Goal: Information Seeking & Learning: Learn about a topic

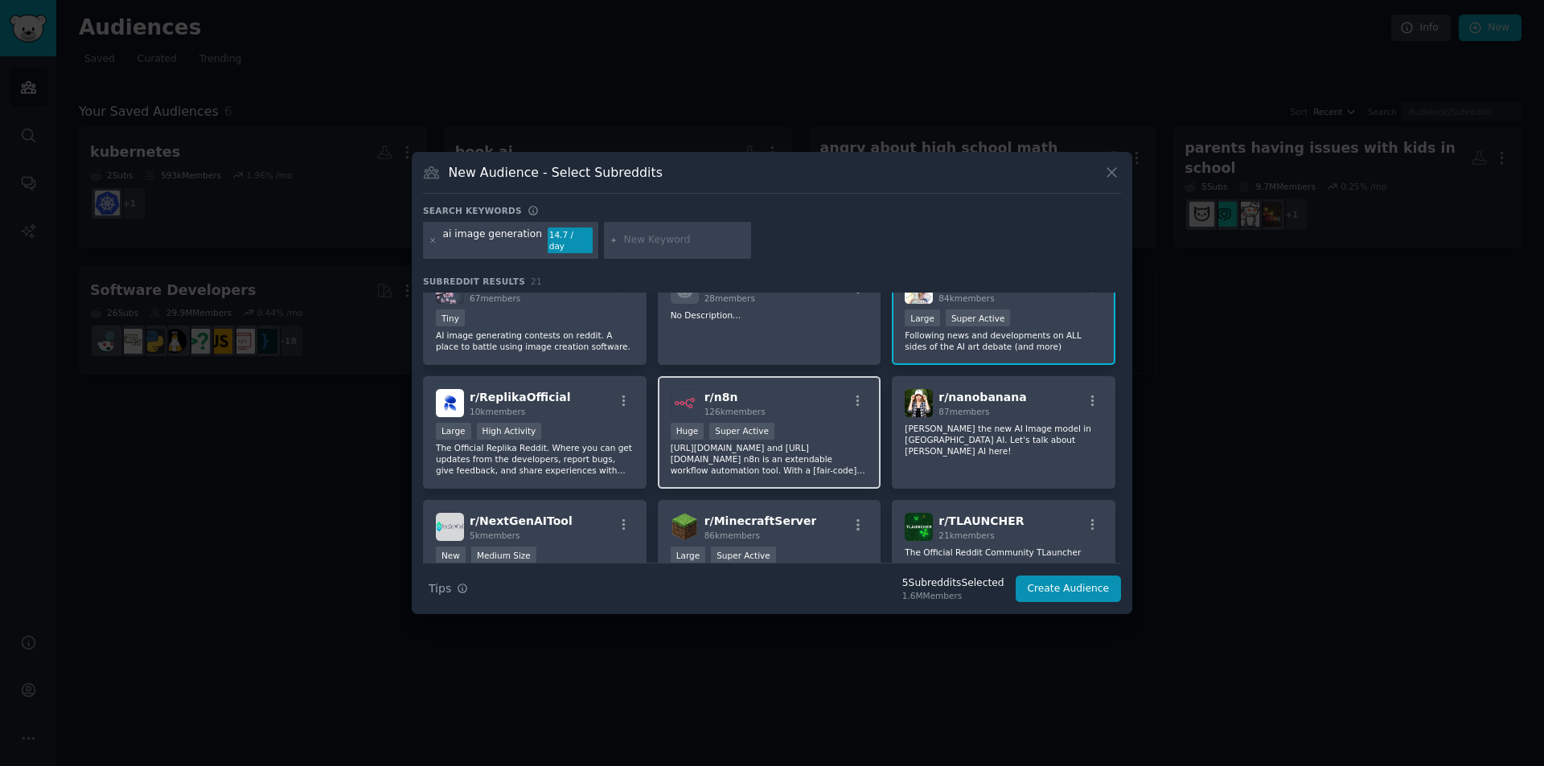
scroll to position [482, 0]
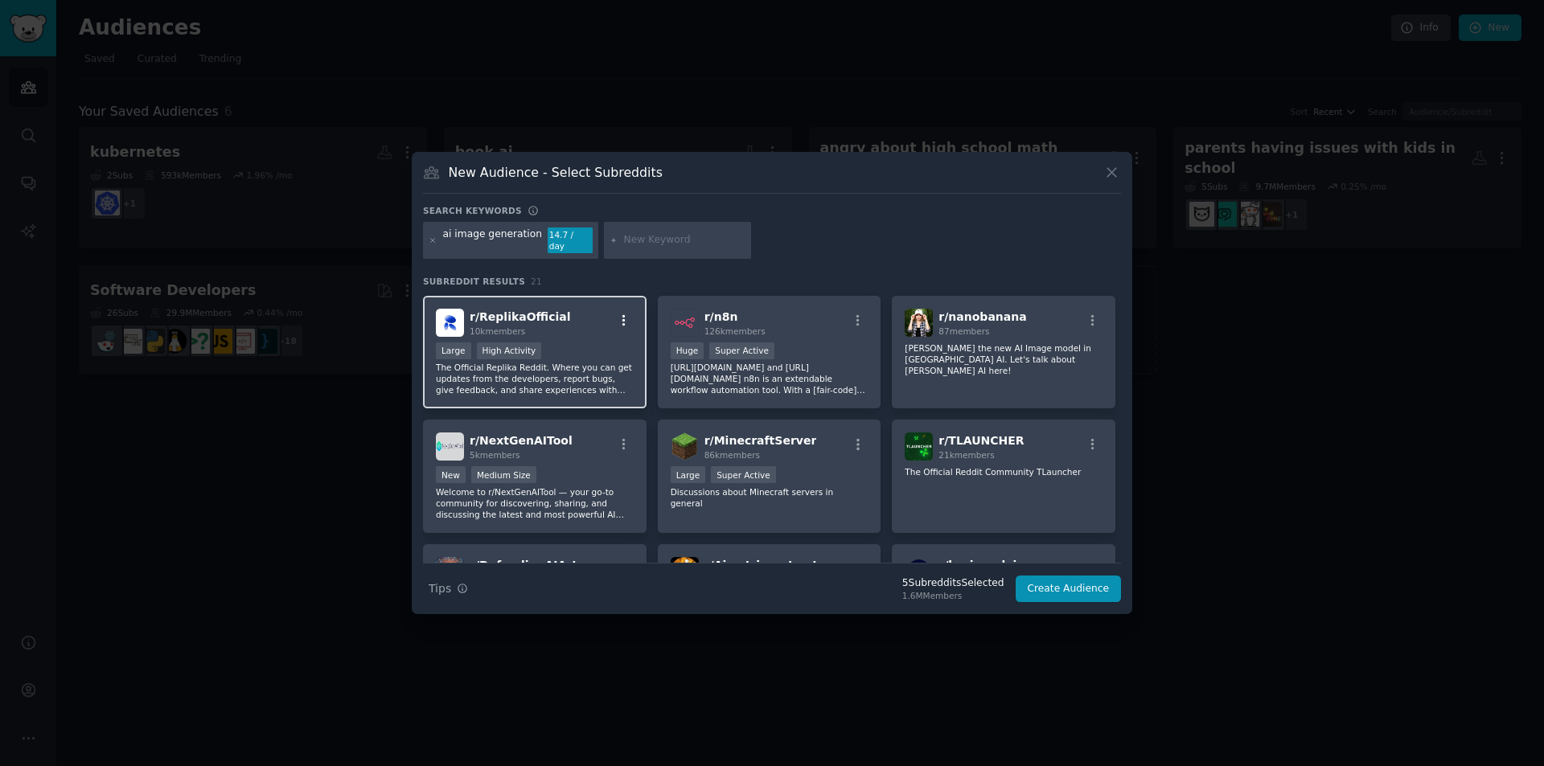
click at [622, 314] on icon "button" at bounding box center [623, 319] width 3 height 11
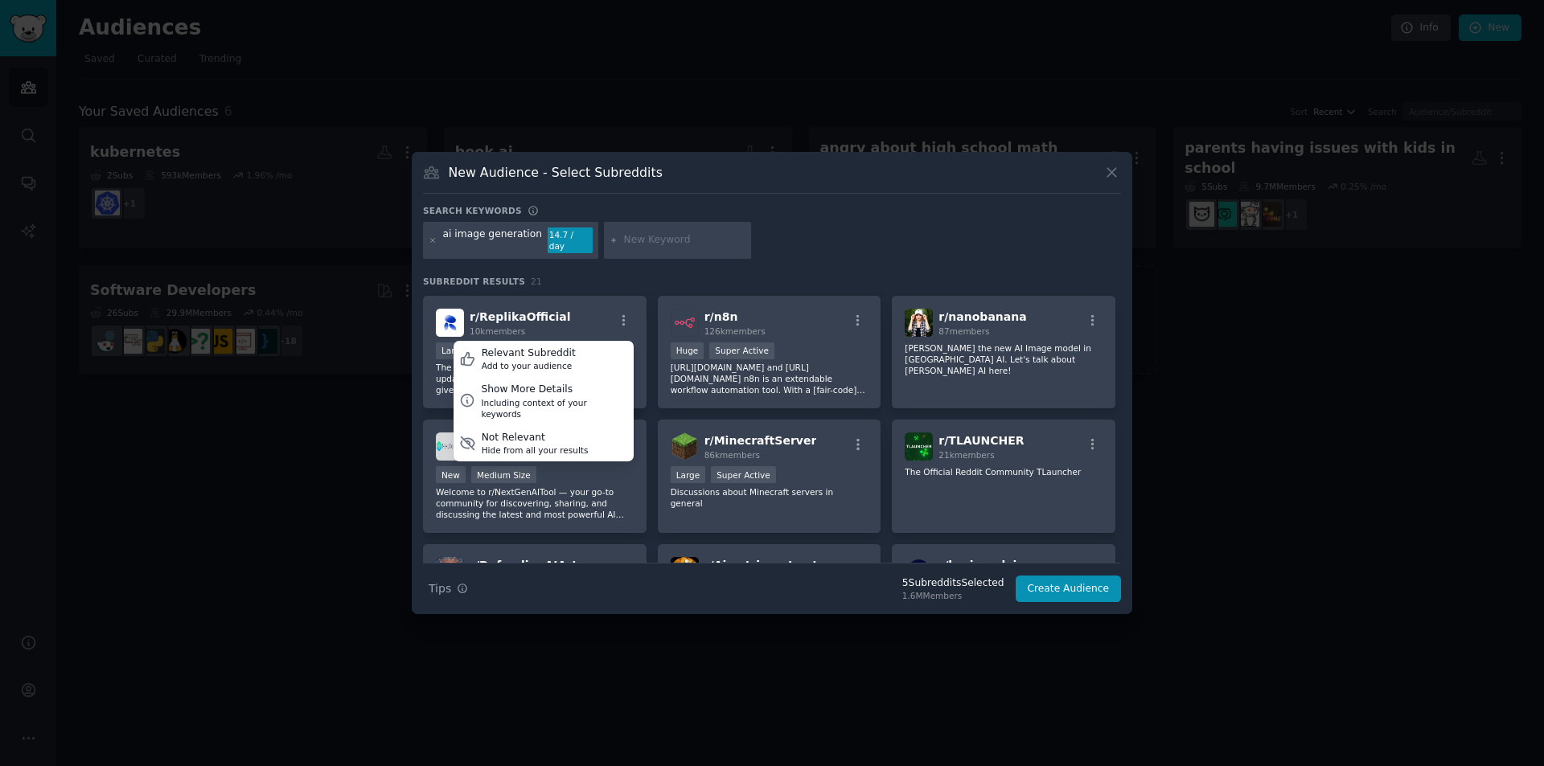
click at [802, 586] on div "Search Tips Tips 5 Subreddit s Selected 1.6M Members Create Audience" at bounding box center [772, 583] width 698 height 40
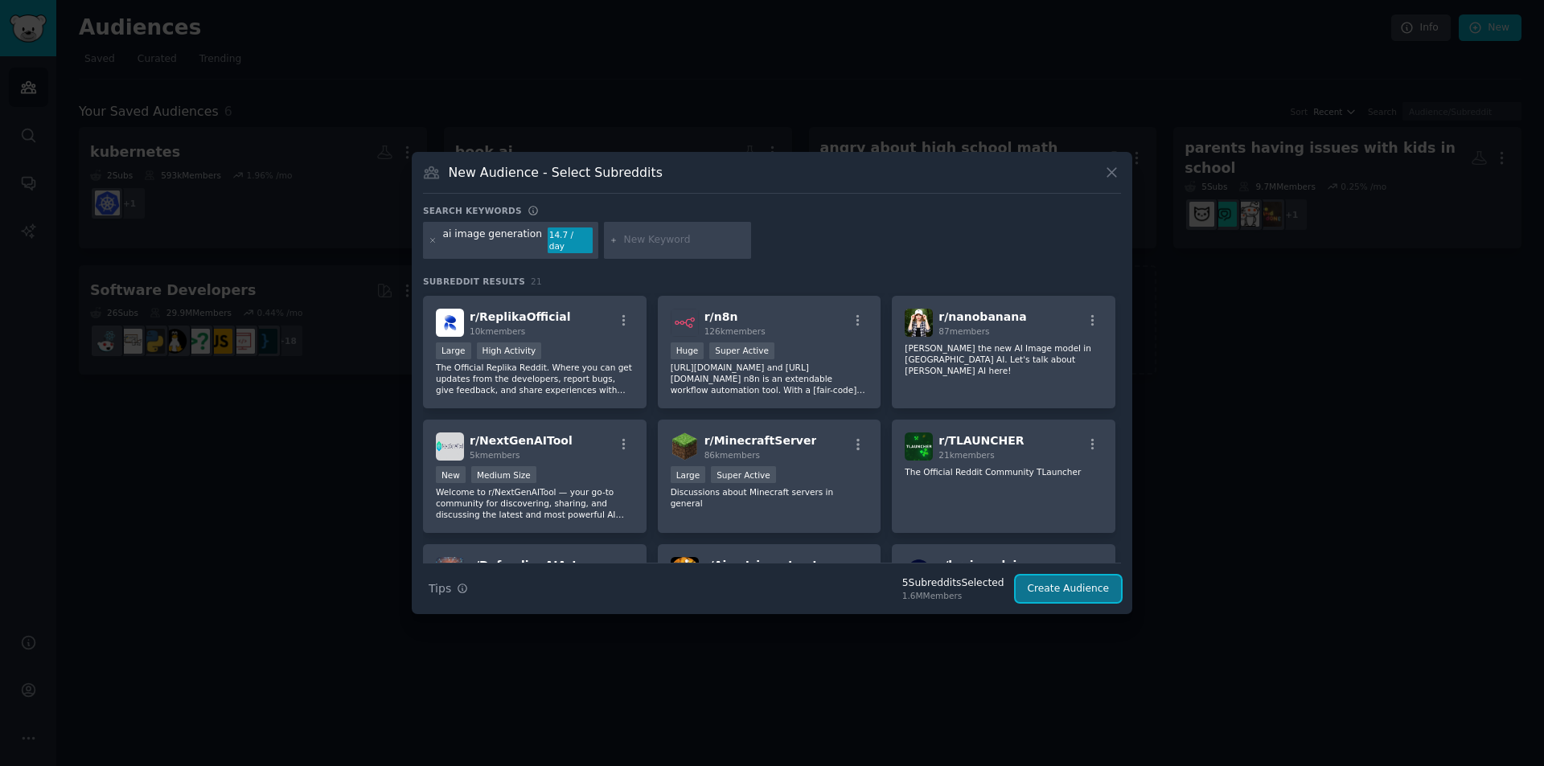
click at [1065, 585] on button "Create Audience" at bounding box center [1069, 589] width 106 height 27
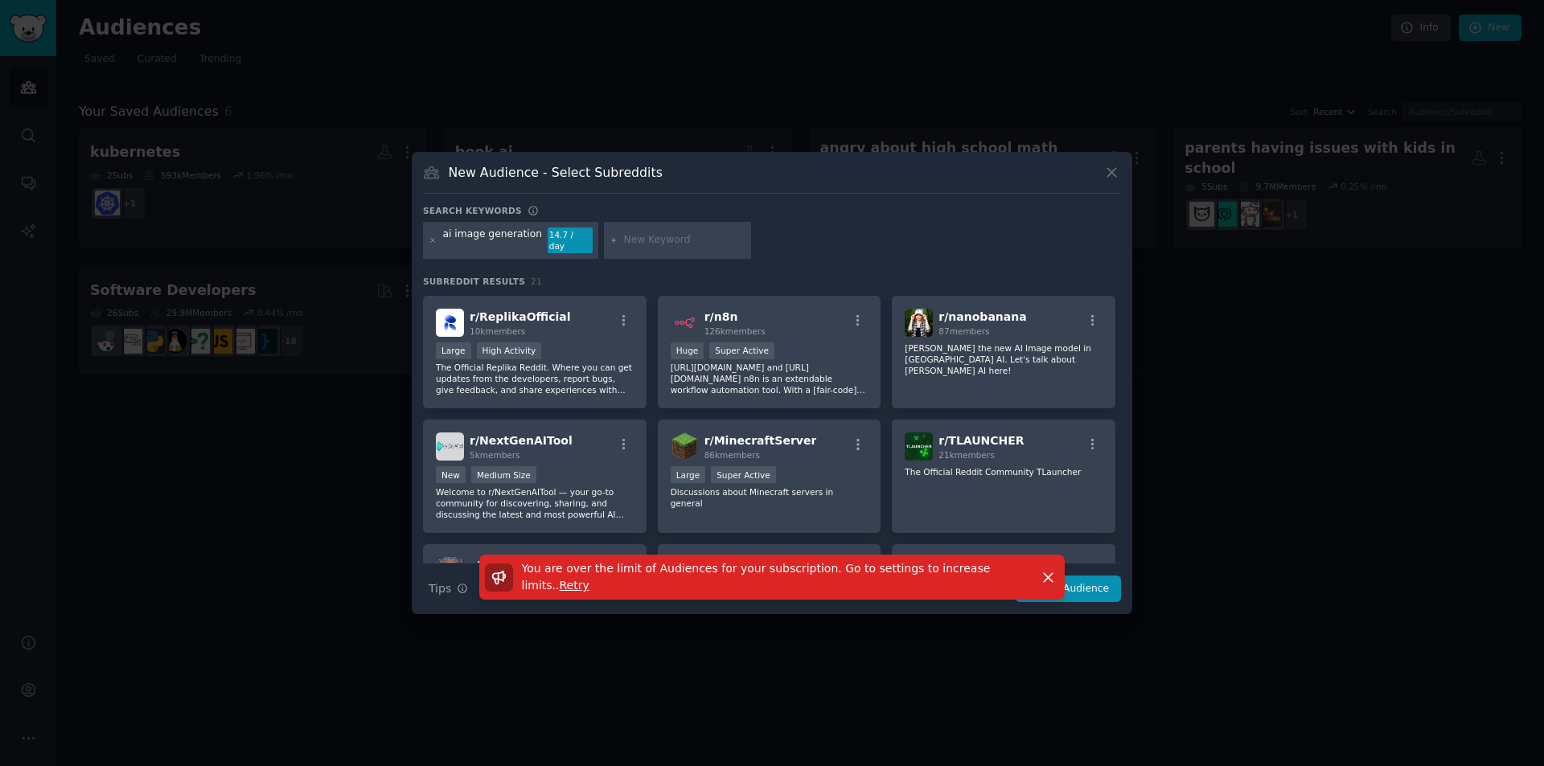
click at [1086, 584] on div "You are over the limit of Audiences for your subscription. Go to settings to in…" at bounding box center [772, 577] width 630 height 45
click at [1045, 569] on icon "button" at bounding box center [1048, 577] width 17 height 17
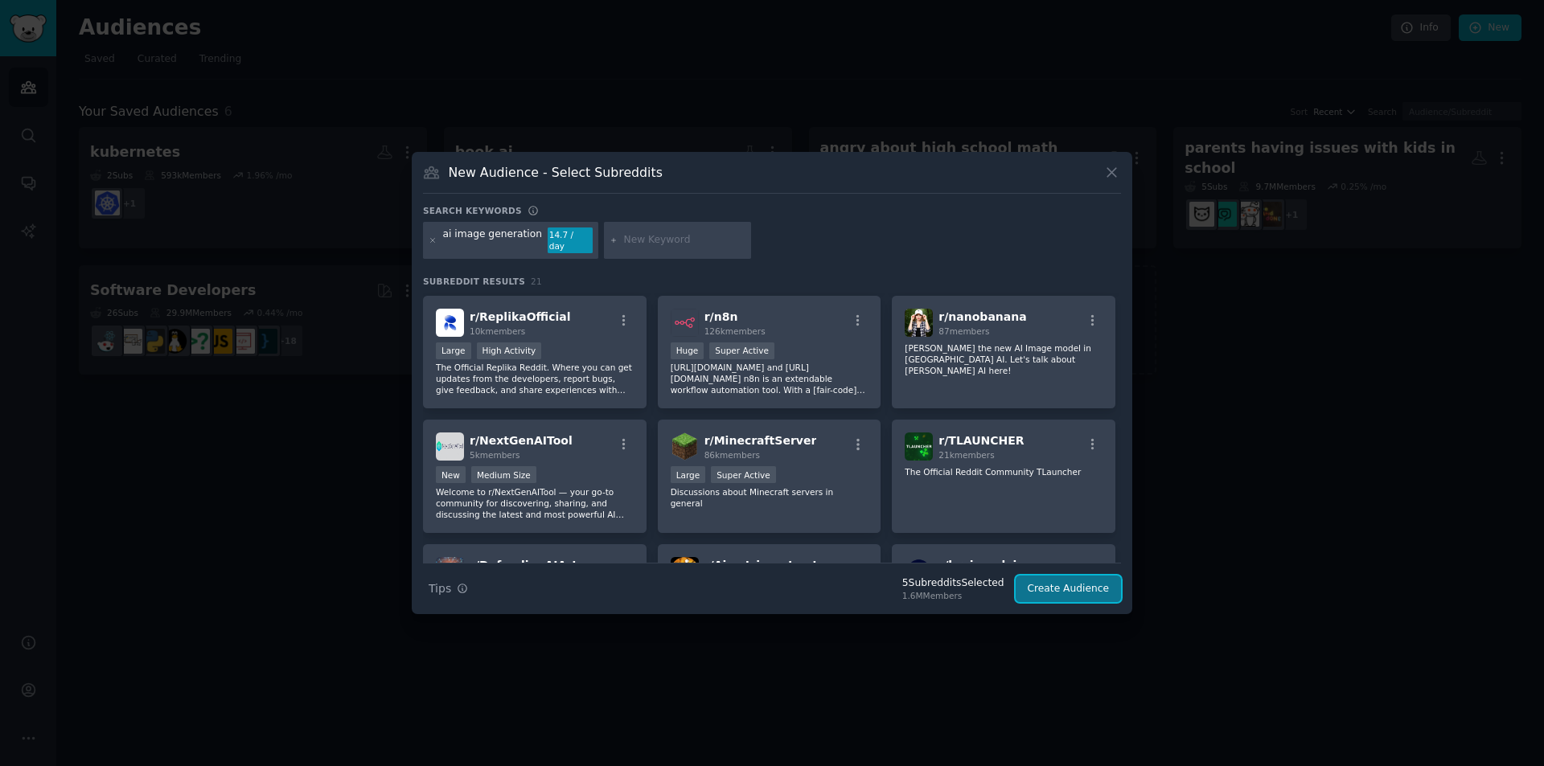
click at [1067, 581] on button "Create Audience" at bounding box center [1069, 589] width 106 height 27
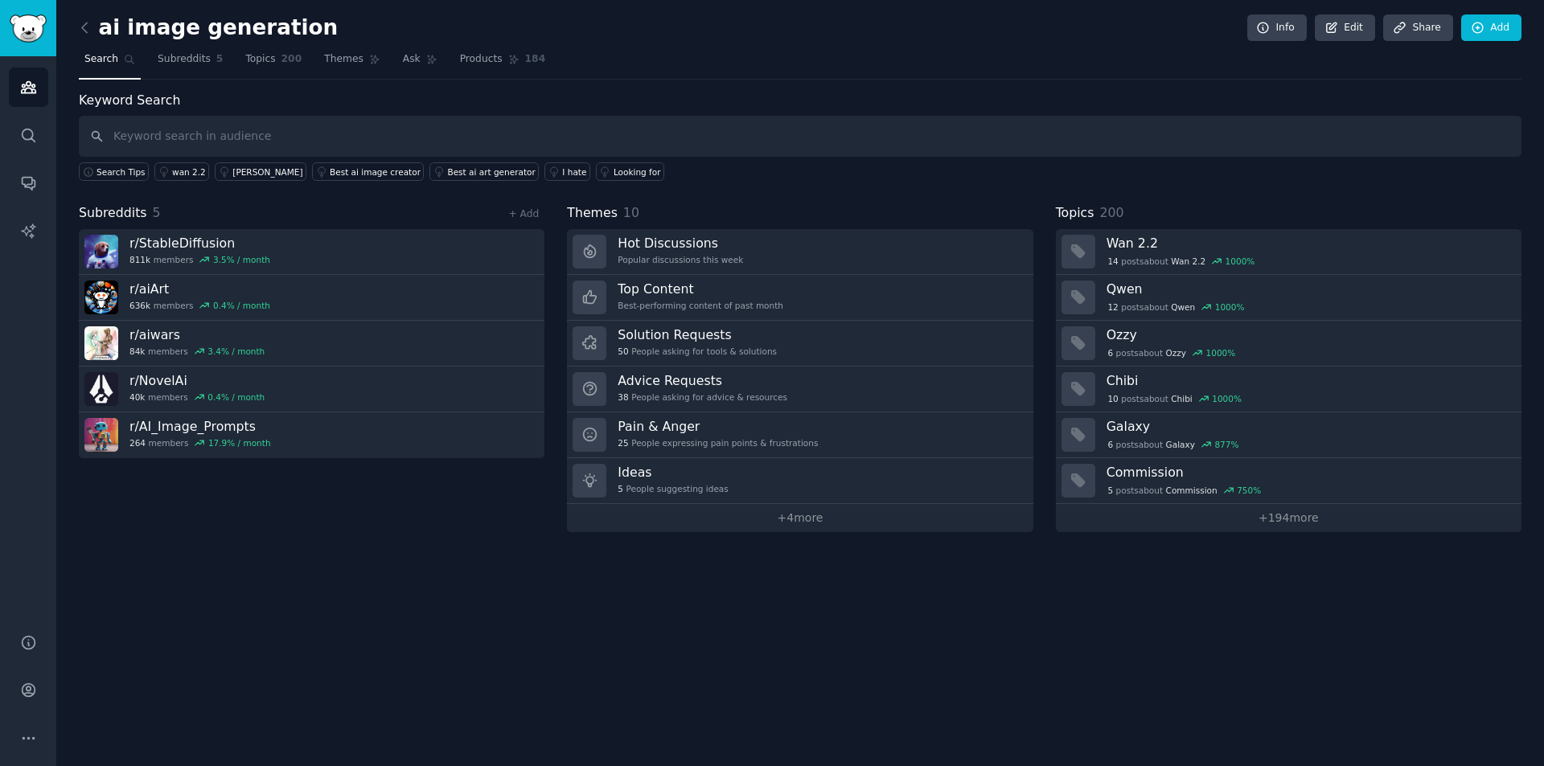
click at [419, 500] on div "Subreddits 5 + Add r/ StableDiffusion 811k members 3.5 % / month r/ aiArt 636k …" at bounding box center [312, 367] width 466 height 329
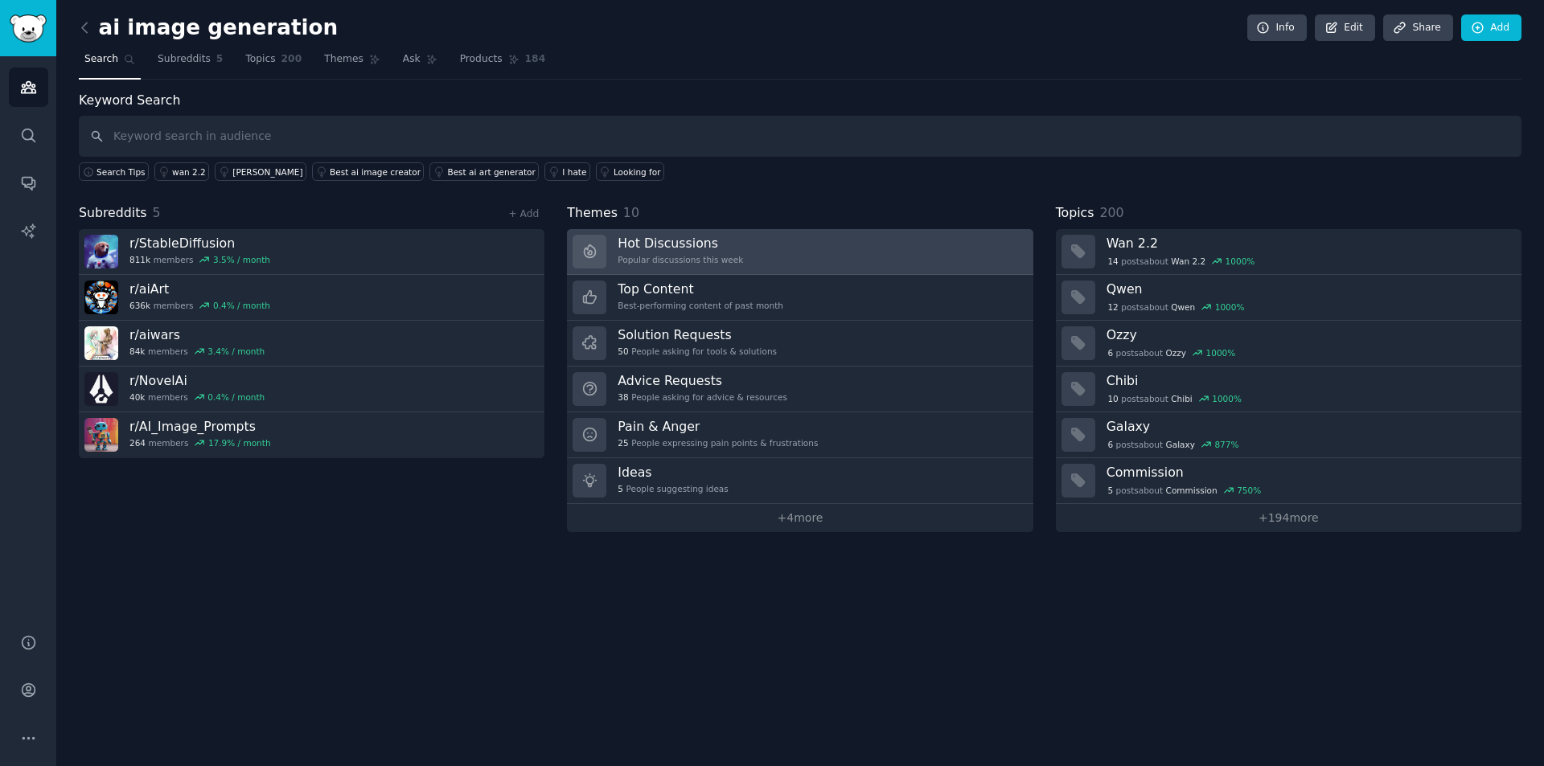
drag, startPoint x: 889, startPoint y: 586, endPoint x: 601, endPoint y: 237, distance: 451.9
click at [601, 237] on div "ai image generation Info Edit Share Add Search Subreddits 5 Topics 200 Themes A…" at bounding box center [800, 383] width 1488 height 766
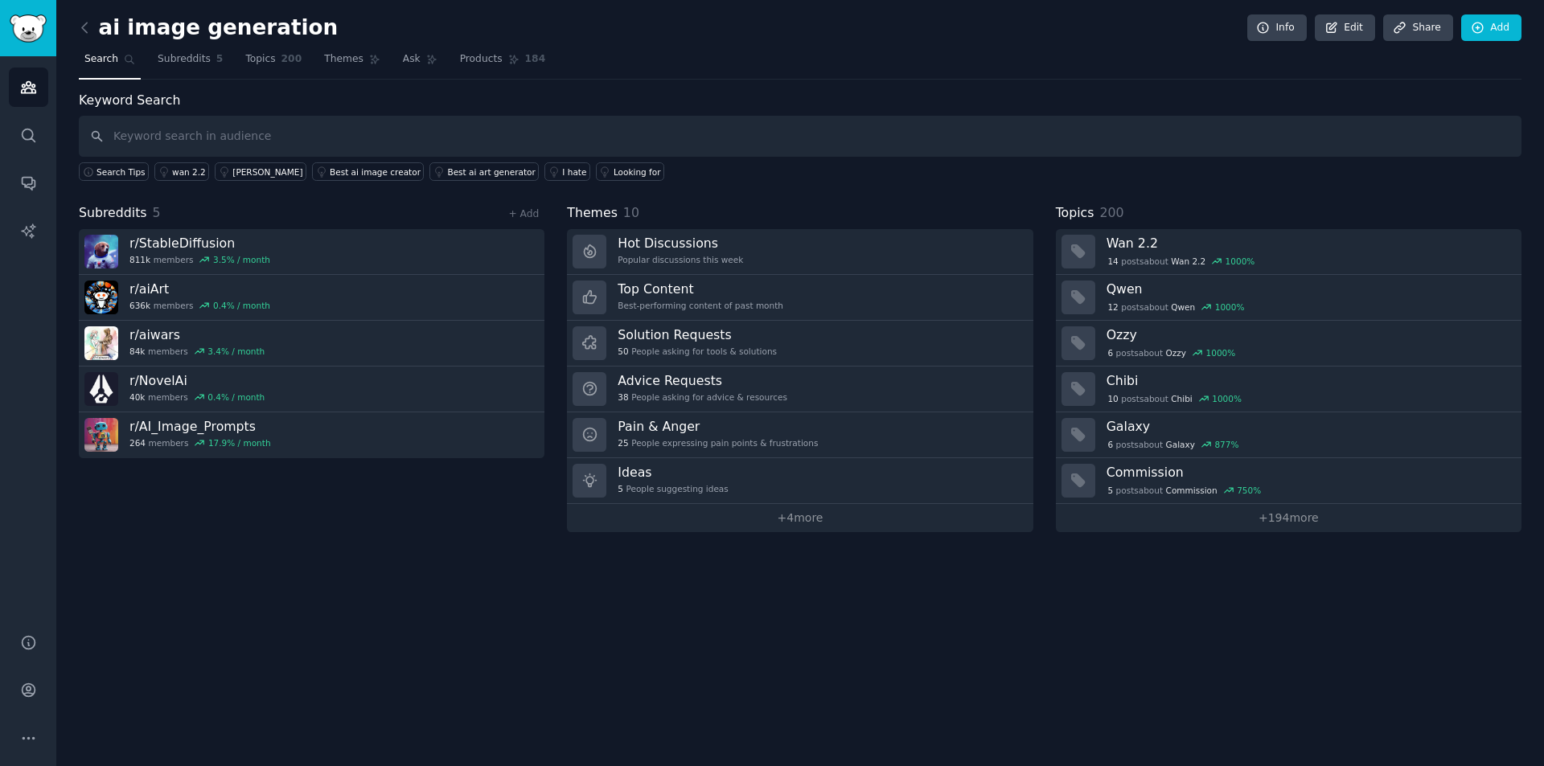
click at [816, 555] on div "ai image generation Info Edit Share Add Search Subreddits 5 Topics 200 Themes A…" at bounding box center [800, 383] width 1488 height 766
click at [816, 512] on link "+ 4 more" at bounding box center [800, 518] width 466 height 28
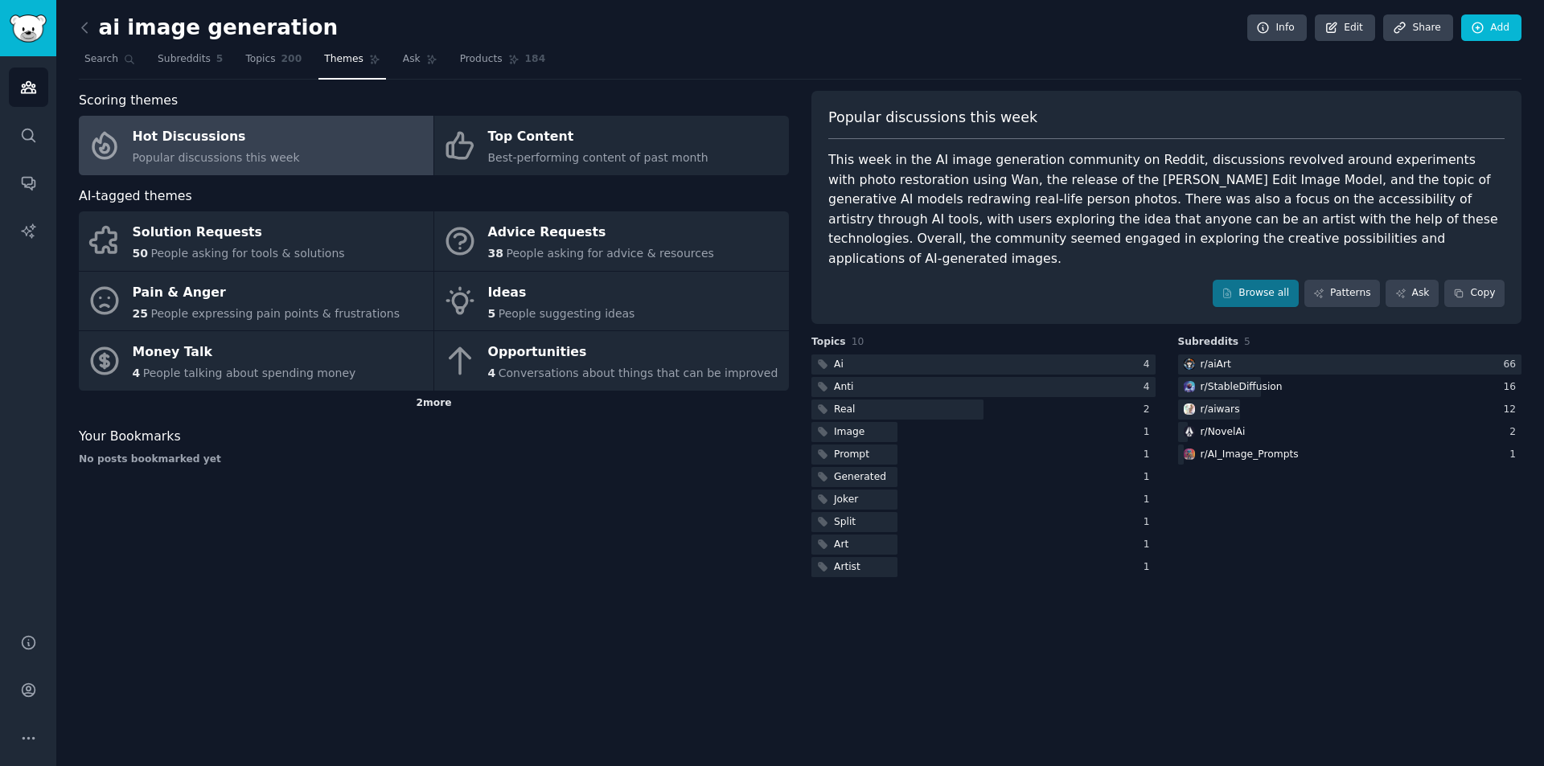
click at [446, 406] on div "2 more" at bounding box center [434, 404] width 710 height 26
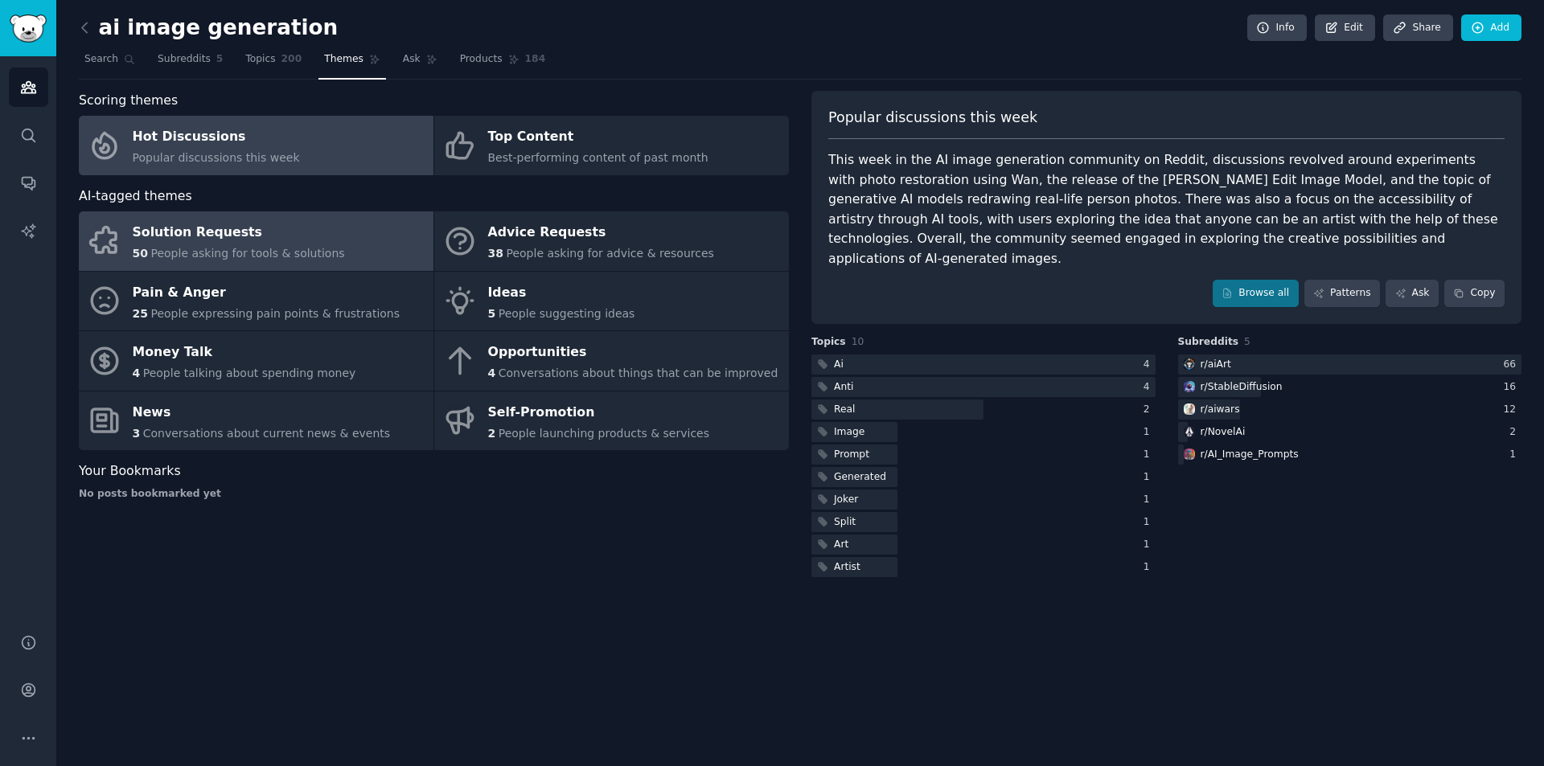
click at [298, 247] on span "People asking for tools & solutions" at bounding box center [247, 253] width 194 height 13
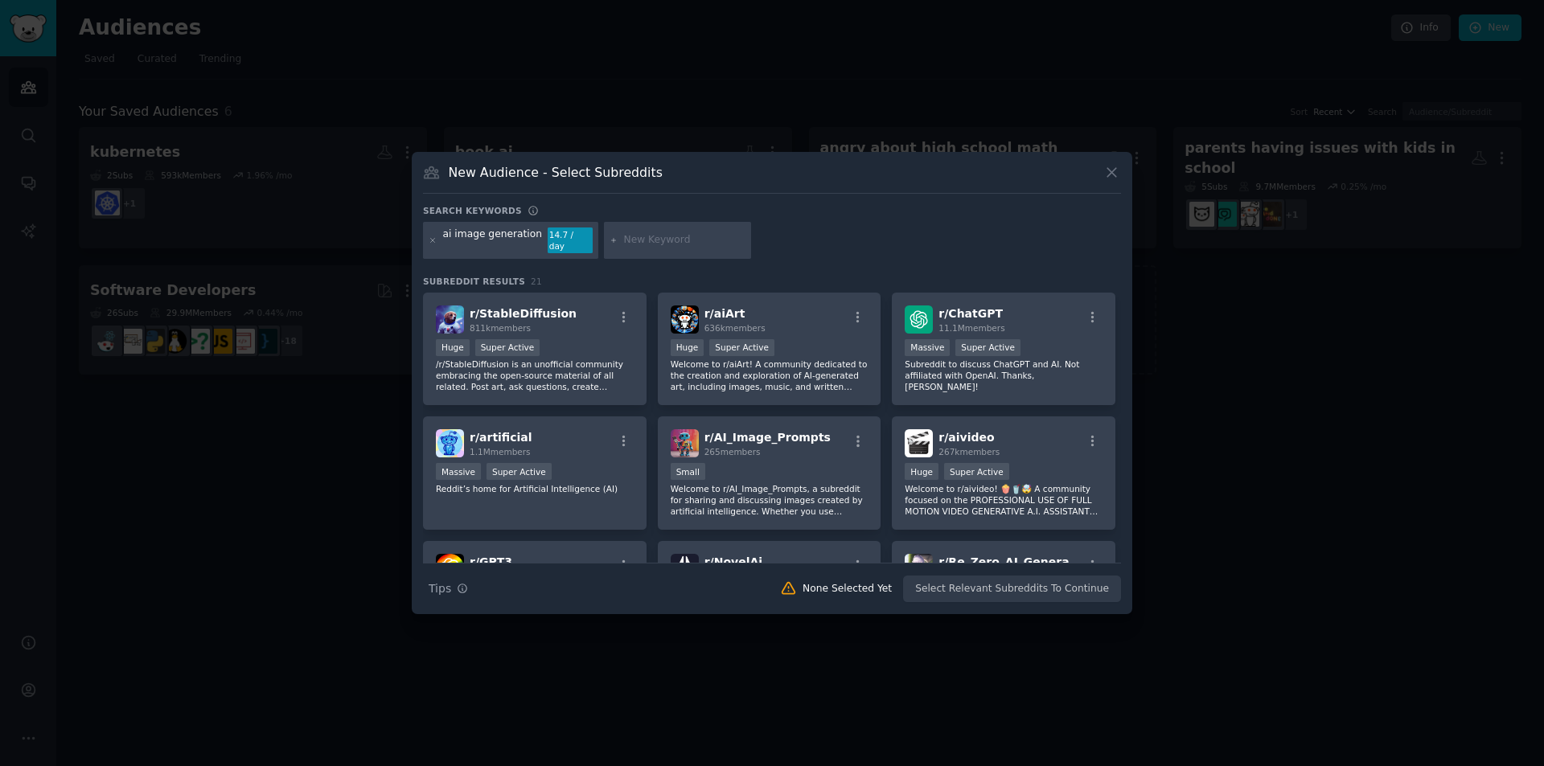
click at [1110, 171] on icon at bounding box center [1111, 172] width 17 height 17
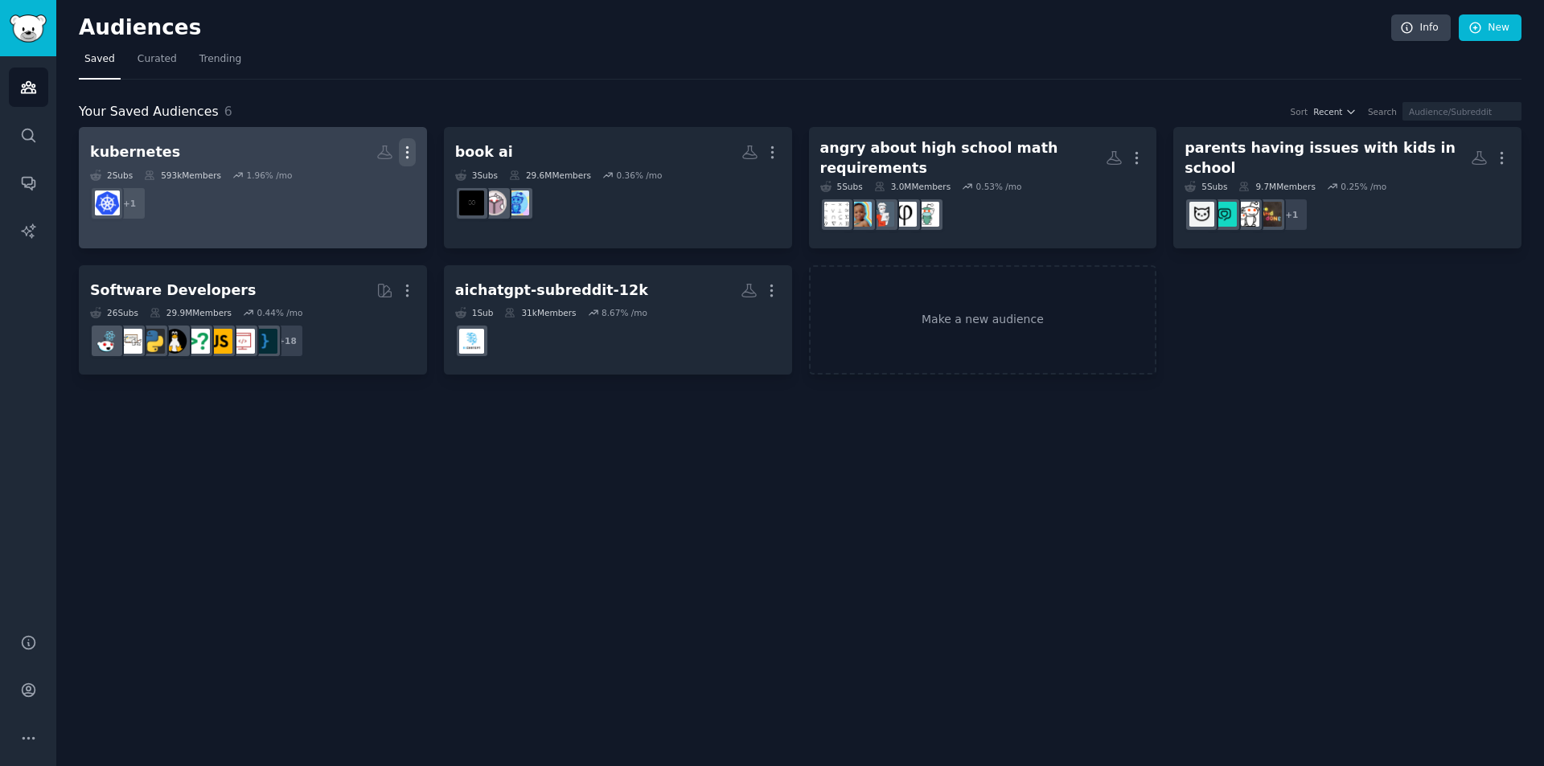
click at [409, 154] on icon "button" at bounding box center [407, 152] width 17 height 17
click at [376, 179] on p "Delete" at bounding box center [363, 186] width 37 height 17
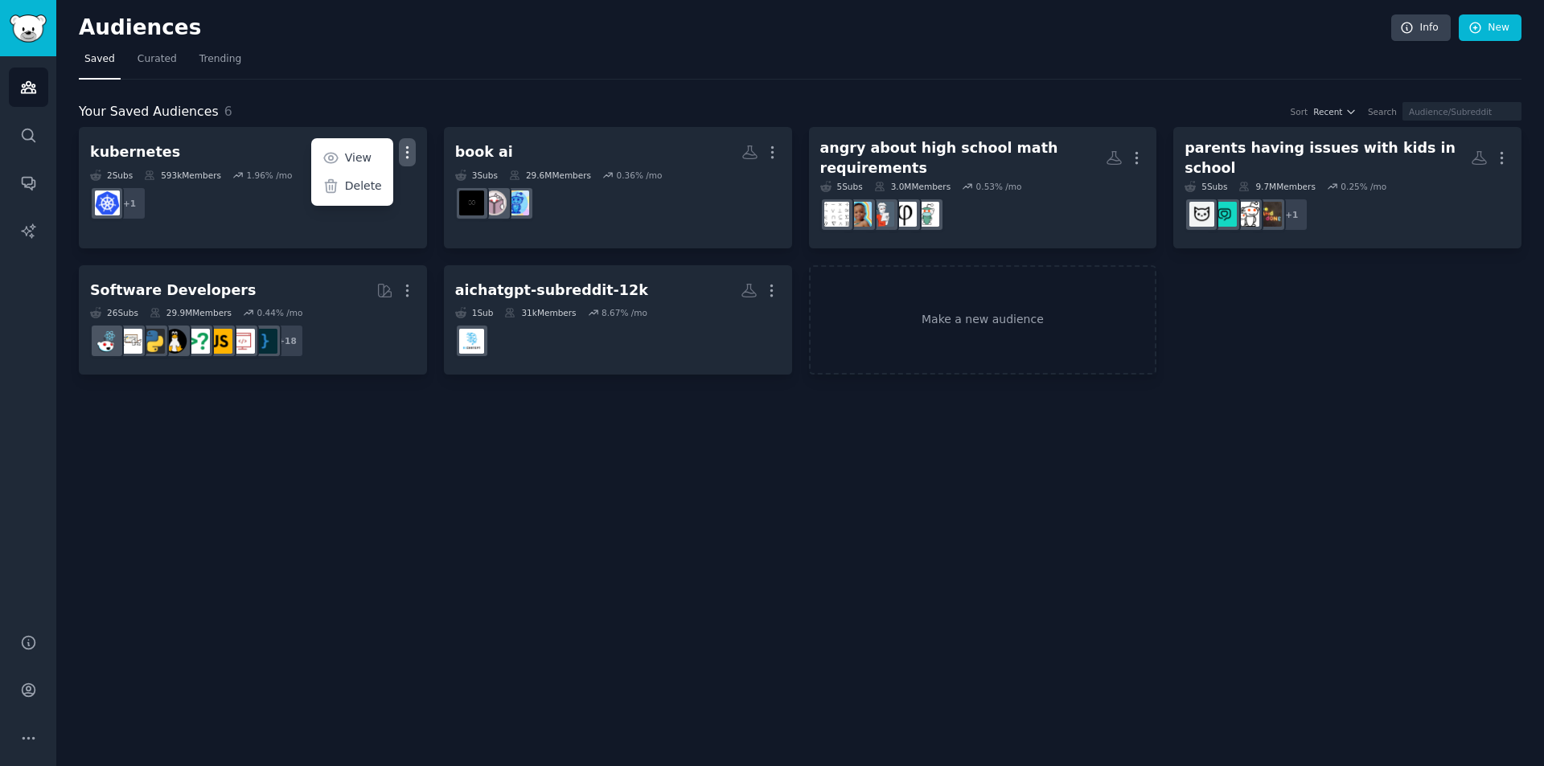
click at [431, 83] on div "Your Saved Audiences 6 Sort Recent Search kubernetes More View Delete 2 Sub s 5…" at bounding box center [800, 228] width 1443 height 296
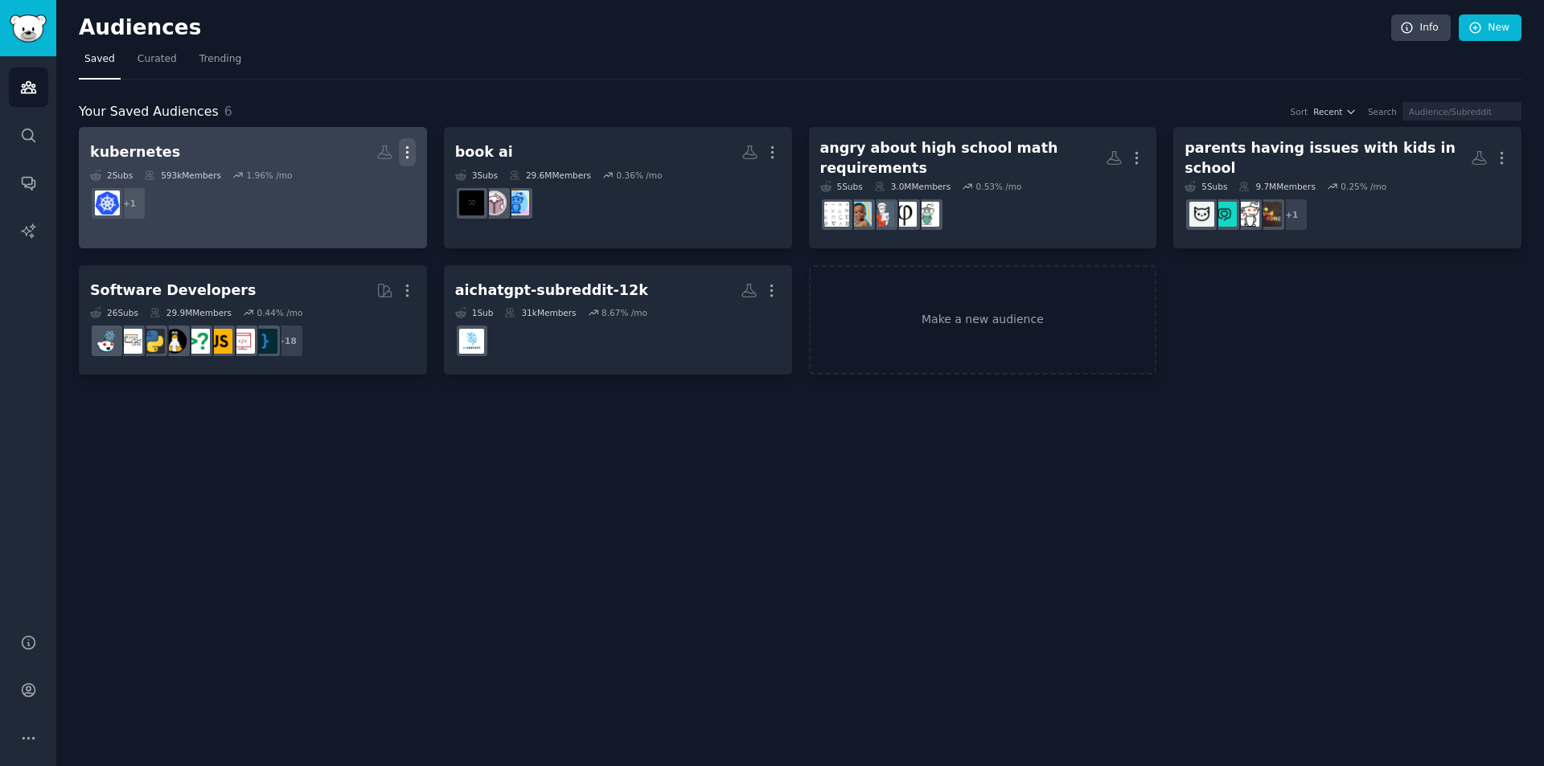
click at [408, 150] on icon "button" at bounding box center [407, 152] width 17 height 17
click at [370, 188] on p "Delete" at bounding box center [363, 186] width 37 height 17
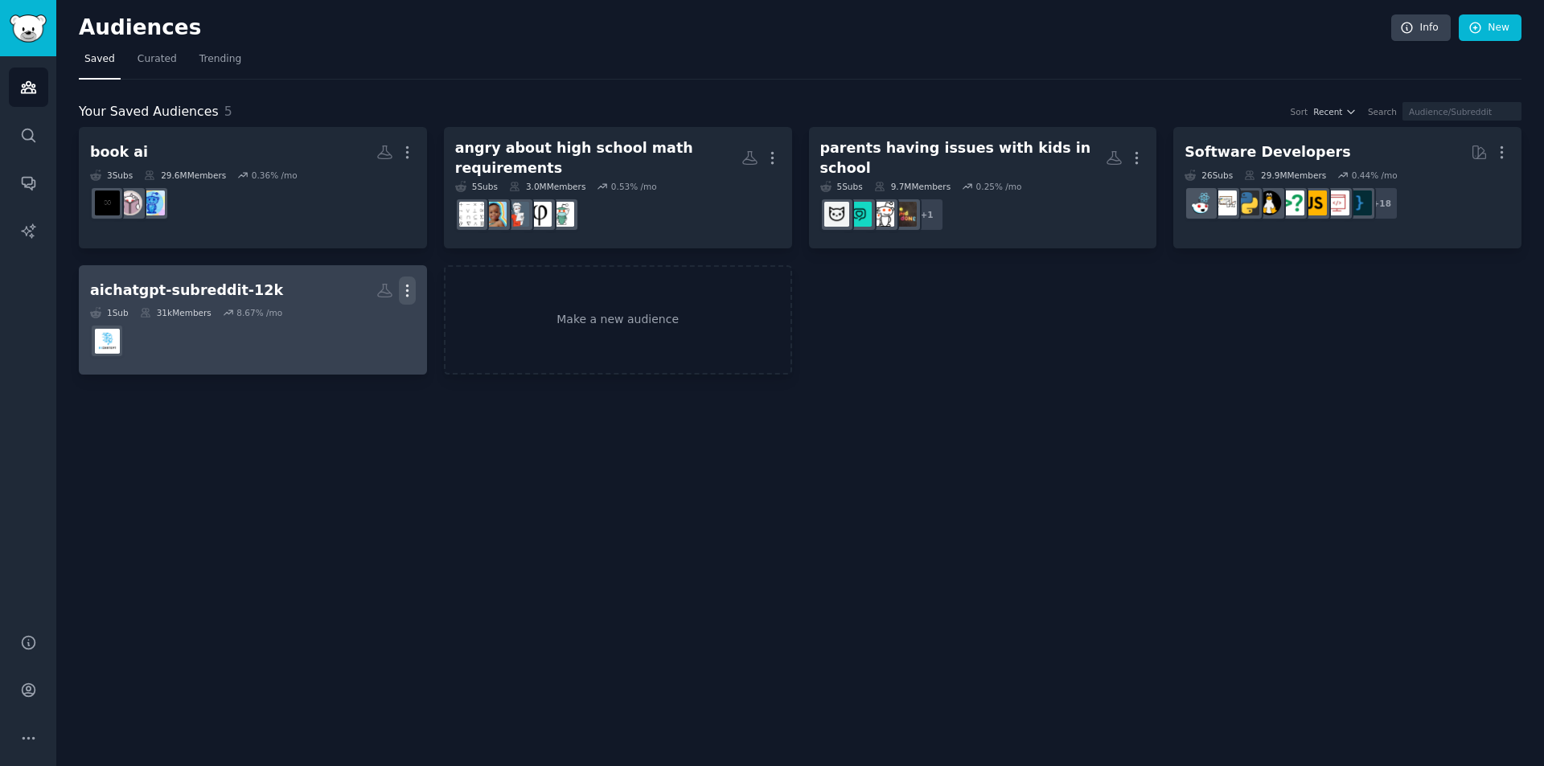
click at [411, 285] on icon "button" at bounding box center [407, 290] width 17 height 17
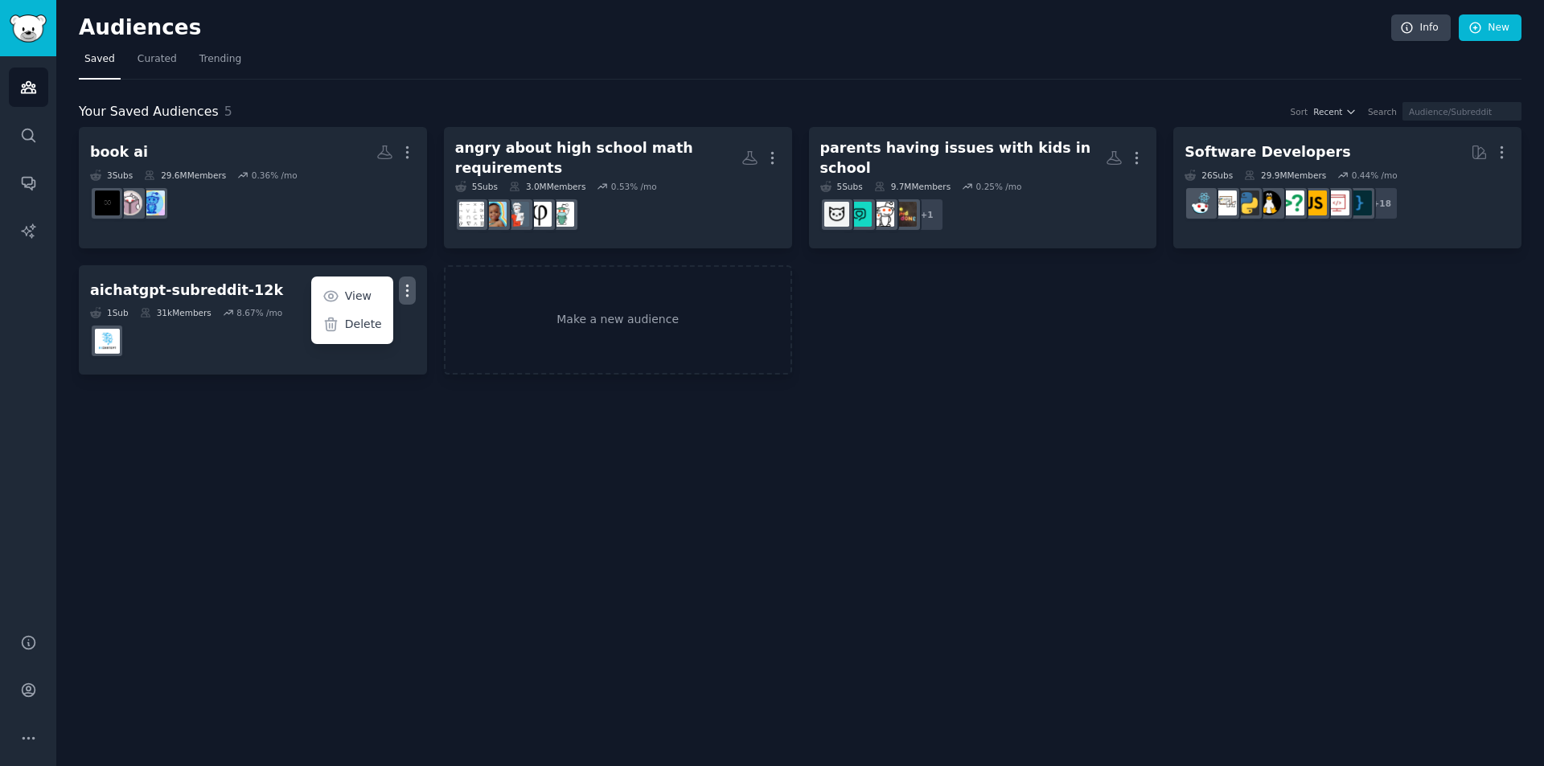
click at [397, 396] on div "Audiences Info New Saved Curated Trending Your Saved Audiences 5 Sort Recent Se…" at bounding box center [800, 383] width 1488 height 766
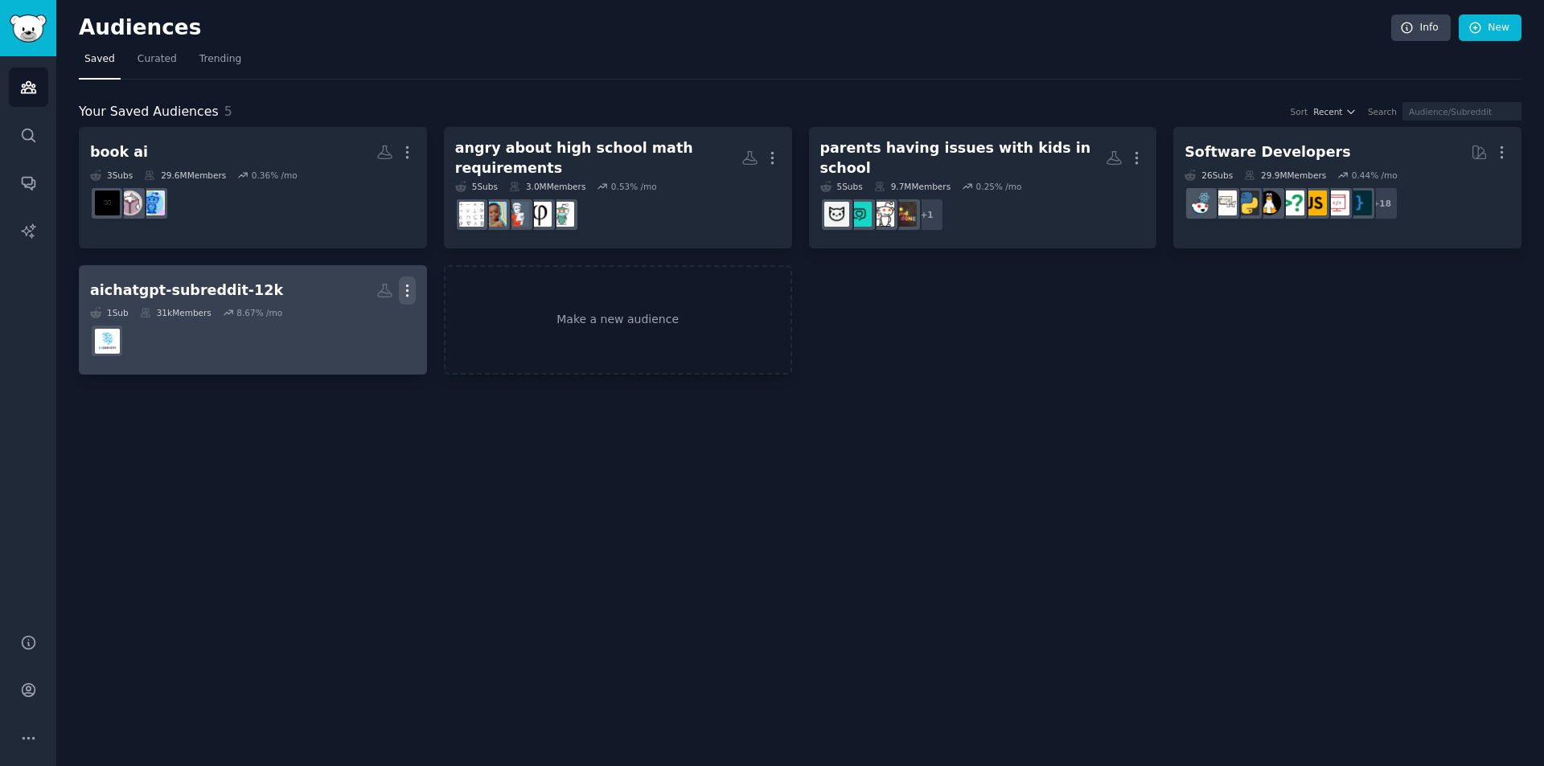
click at [405, 282] on icon "button" at bounding box center [407, 290] width 17 height 17
click at [362, 316] on p "Delete" at bounding box center [363, 324] width 37 height 17
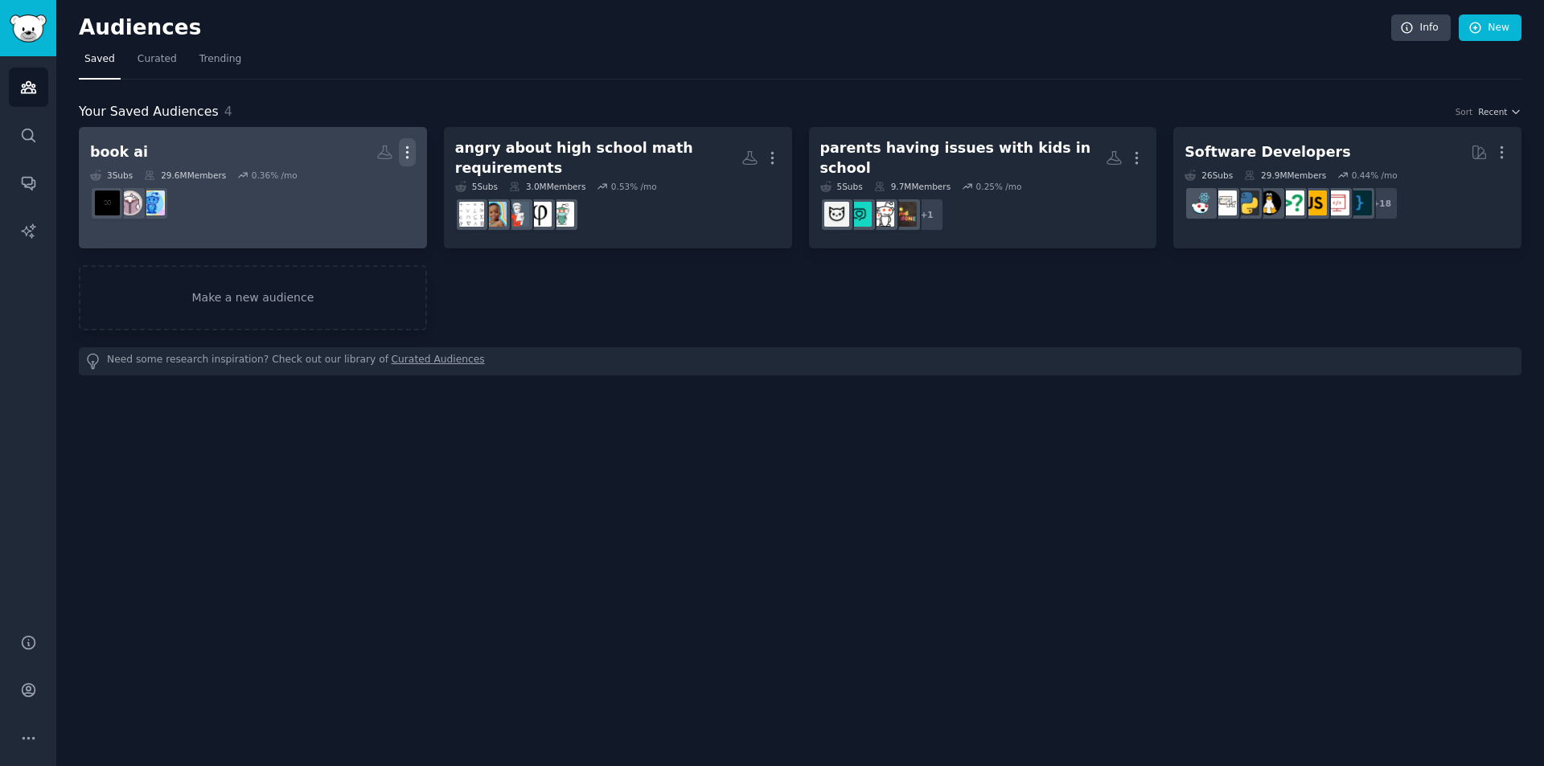
click at [406, 152] on icon "button" at bounding box center [407, 152] width 2 height 11
click at [373, 184] on p "Delete" at bounding box center [363, 186] width 37 height 17
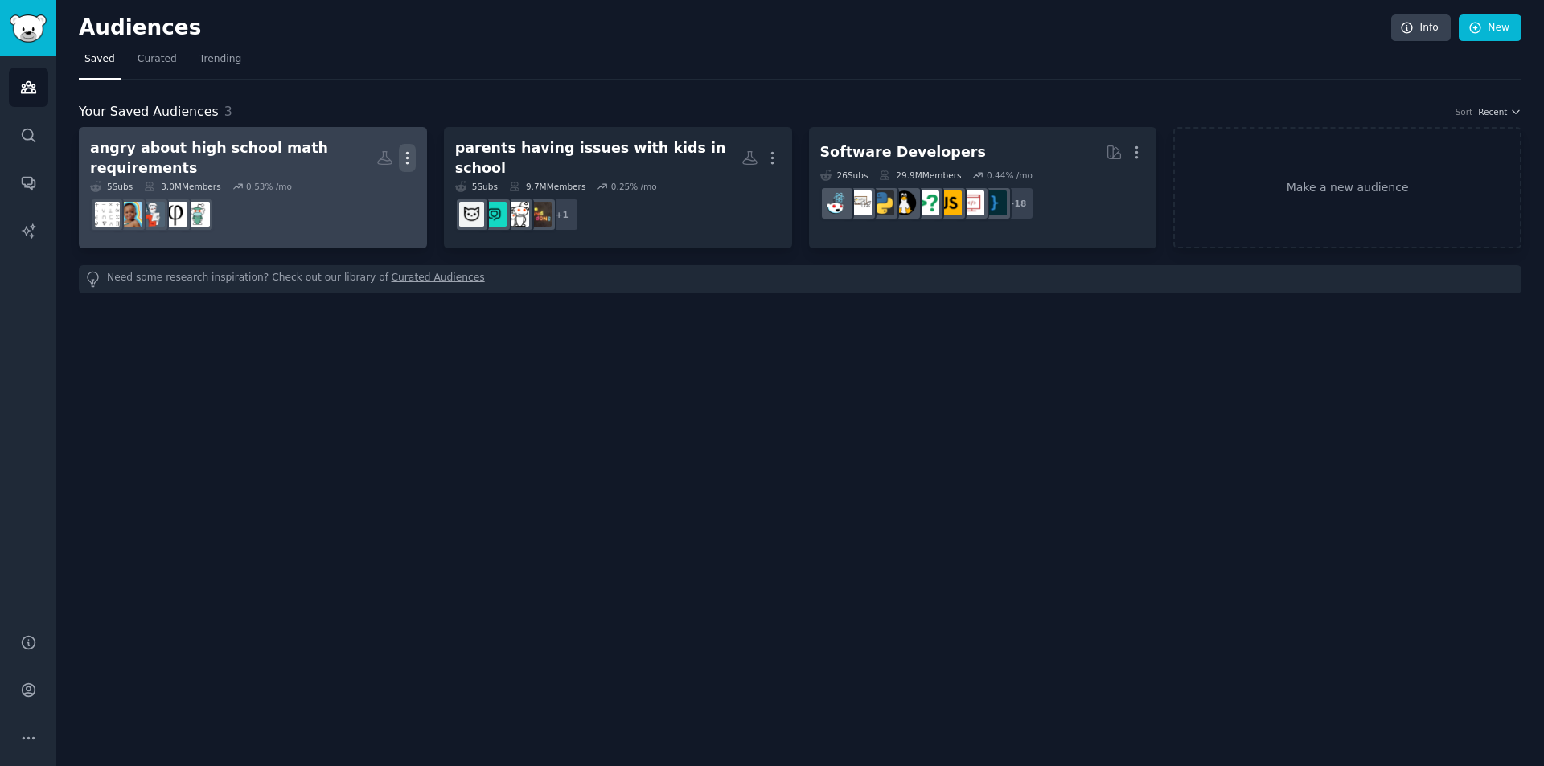
click at [408, 150] on icon "button" at bounding box center [407, 158] width 17 height 17
click at [365, 188] on p "Delete" at bounding box center [363, 191] width 37 height 17
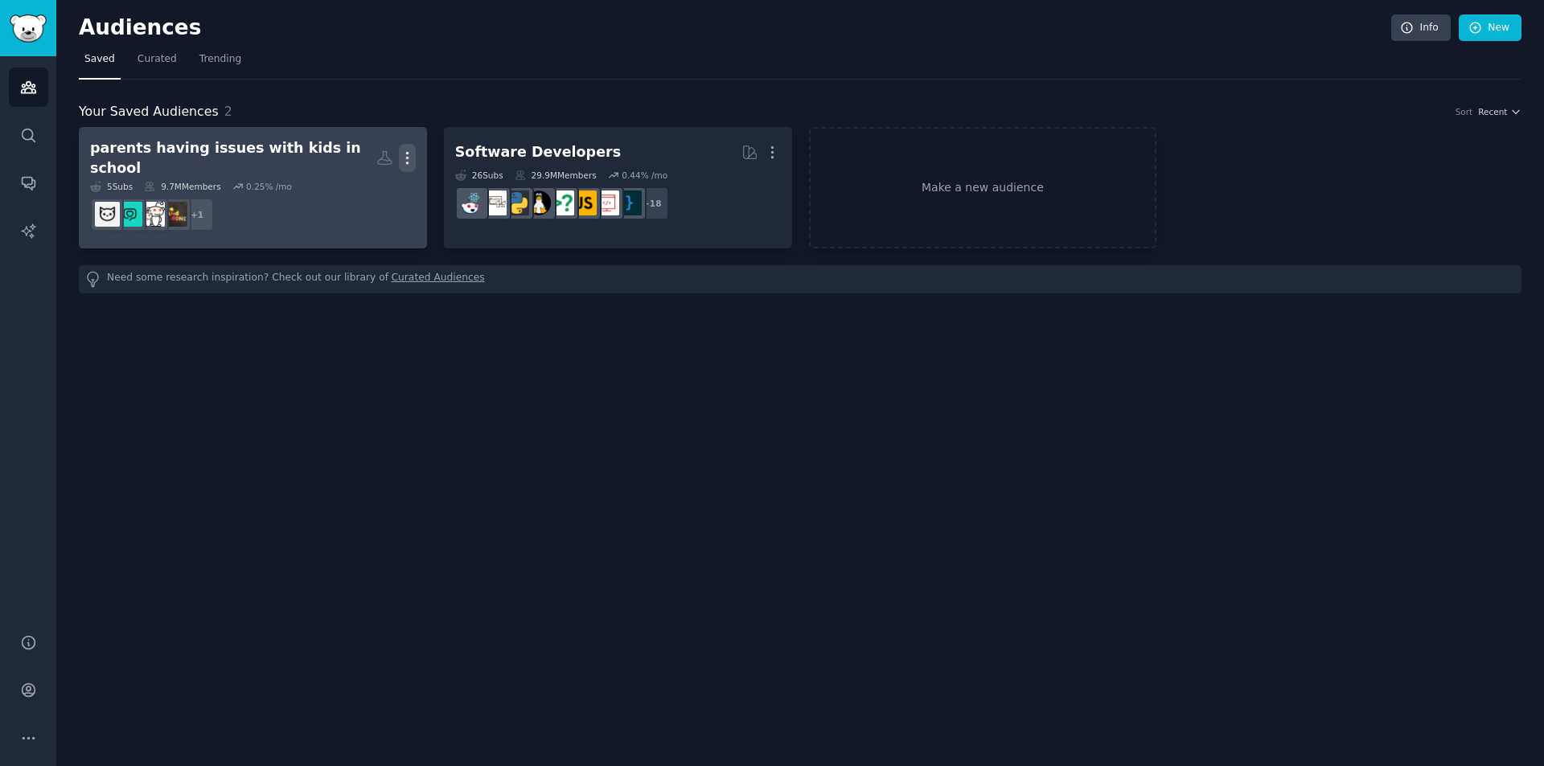
click at [400, 154] on icon "button" at bounding box center [407, 158] width 17 height 17
click at [368, 184] on p "Delete" at bounding box center [363, 191] width 37 height 17
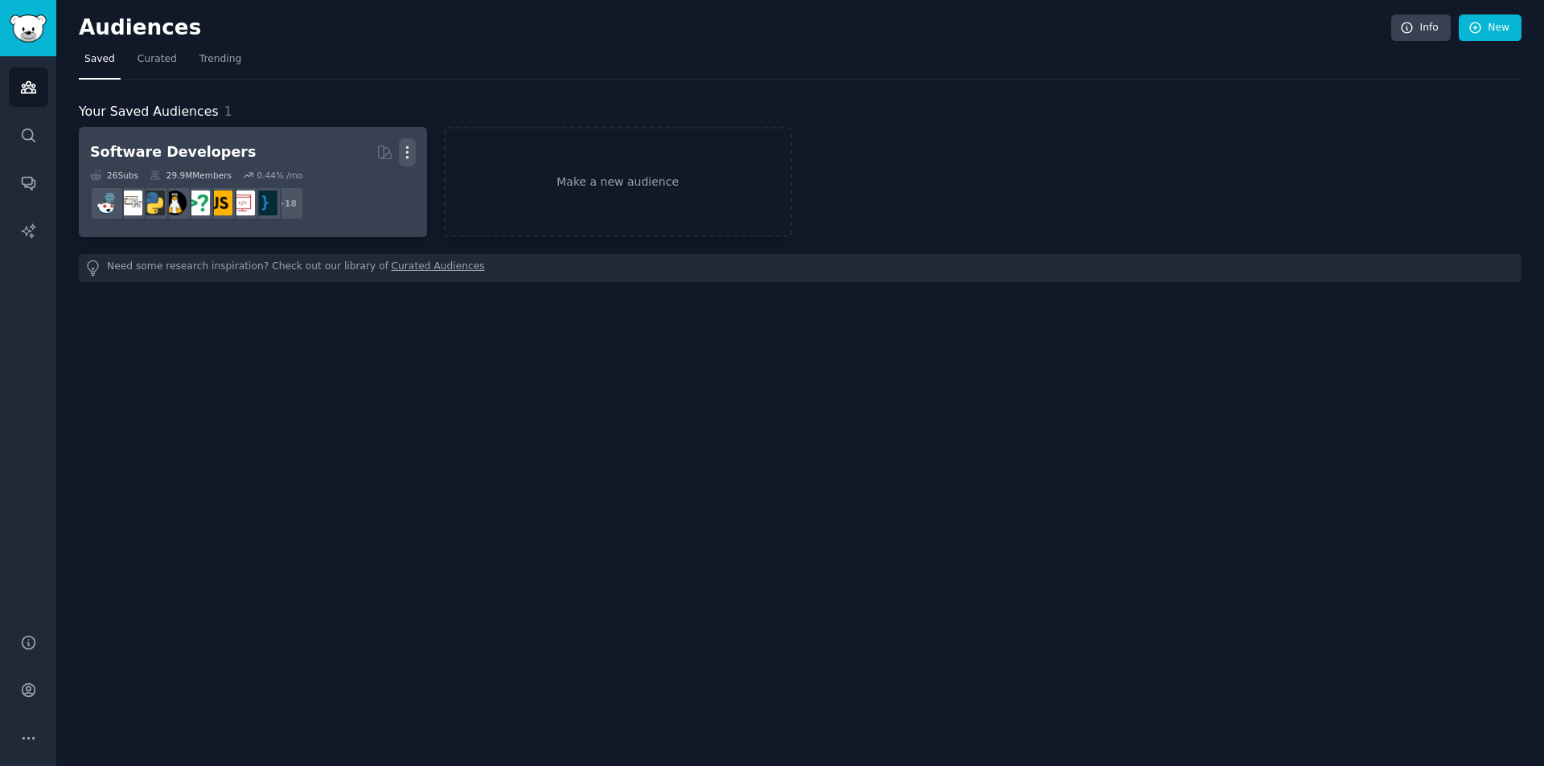
click at [411, 149] on icon "button" at bounding box center [407, 152] width 17 height 17
click at [396, 149] on div "More View Delete" at bounding box center [395, 152] width 39 height 28
click at [406, 141] on button "More" at bounding box center [407, 152] width 17 height 28
click at [356, 184] on p "Delete" at bounding box center [363, 186] width 37 height 17
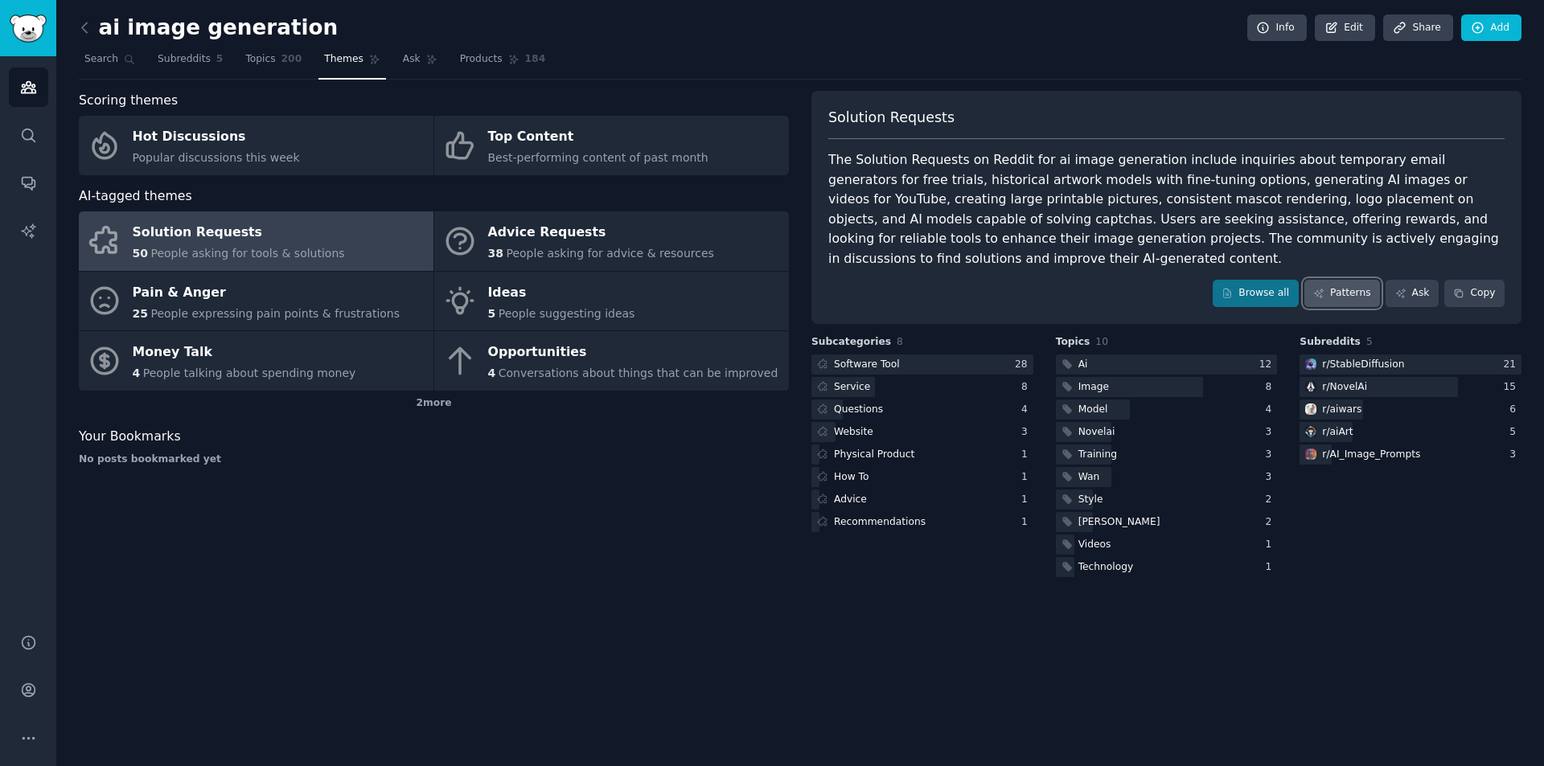
click at [1340, 280] on link "Patterns" at bounding box center [1342, 293] width 76 height 27
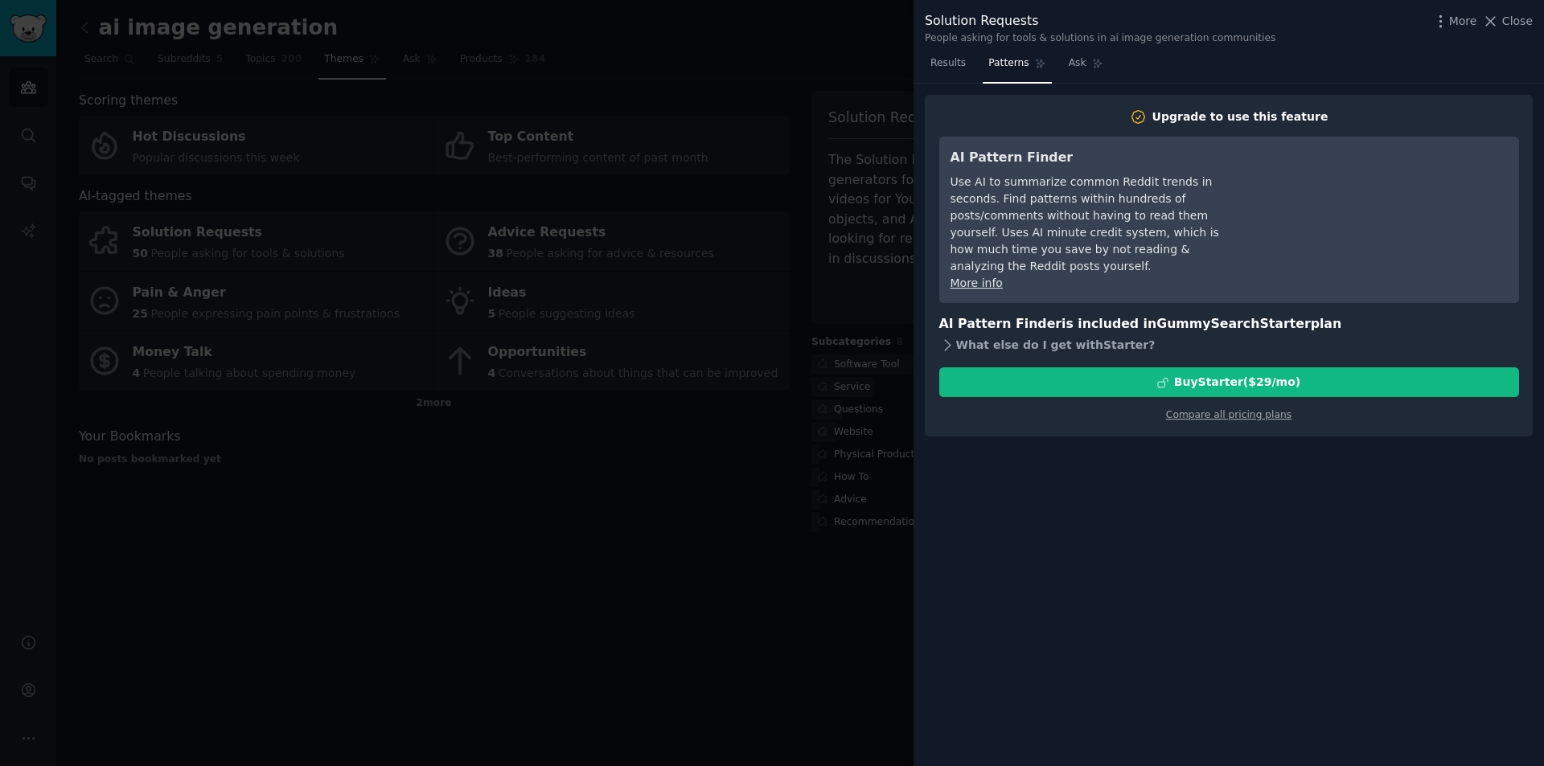
click at [953, 337] on icon at bounding box center [947, 345] width 17 height 17
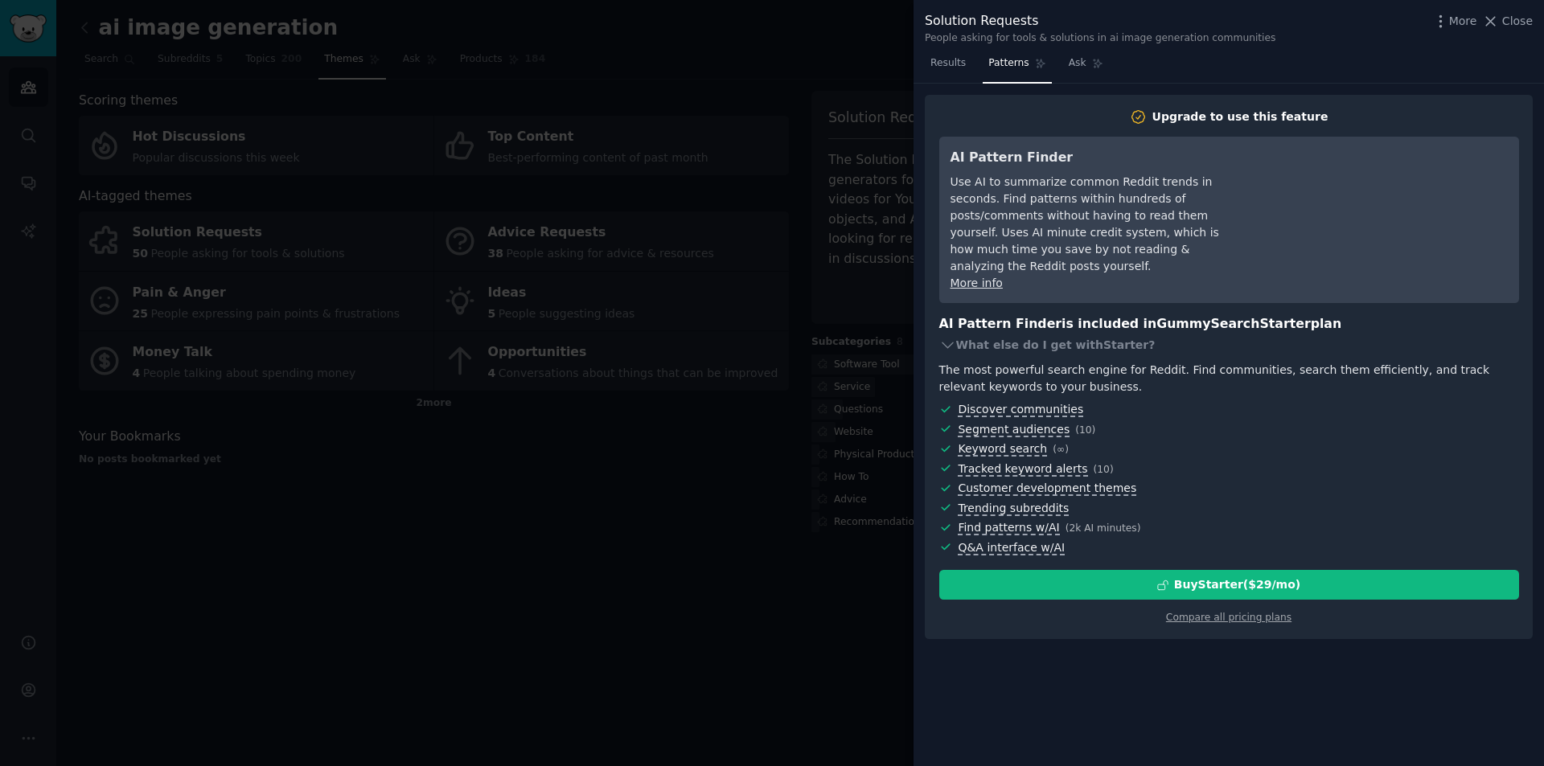
click at [786, 458] on div at bounding box center [772, 383] width 1544 height 766
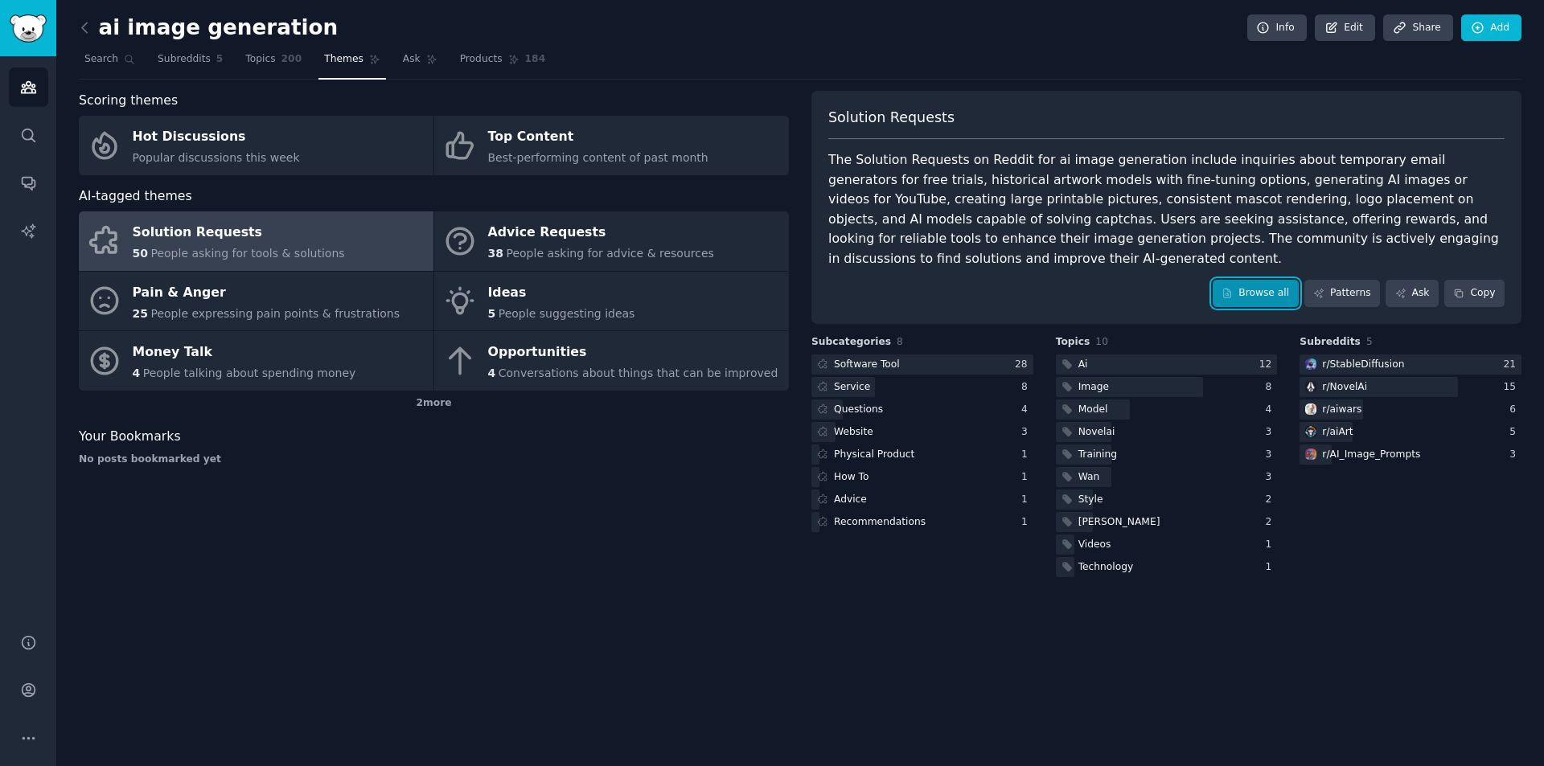
click at [1264, 280] on link "Browse all" at bounding box center [1256, 293] width 86 height 27
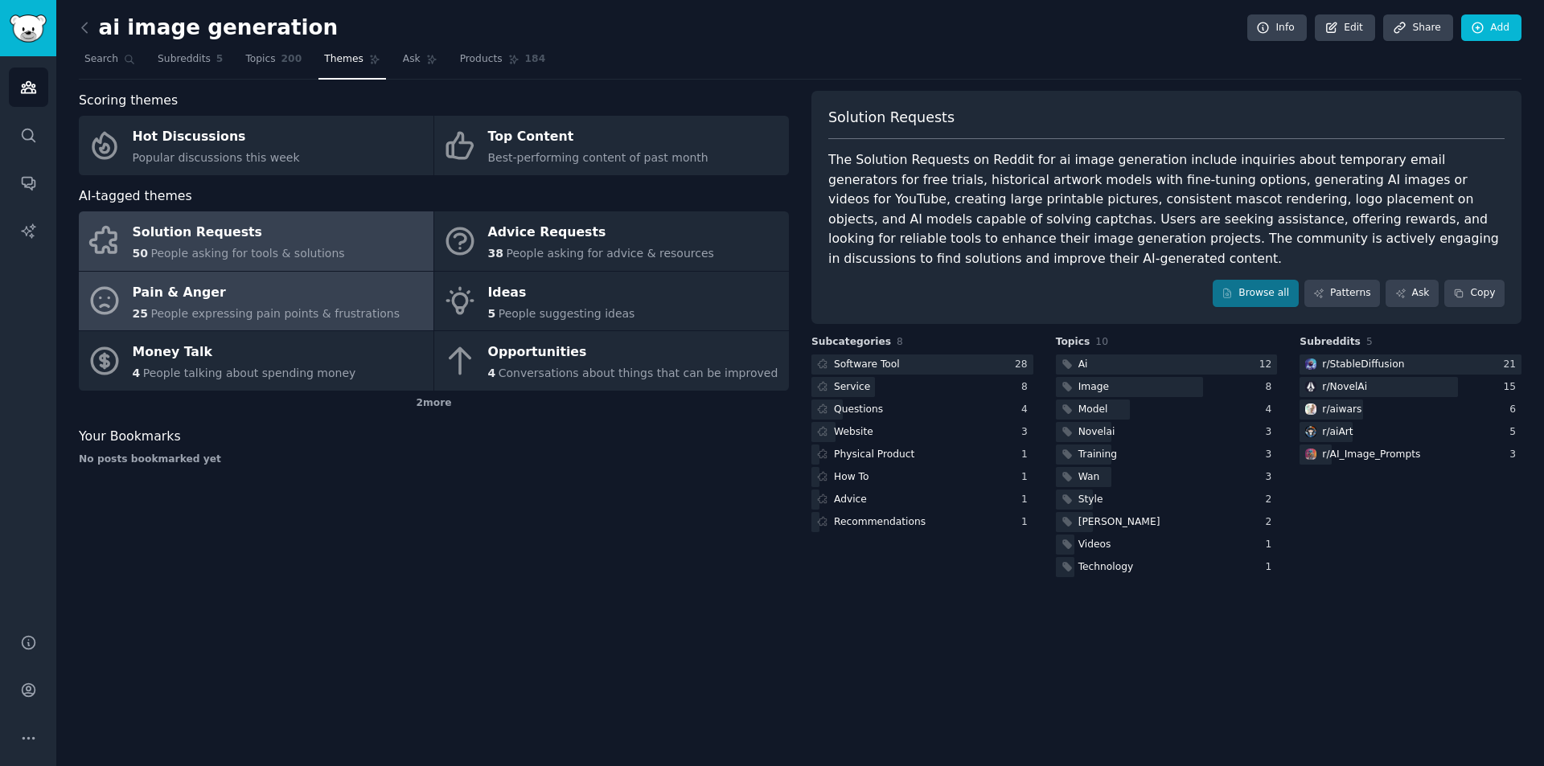
click at [191, 288] on div "Pain & Anger" at bounding box center [267, 293] width 268 height 26
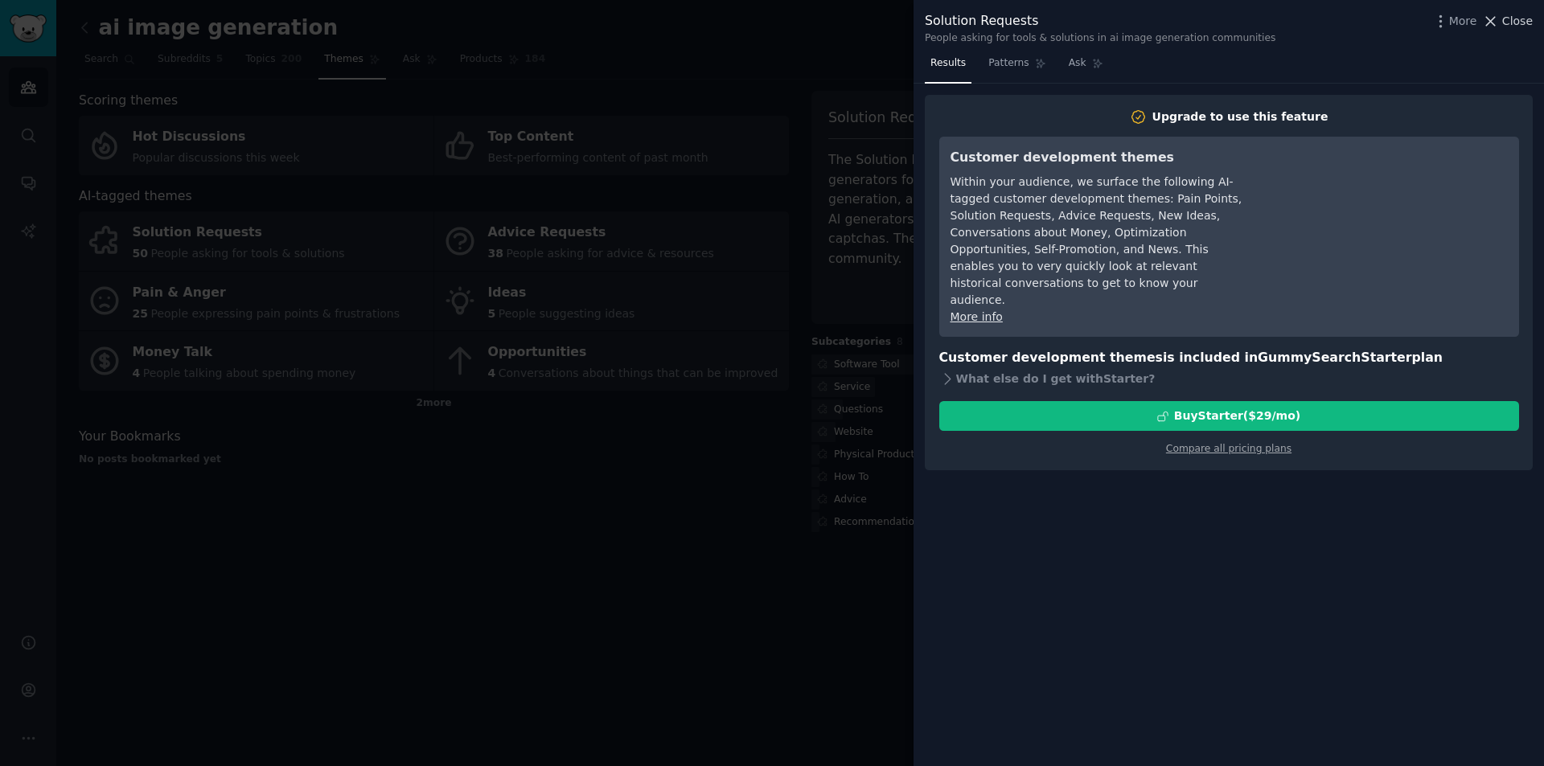
click at [1521, 19] on span "Close" at bounding box center [1517, 21] width 31 height 17
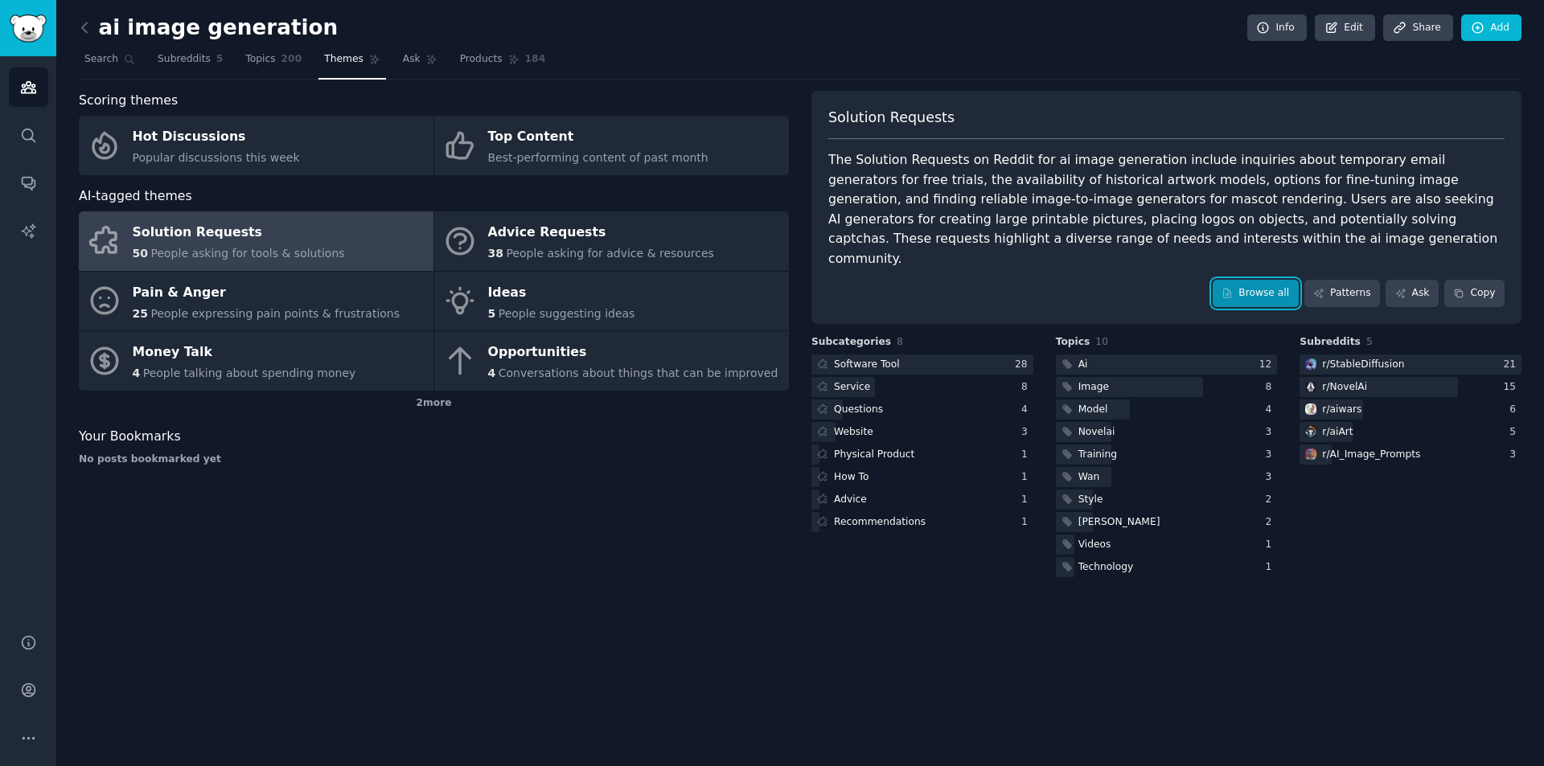
click at [1274, 280] on link "Browse all" at bounding box center [1256, 293] width 86 height 27
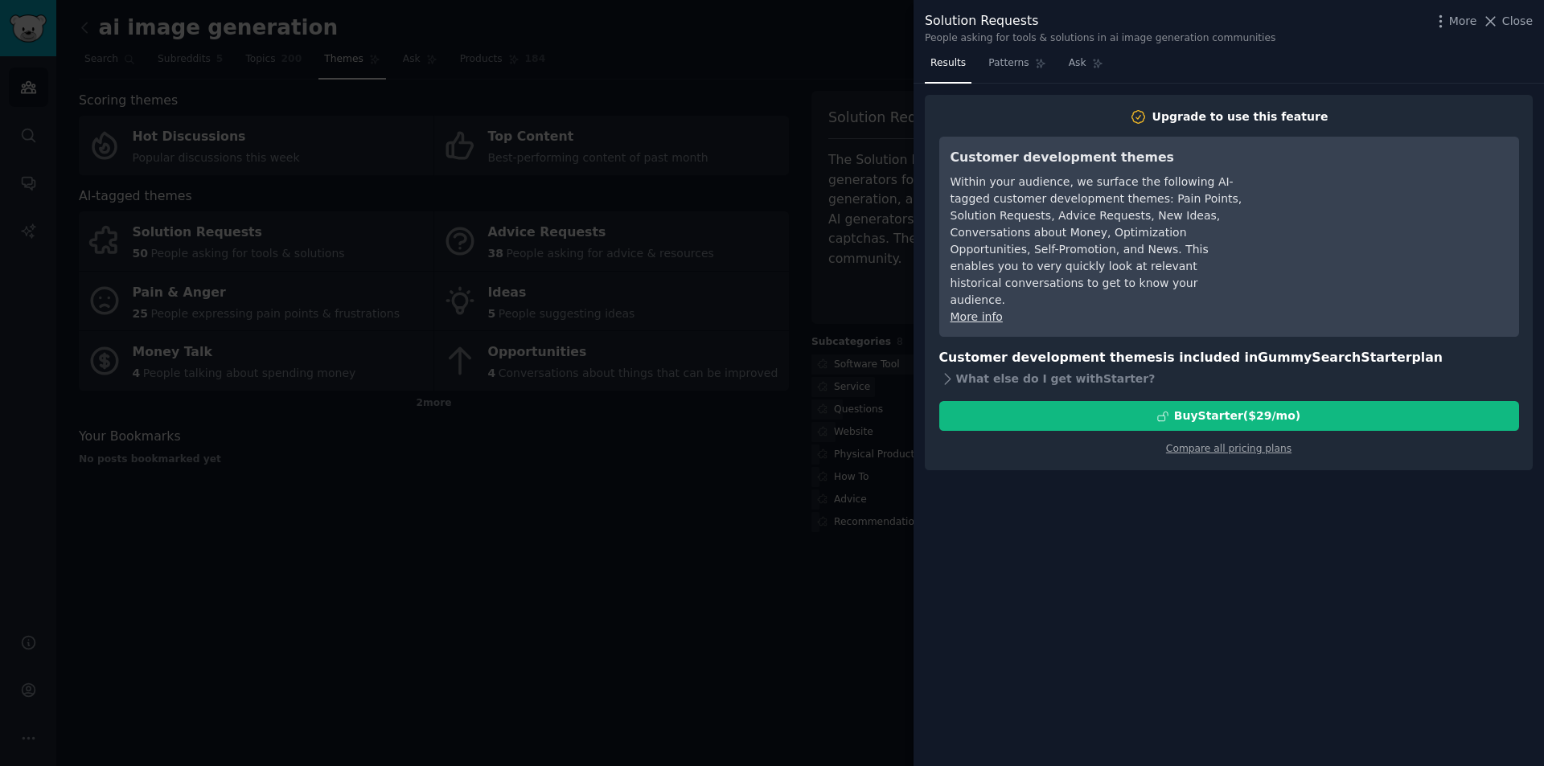
click at [754, 479] on div at bounding box center [772, 383] width 1544 height 766
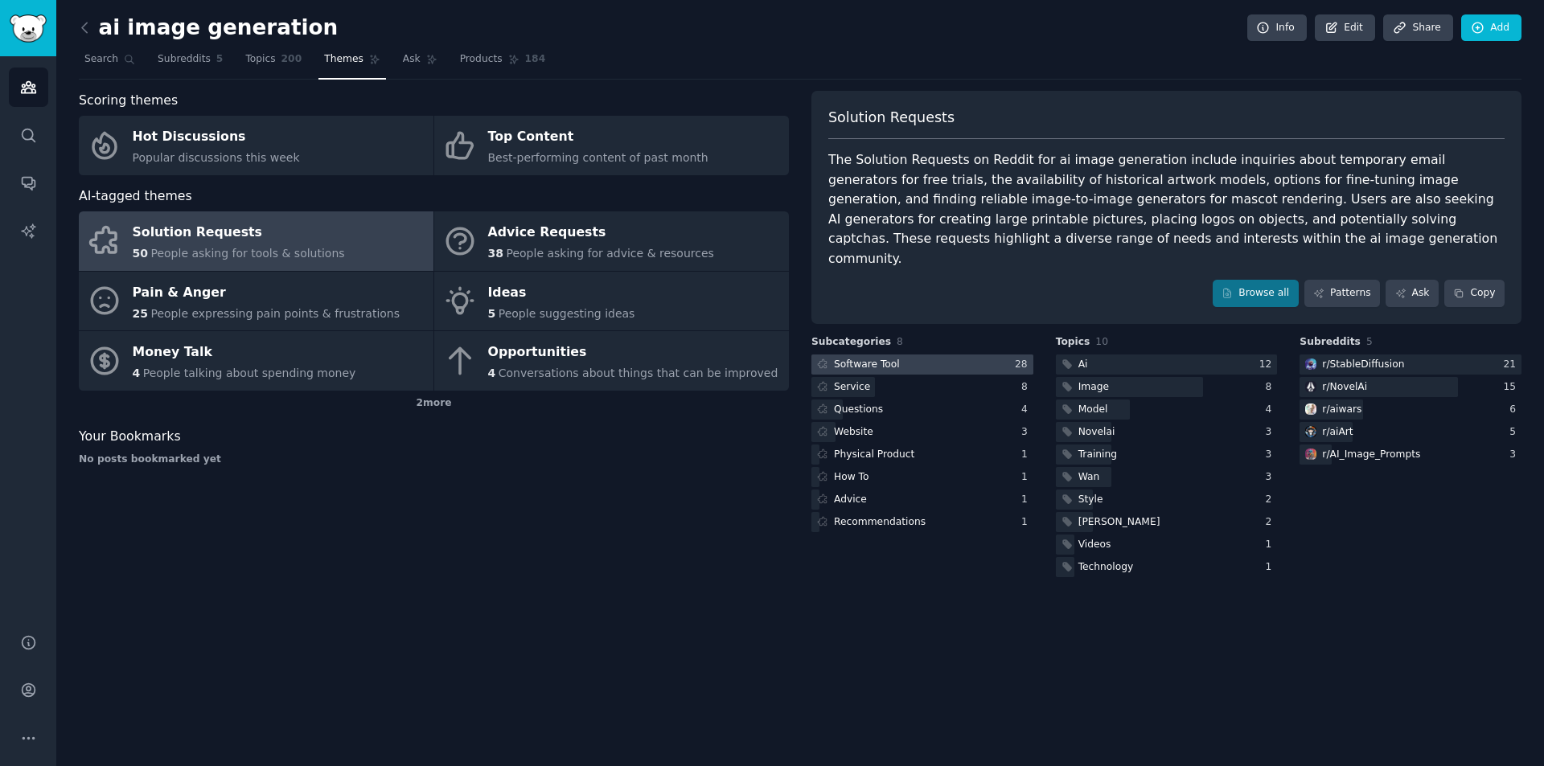
click at [981, 355] on div at bounding box center [922, 365] width 222 height 20
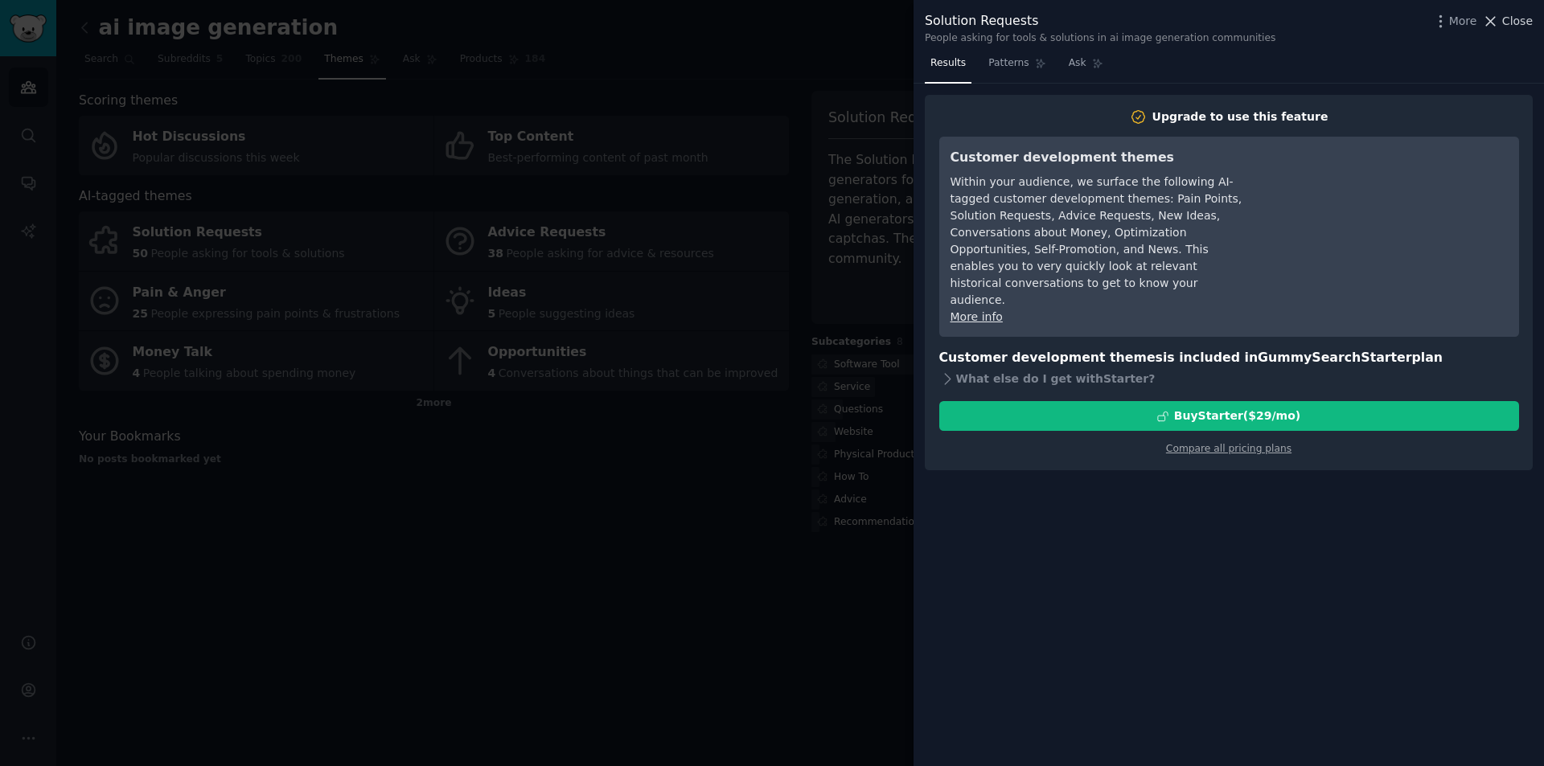
click at [1507, 18] on span "Close" at bounding box center [1517, 21] width 31 height 17
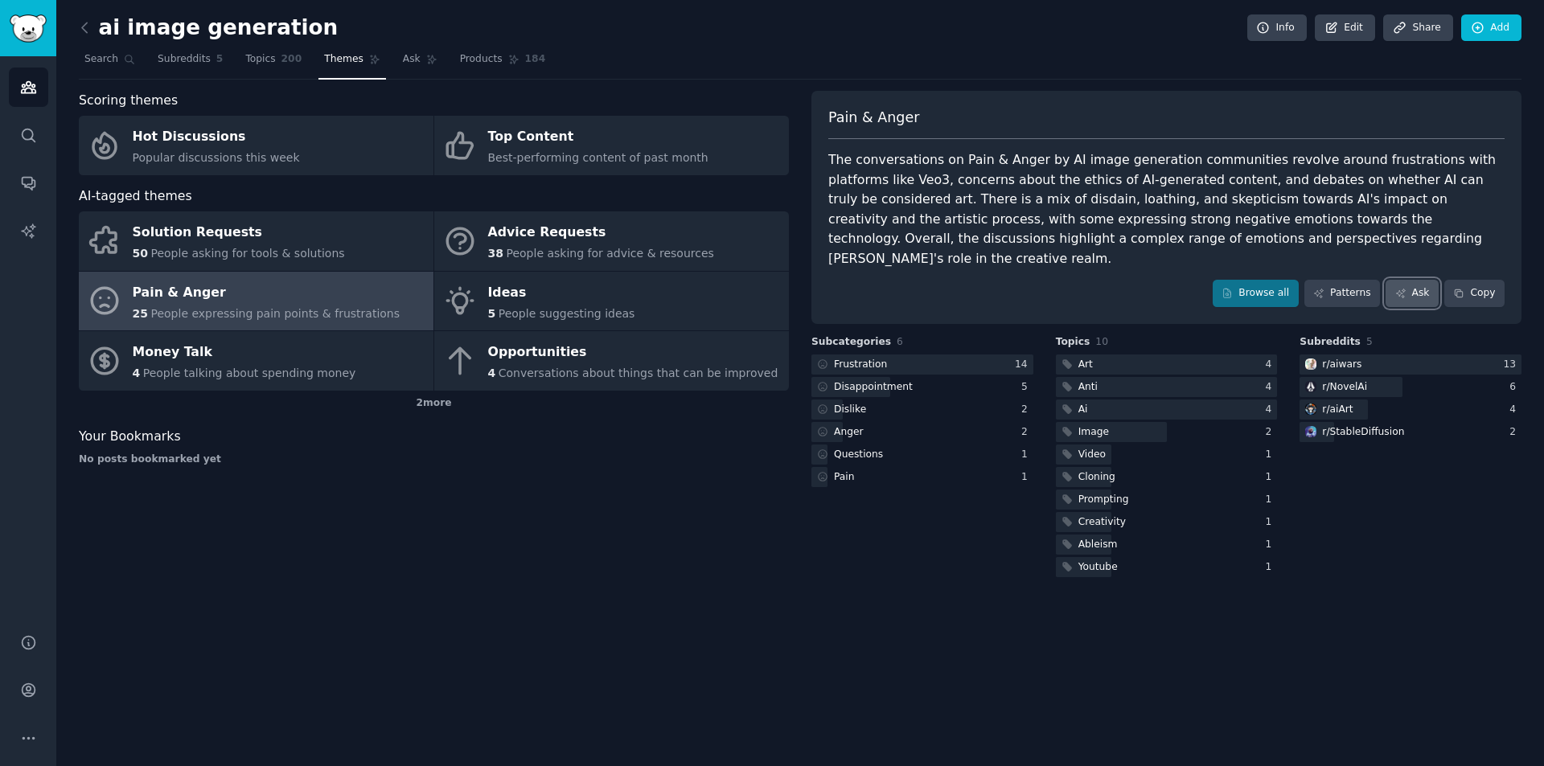
click at [1419, 280] on link "Ask" at bounding box center [1411, 293] width 53 height 27
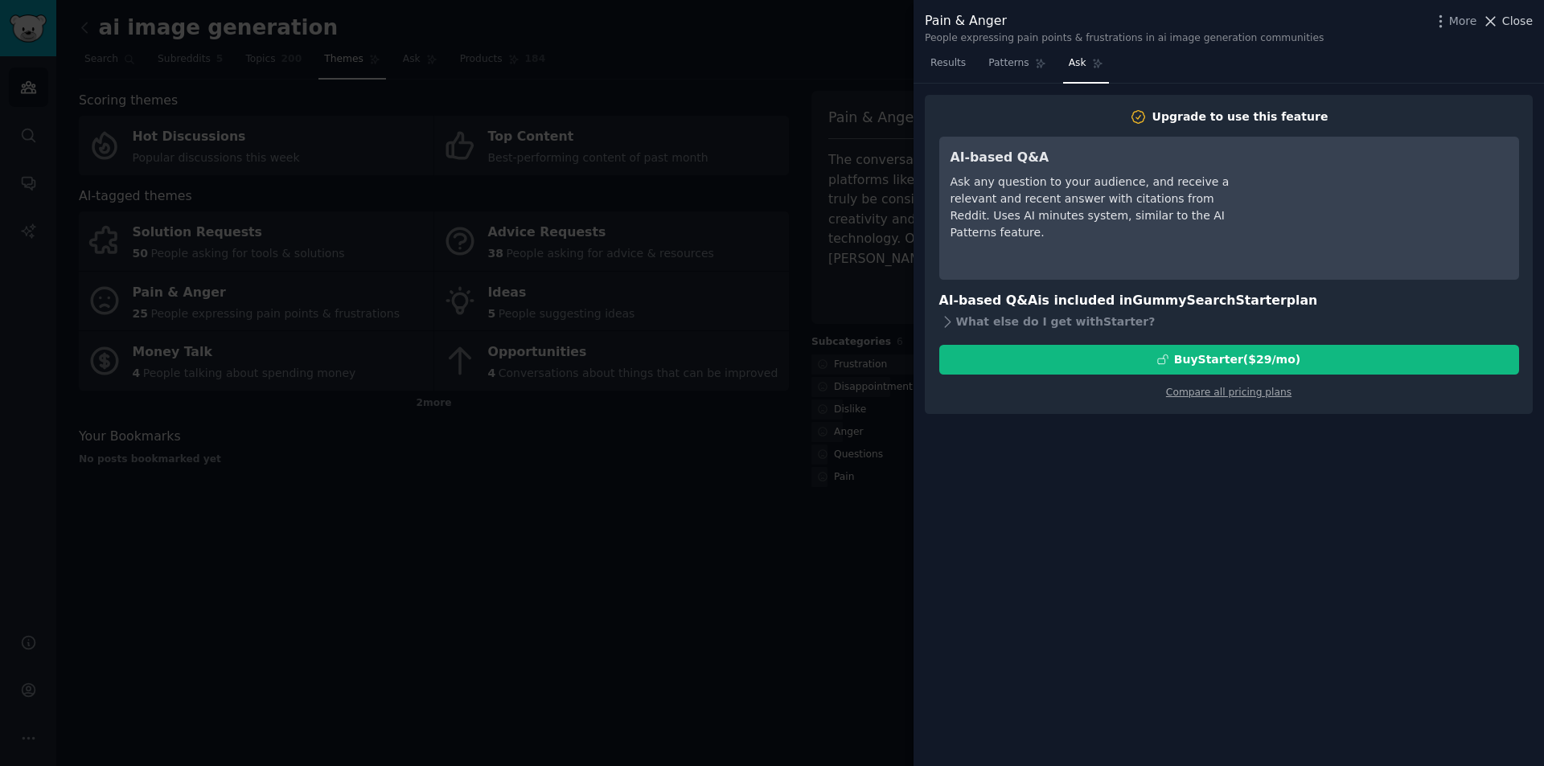
click at [1510, 24] on span "Close" at bounding box center [1517, 21] width 31 height 17
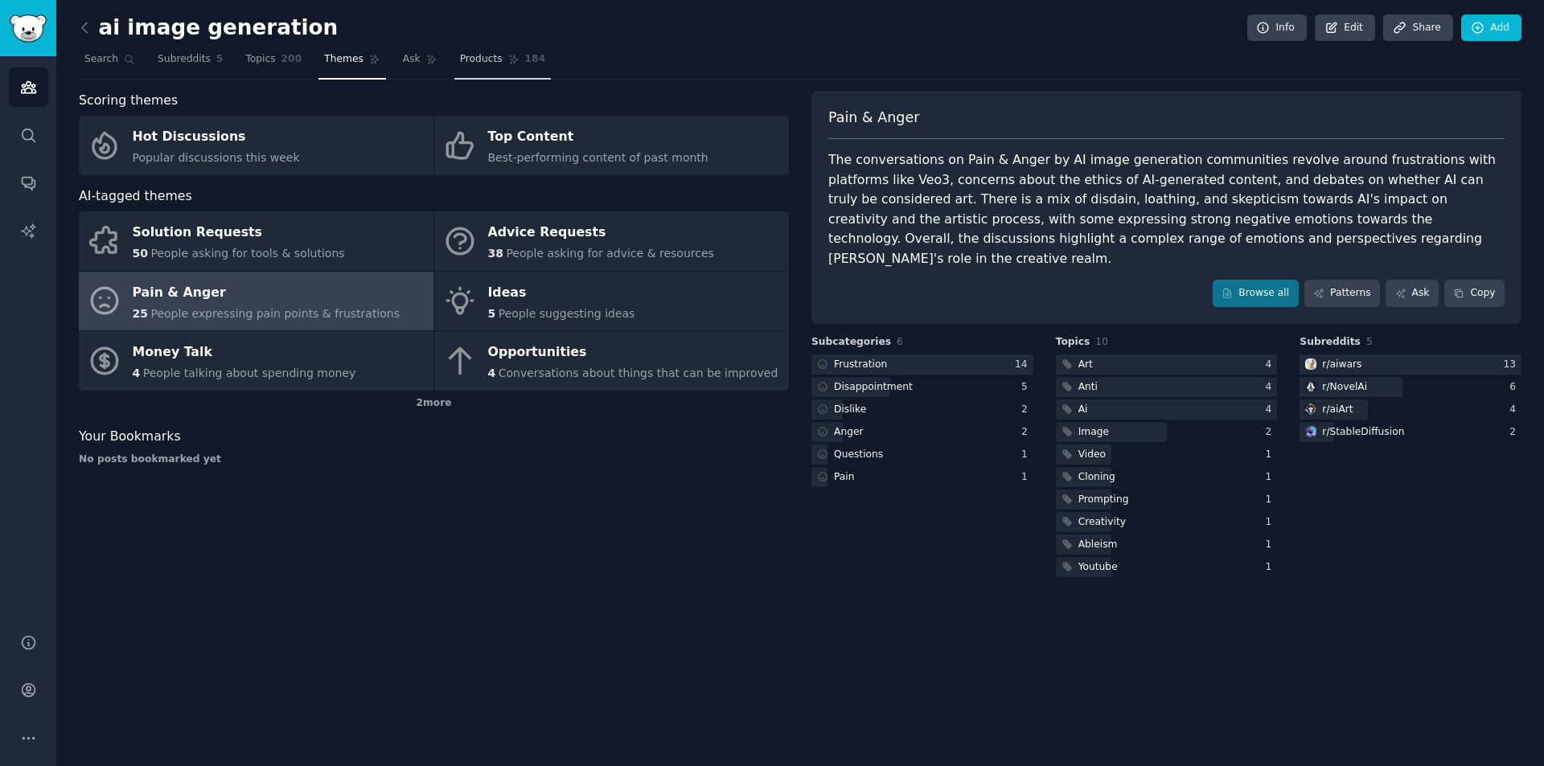
click at [460, 64] on span "Products" at bounding box center [481, 59] width 43 height 14
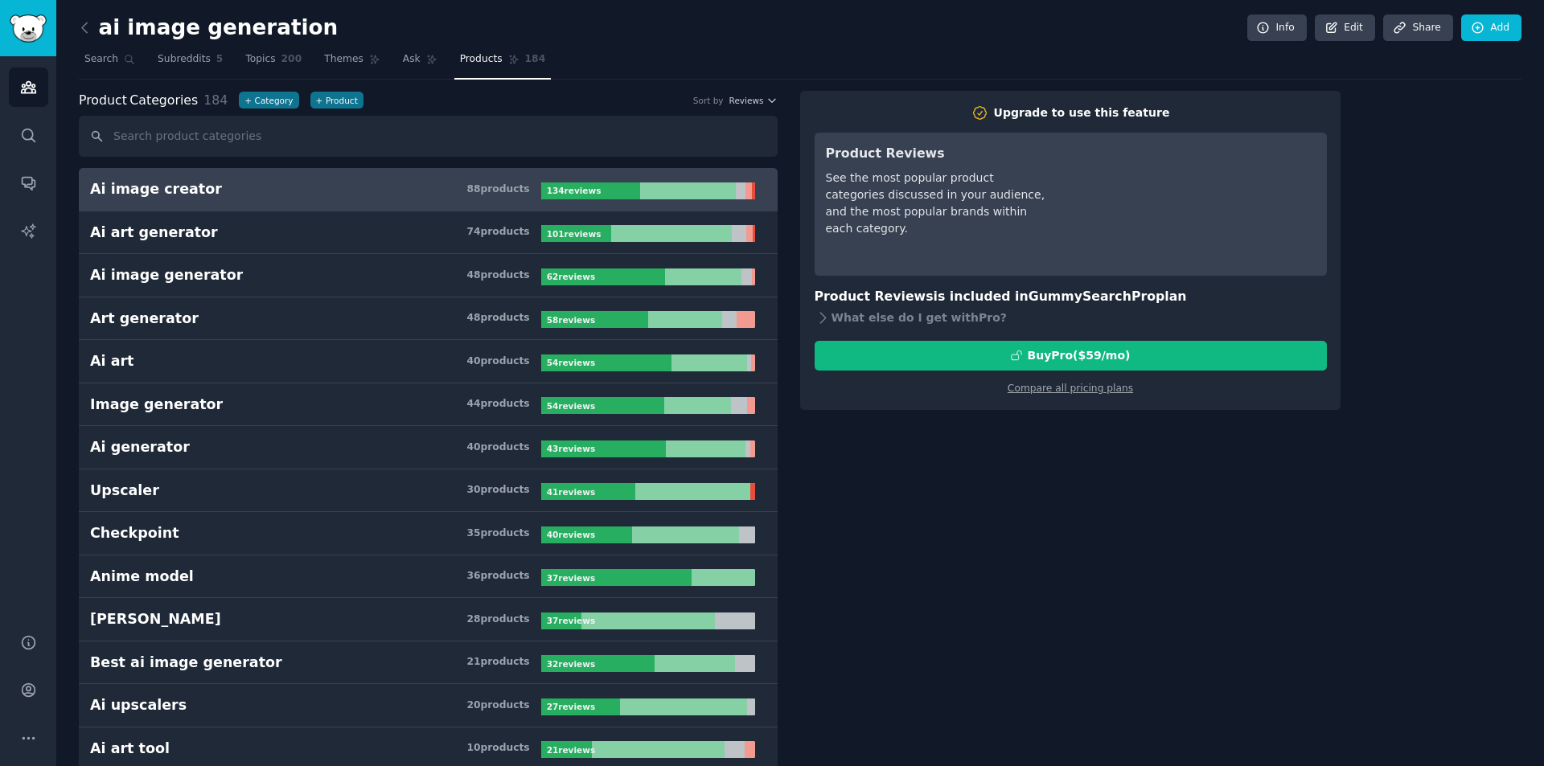
click at [395, 195] on h3 "Ai image creator 88 product s" at bounding box center [315, 189] width 451 height 20
click at [322, 68] on link "Themes" at bounding box center [352, 63] width 68 height 33
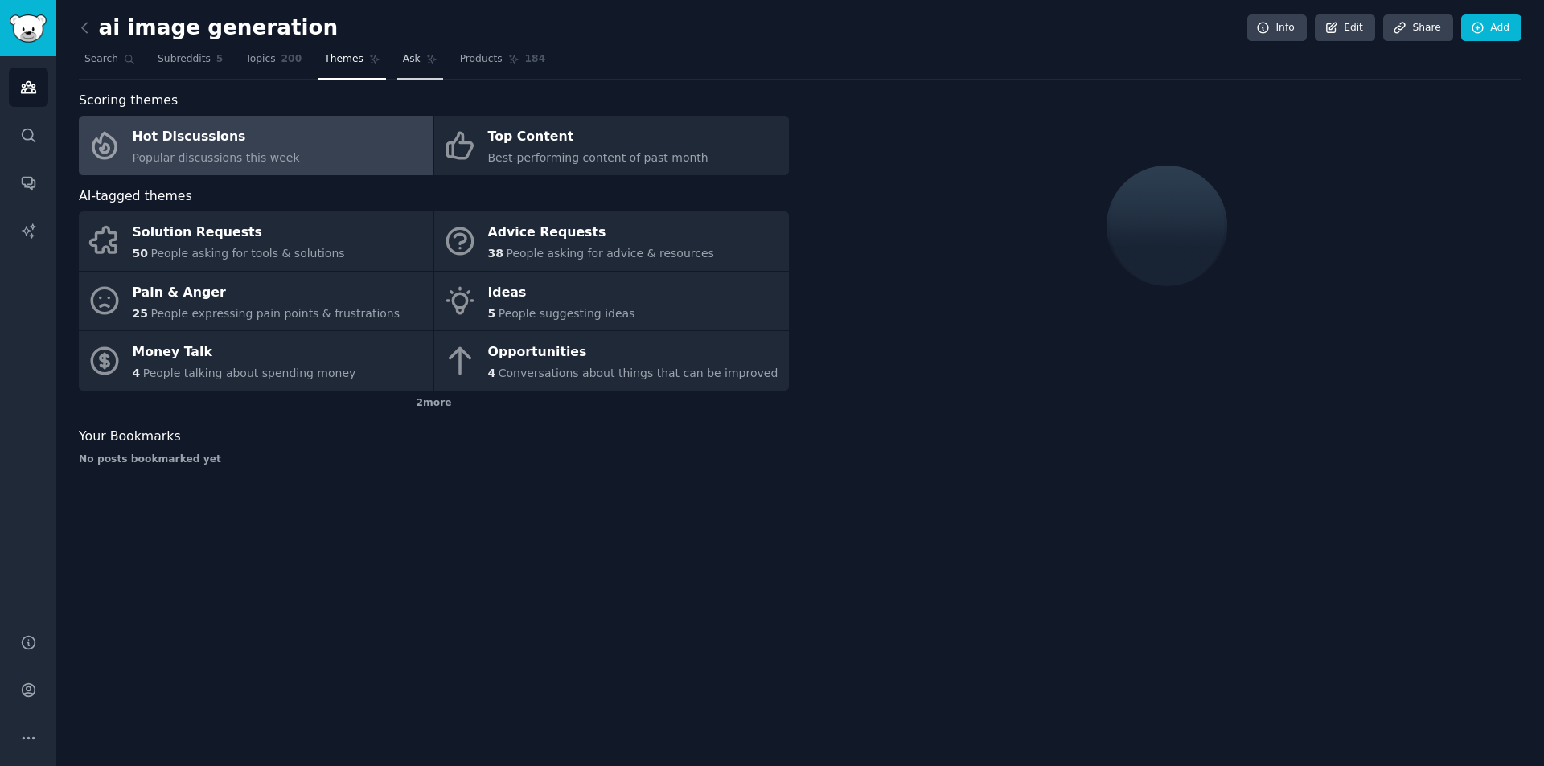
click at [403, 66] on span "Ask" at bounding box center [412, 59] width 18 height 14
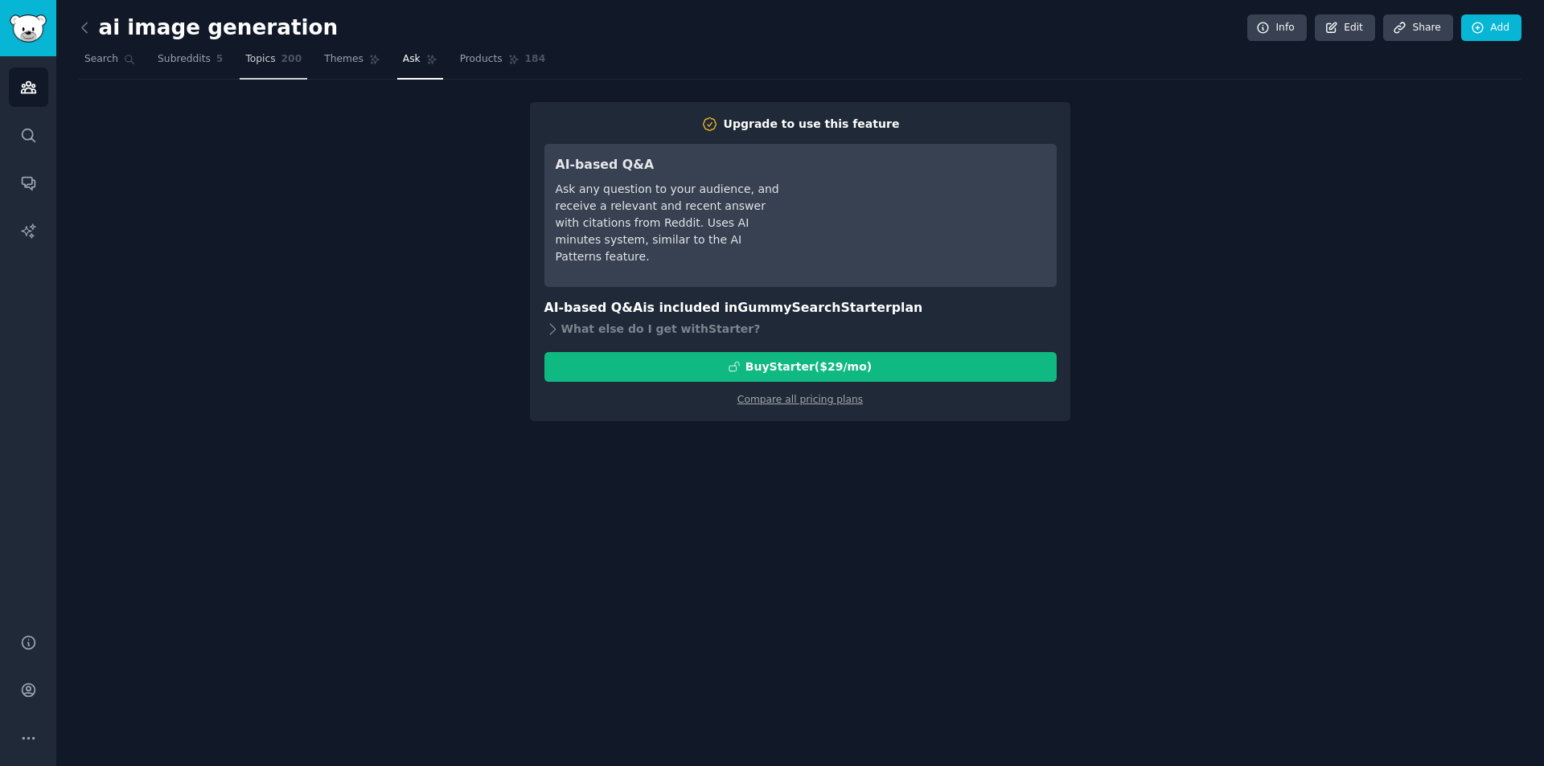
click at [245, 59] on span "Topics" at bounding box center [260, 59] width 30 height 14
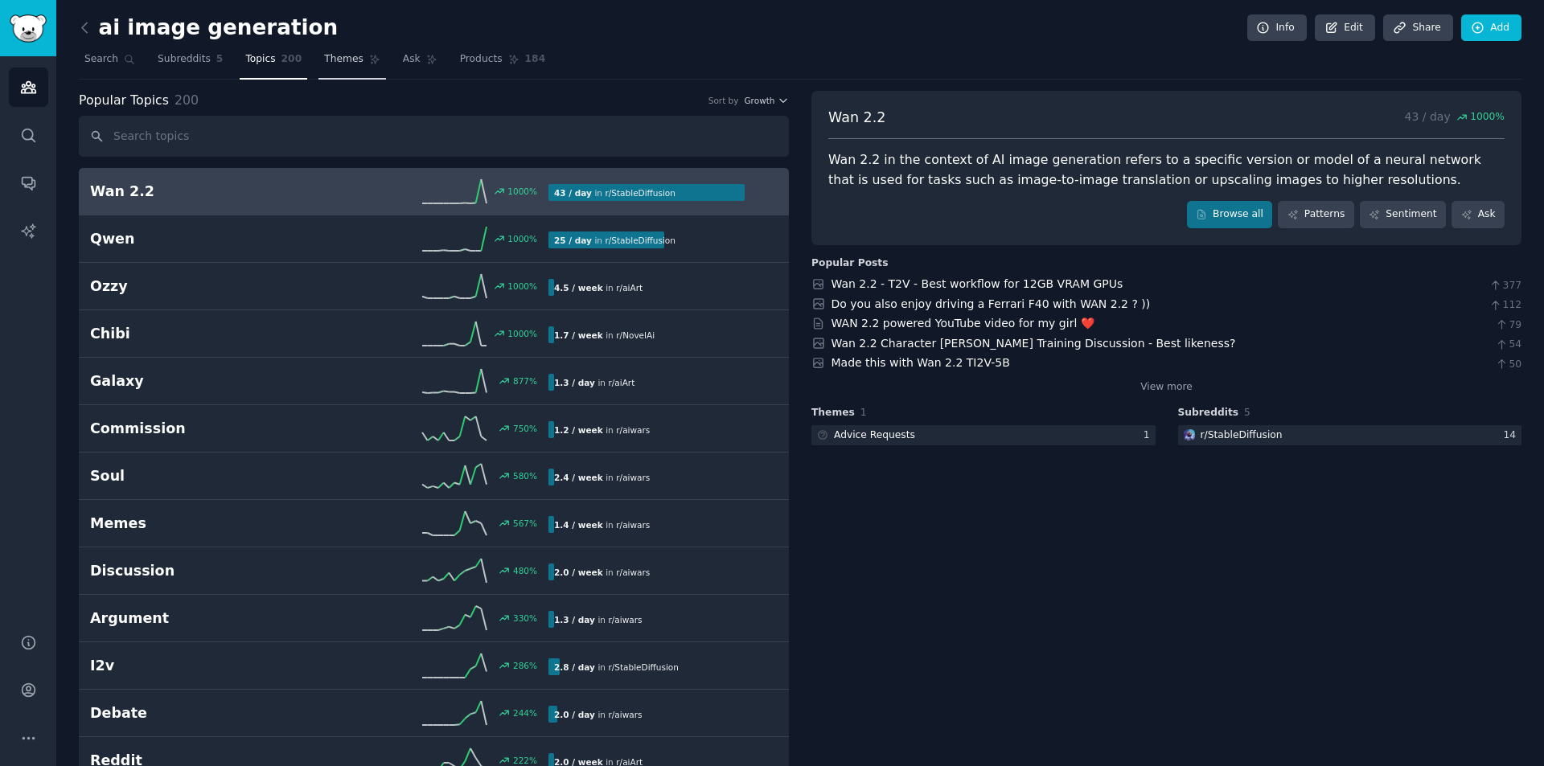
click at [324, 56] on span "Themes" at bounding box center [343, 59] width 39 height 14
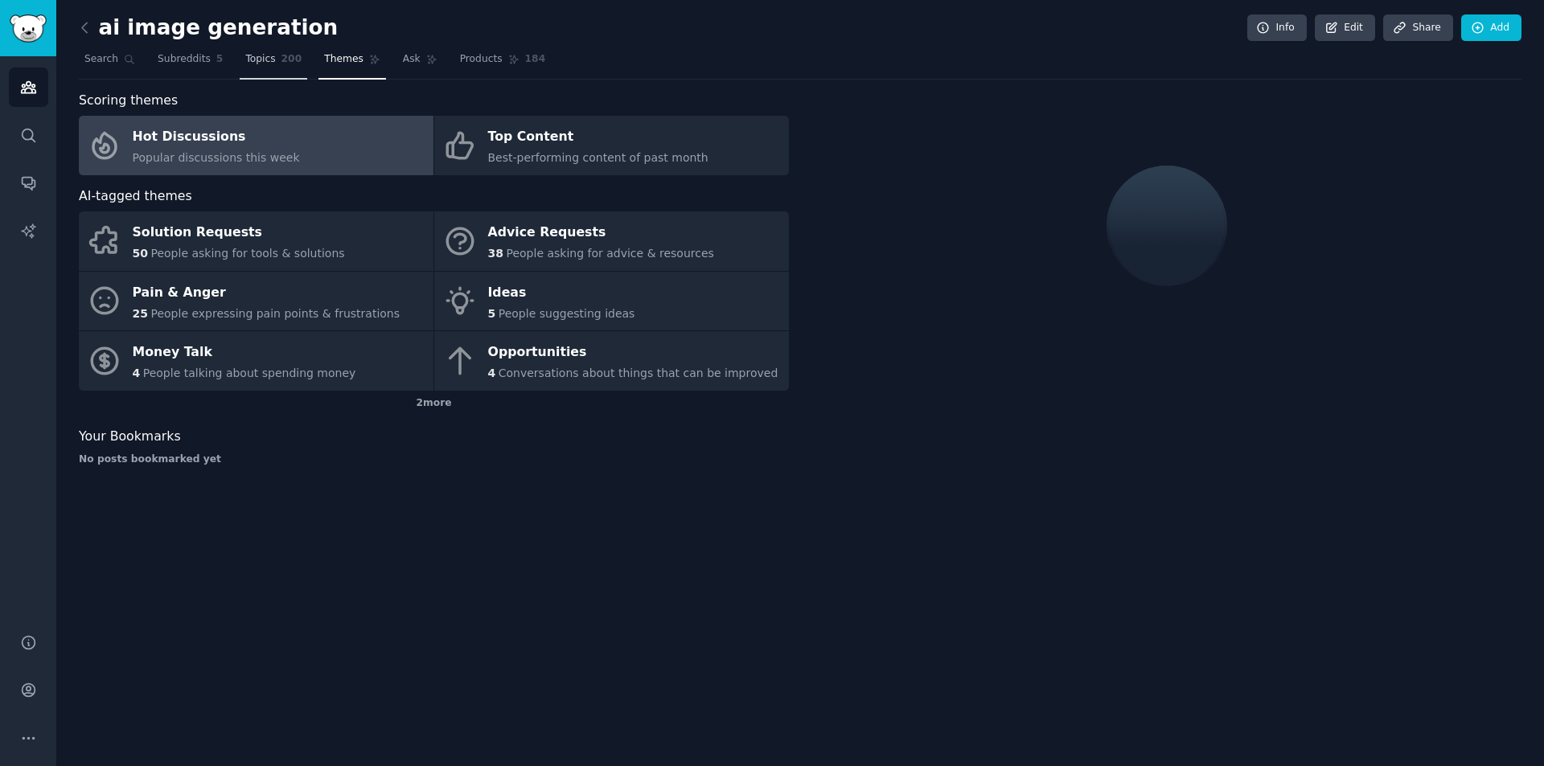
click at [252, 58] on span "Topics" at bounding box center [260, 59] width 30 height 14
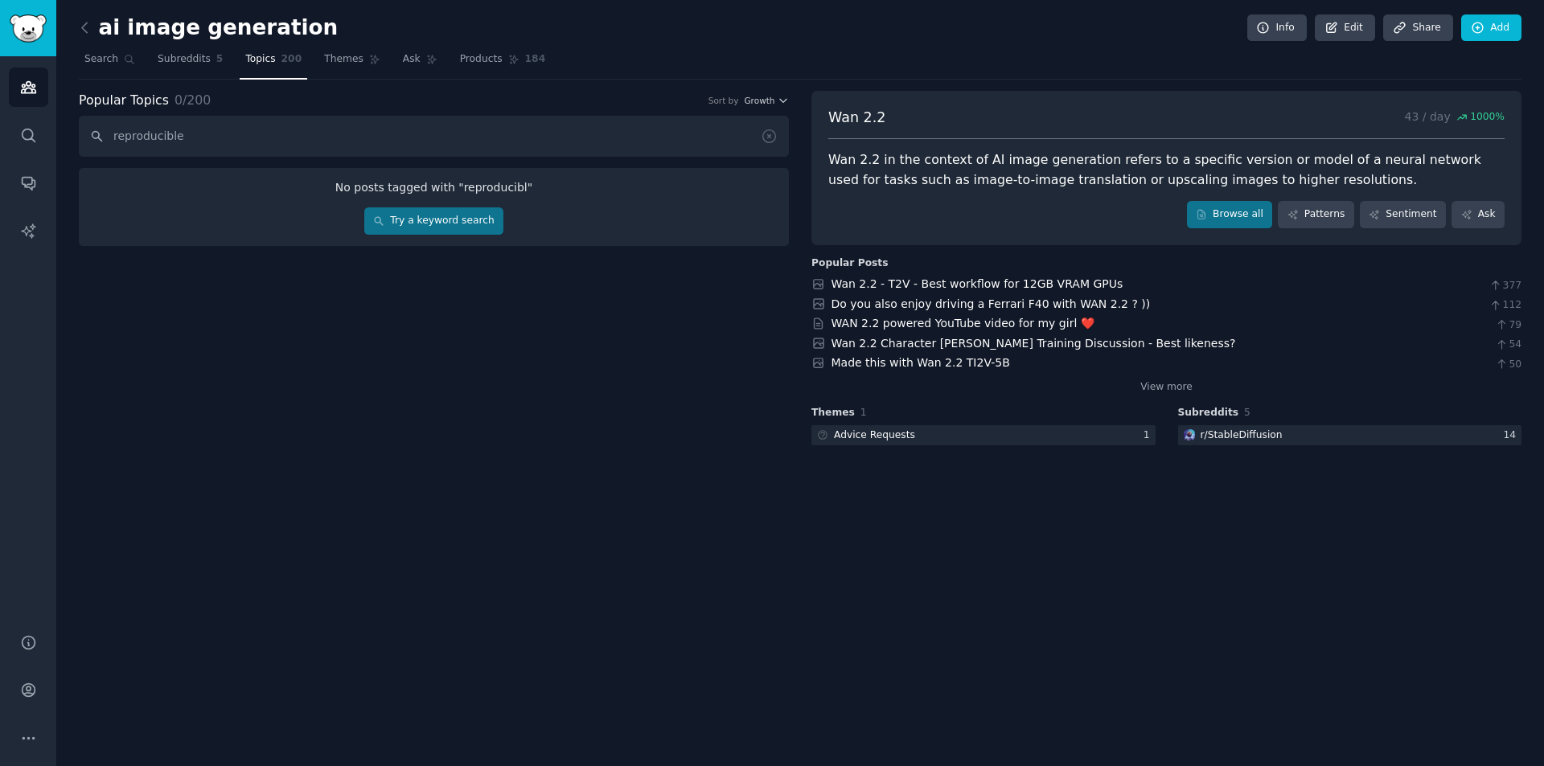
type input "reproducible"
click at [462, 213] on link "Try a keyword search" at bounding box center [433, 220] width 139 height 27
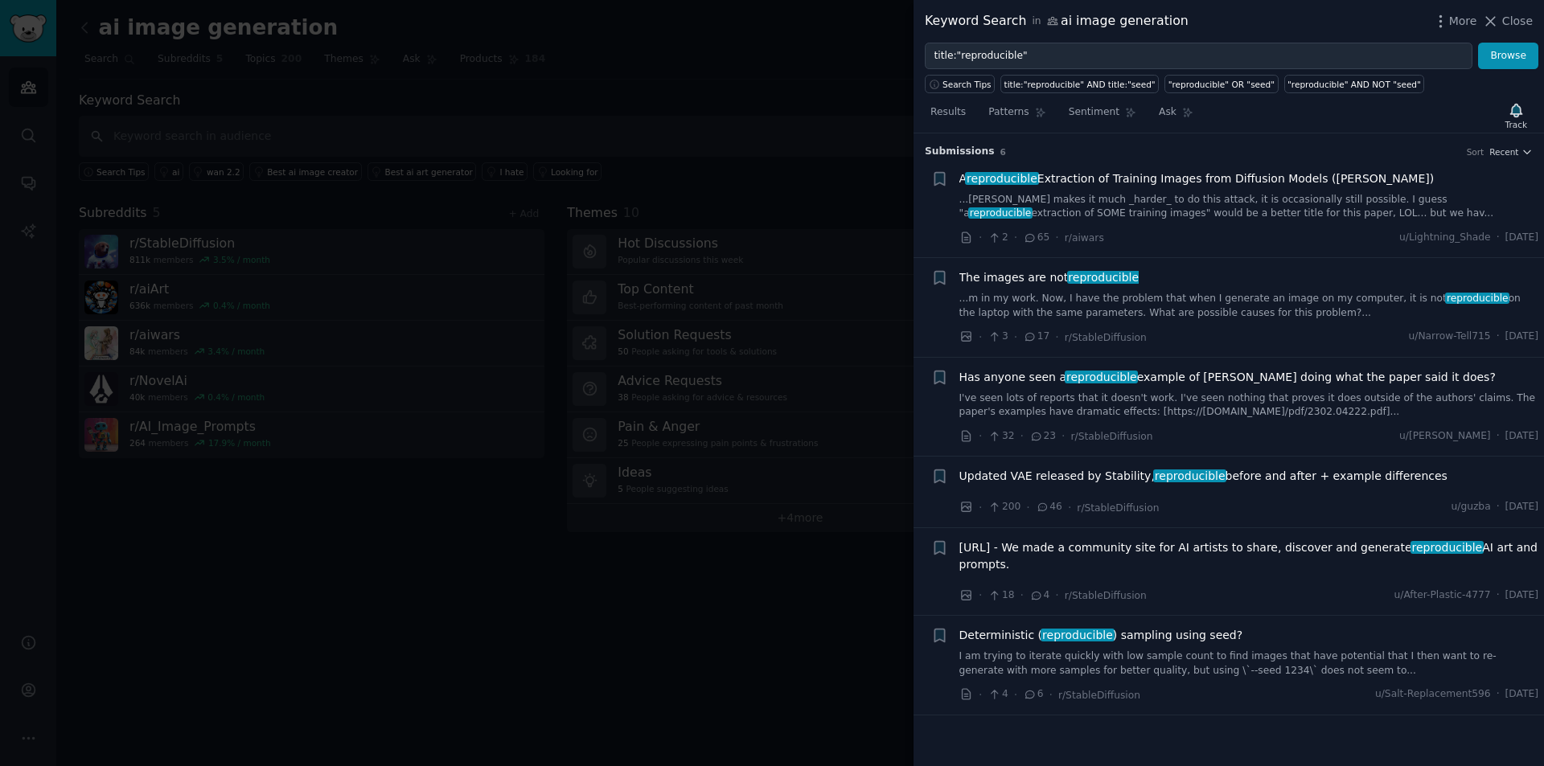
click at [1003, 551] on span "ArtHub.ai - We made a community site for AI artists to share, discover and gene…" at bounding box center [1249, 557] width 580 height 34
drag, startPoint x: 1096, startPoint y: 212, endPoint x: 1197, endPoint y: 142, distance: 123.1
click at [1197, 142] on div "Submission s 6 Sort Recent" at bounding box center [1229, 146] width 608 height 26
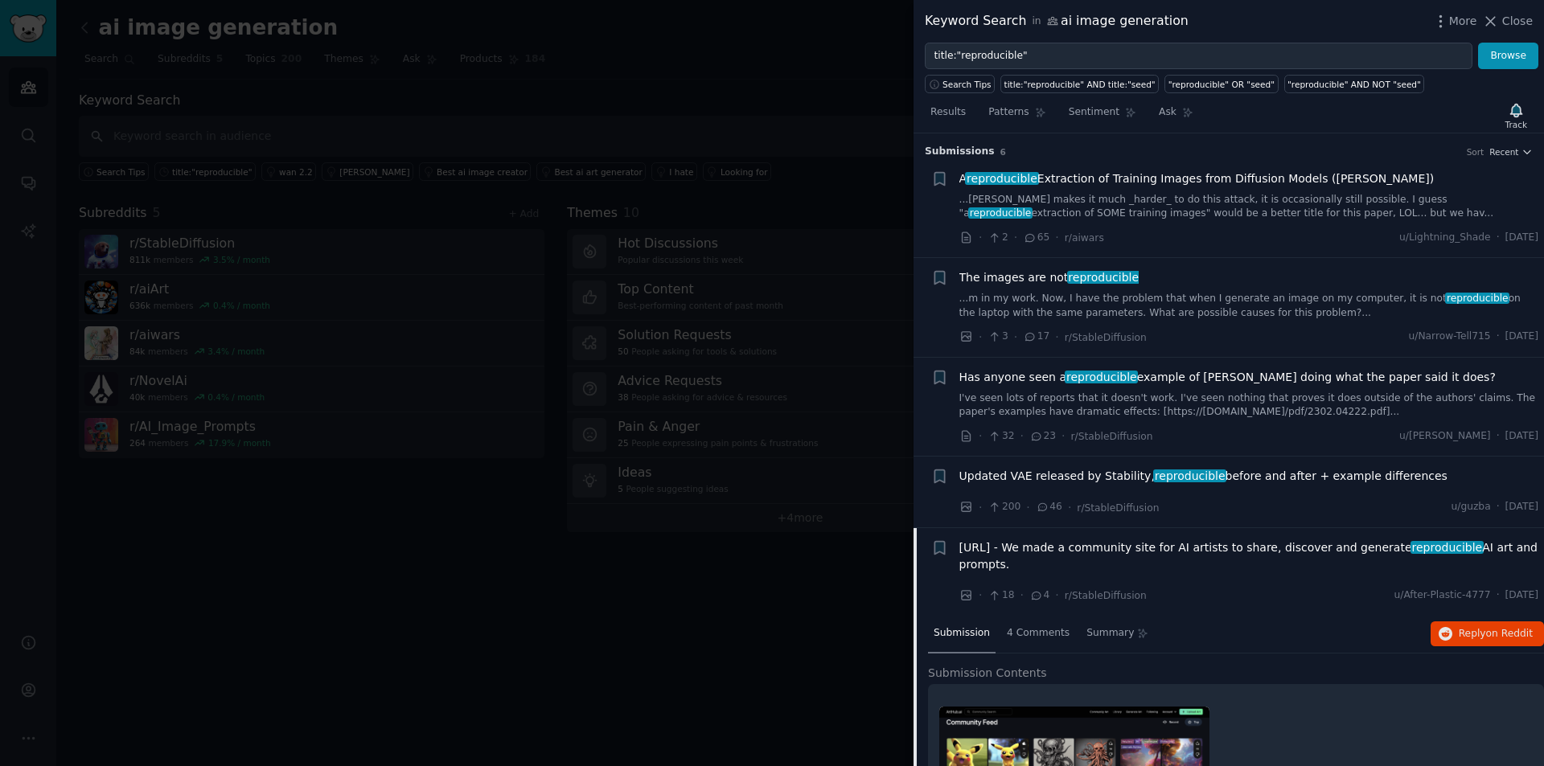
click at [1046, 277] on span "The images are not reproducible" at bounding box center [1049, 277] width 180 height 17
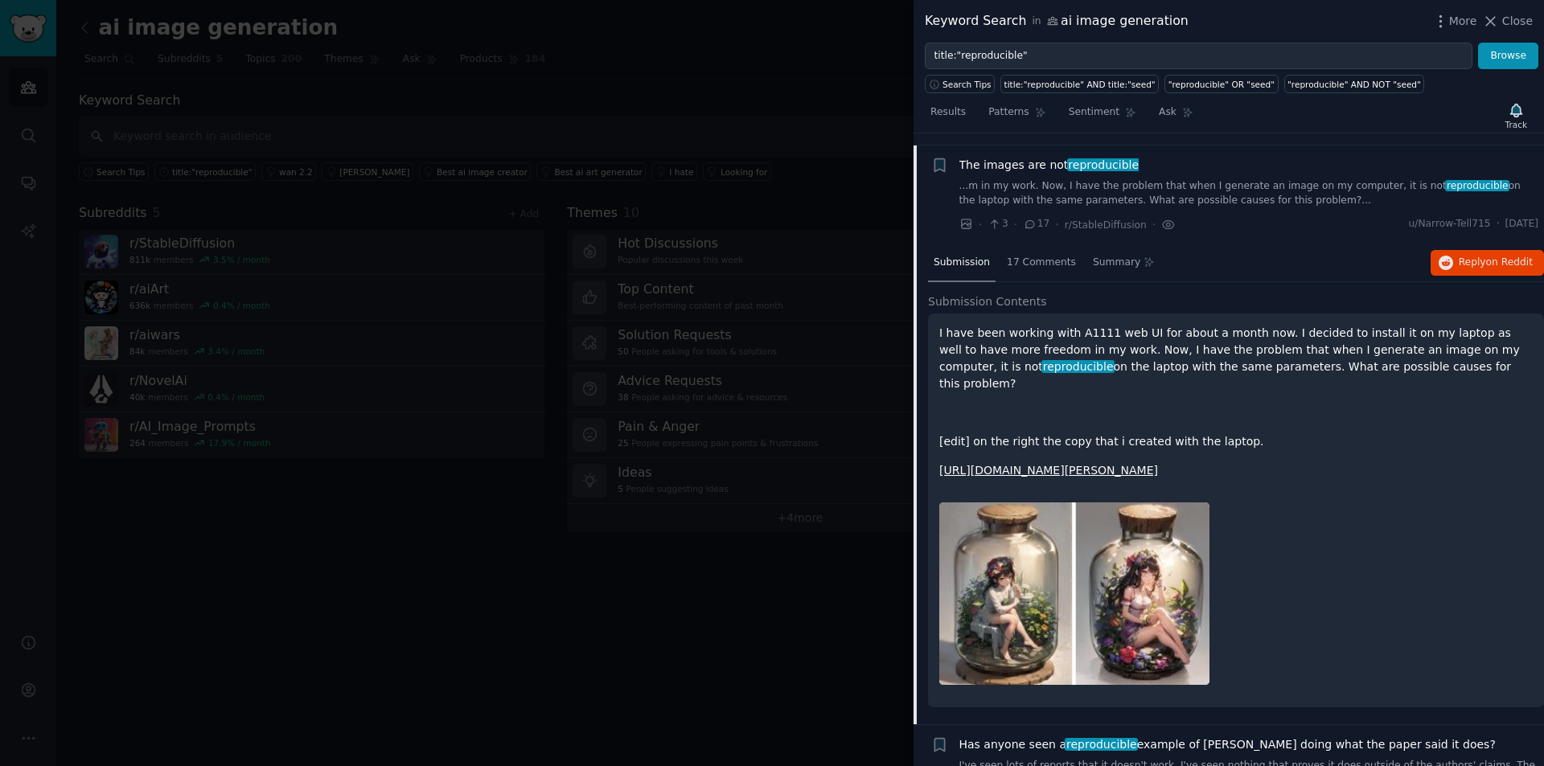
scroll to position [125, 0]
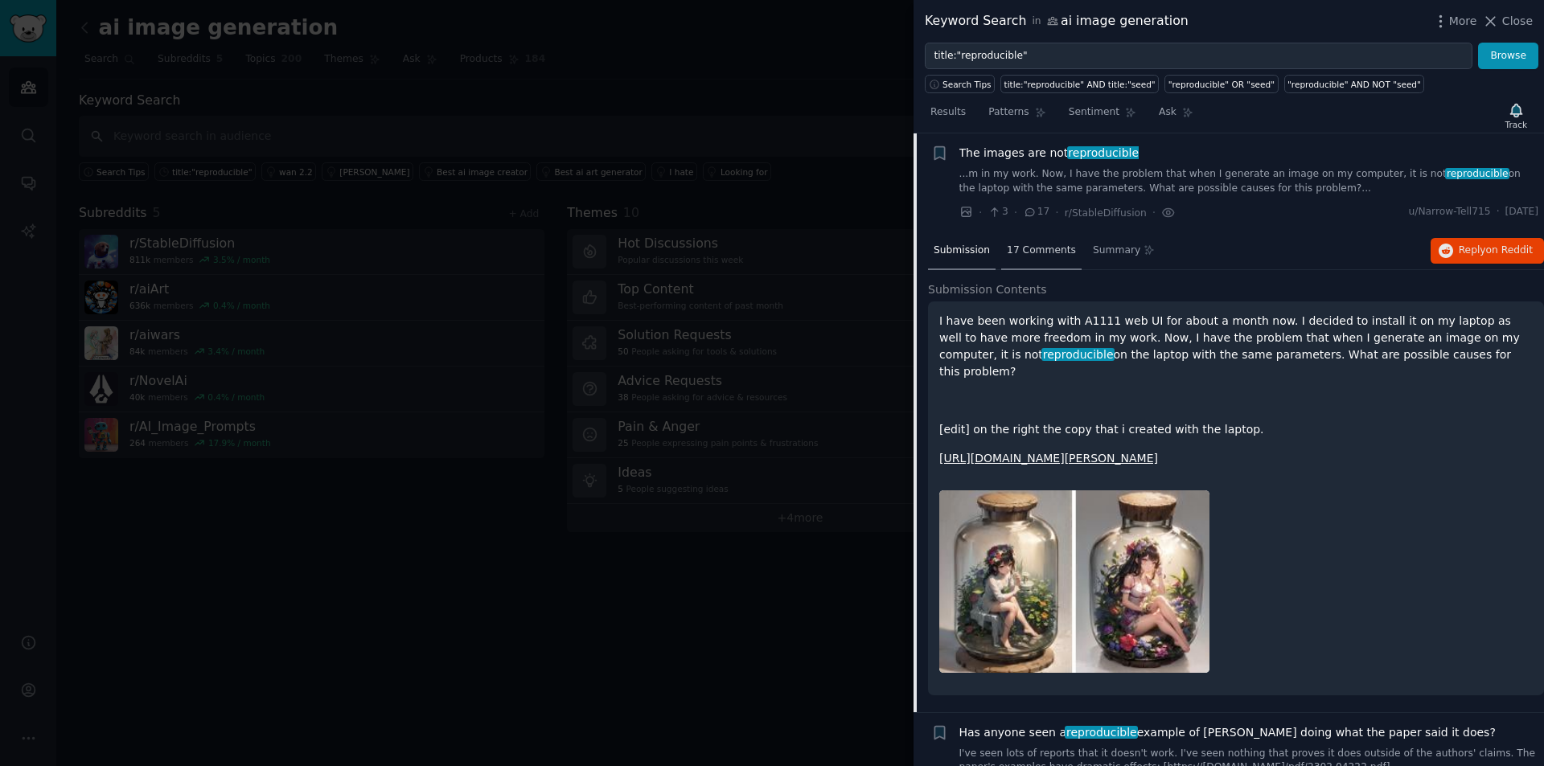
click at [1040, 252] on span "17 Comments" at bounding box center [1041, 251] width 69 height 14
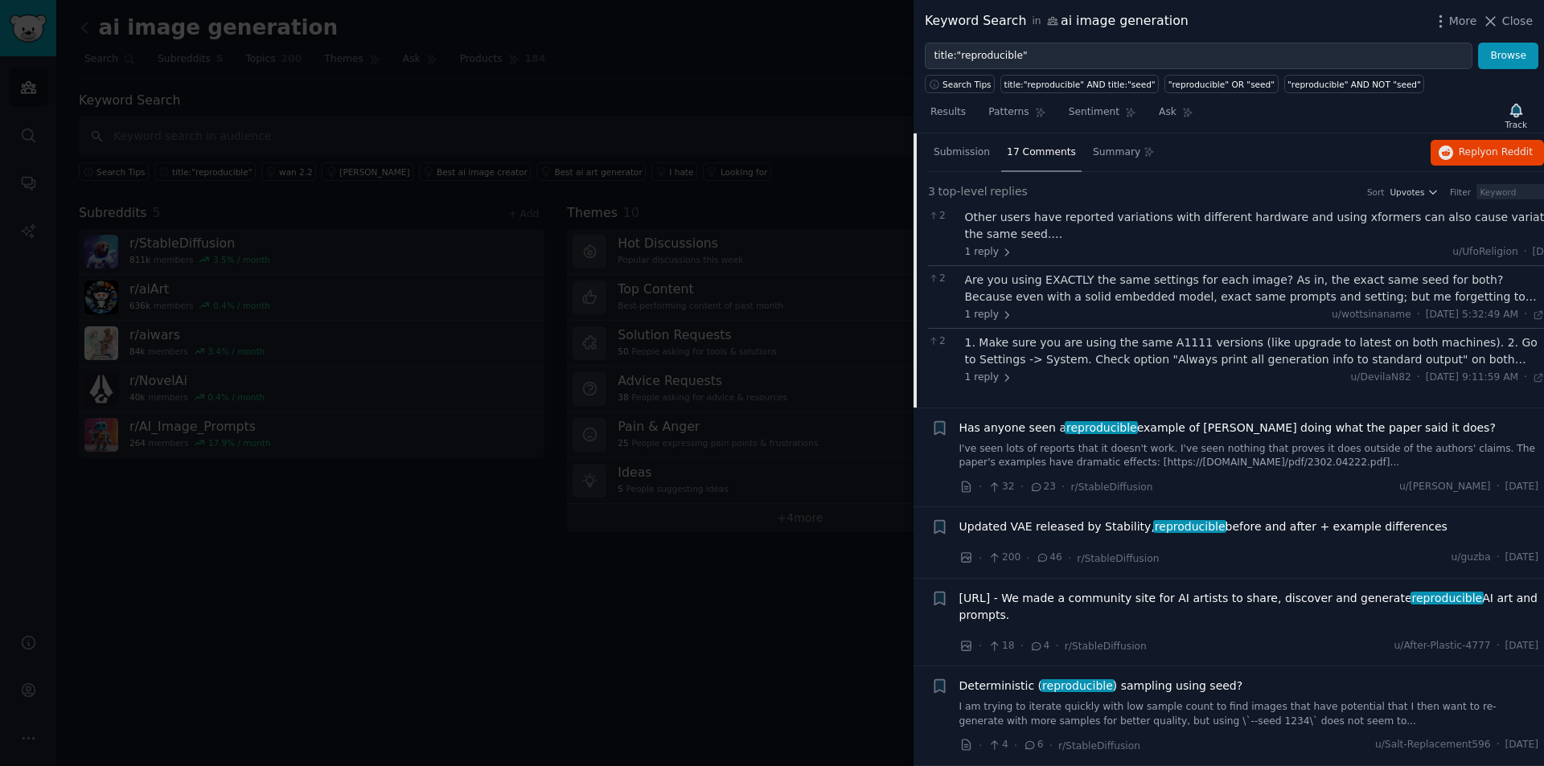
scroll to position [232, 0]
click at [1030, 452] on link "I've seen lots of reports that it doesn't work. I've seen nothing that proves i…" at bounding box center [1249, 456] width 580 height 28
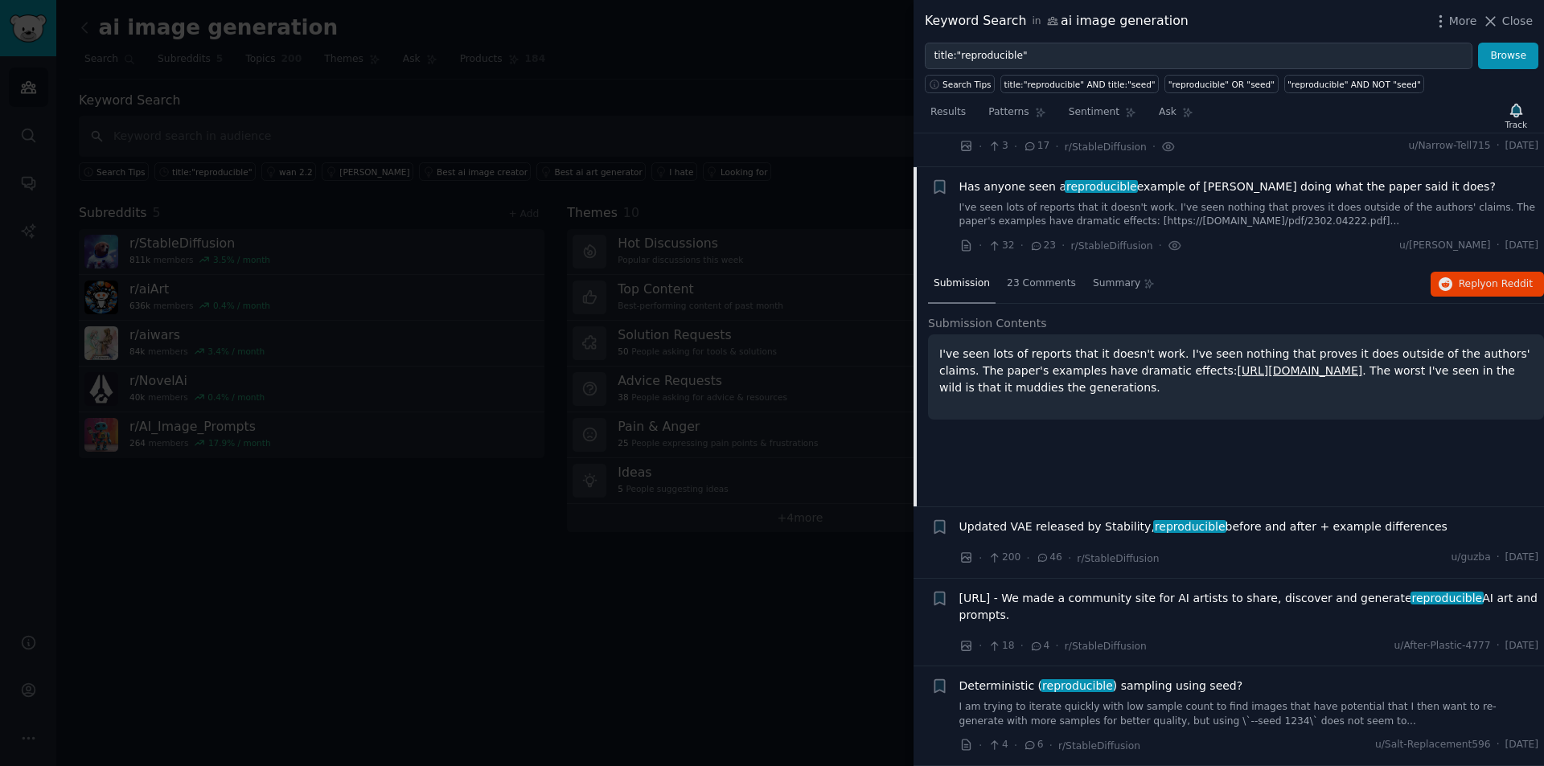
click at [1237, 367] on link "https://arxiv.org/pdf/2302.04222.pdf" at bounding box center [1299, 370] width 125 height 13
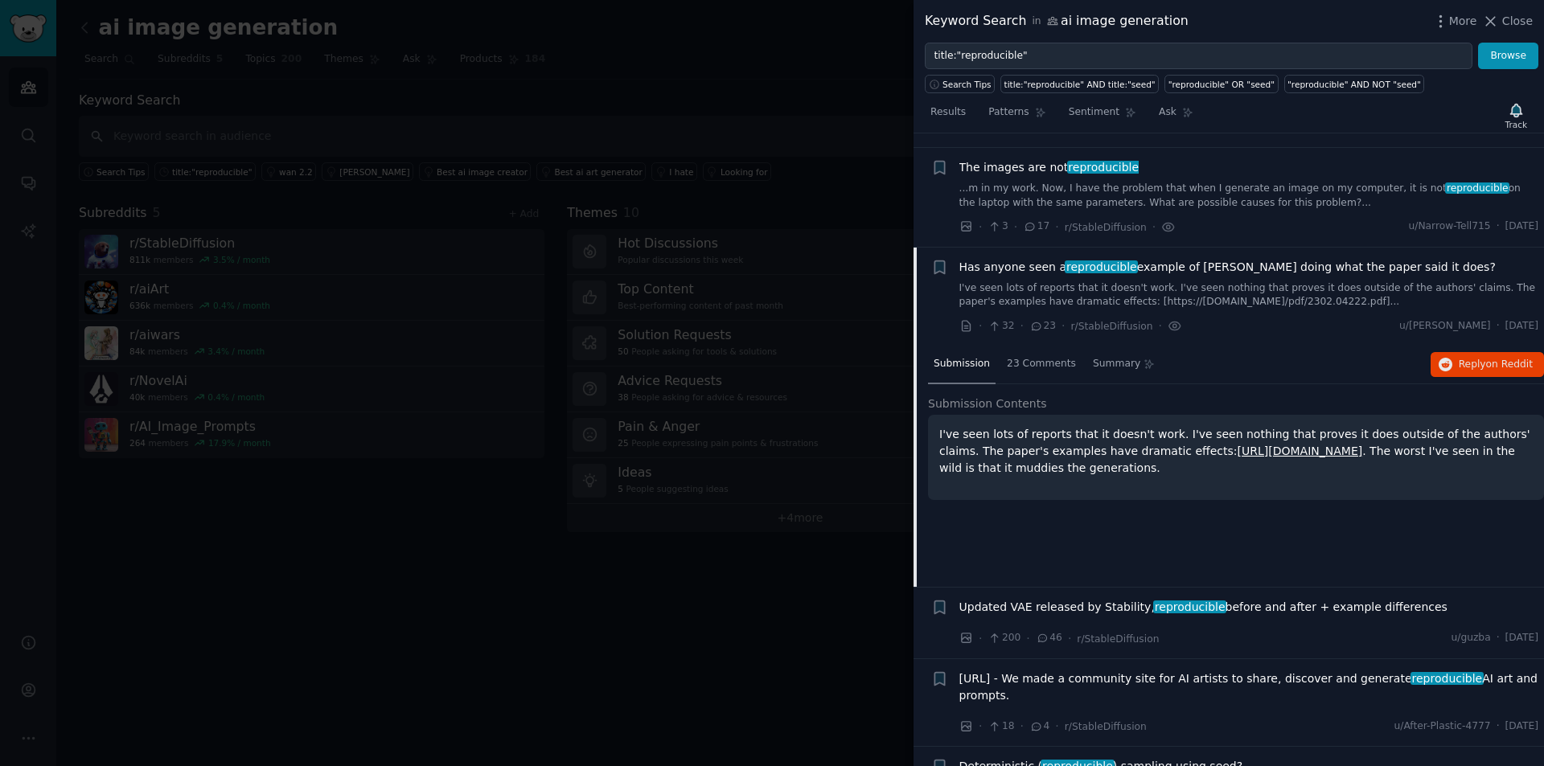
scroll to position [30, 0]
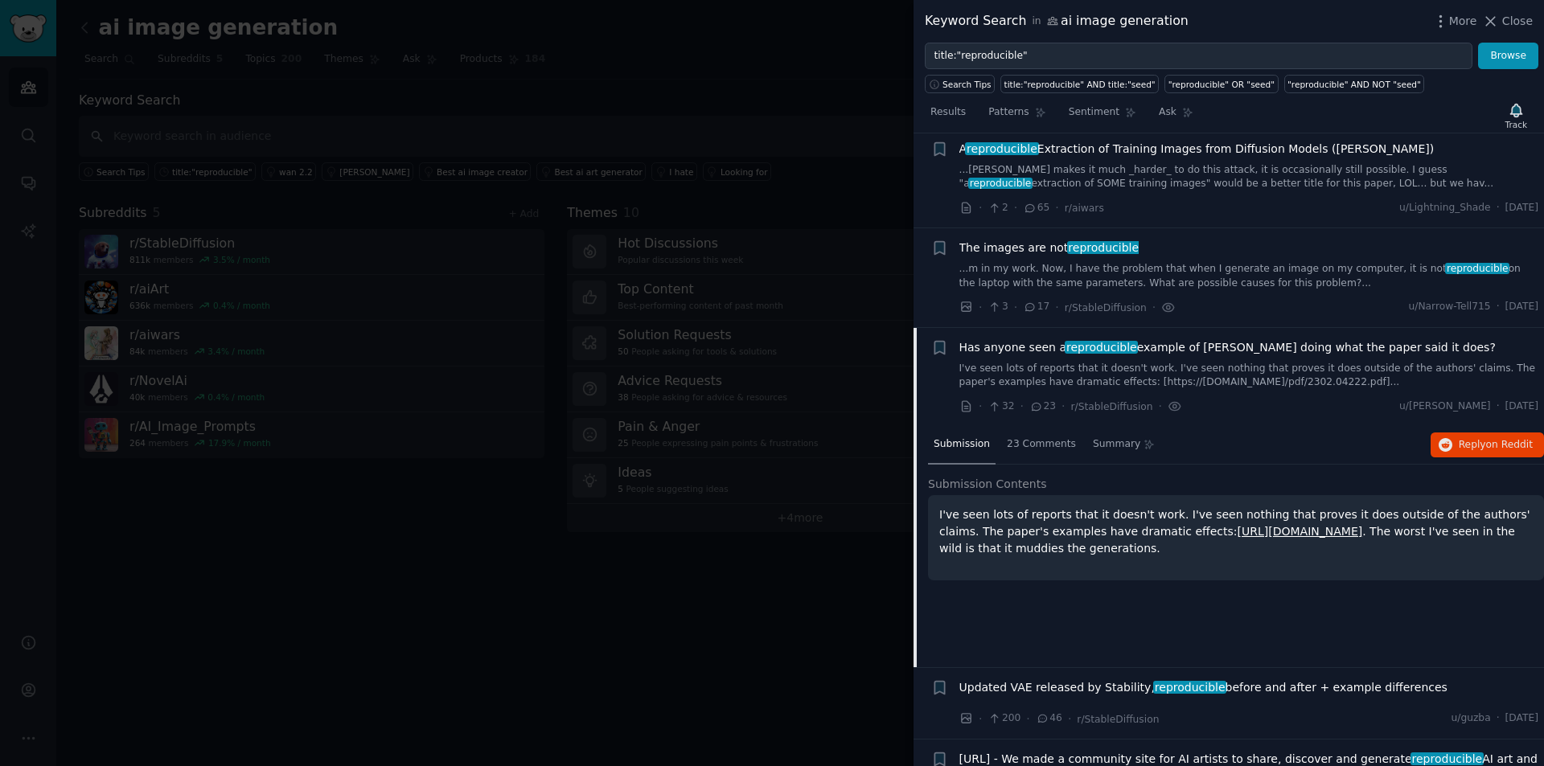
click at [1125, 683] on span "Updated VAE released by Stability, reproducible before and after + example diff…" at bounding box center [1203, 687] width 488 height 17
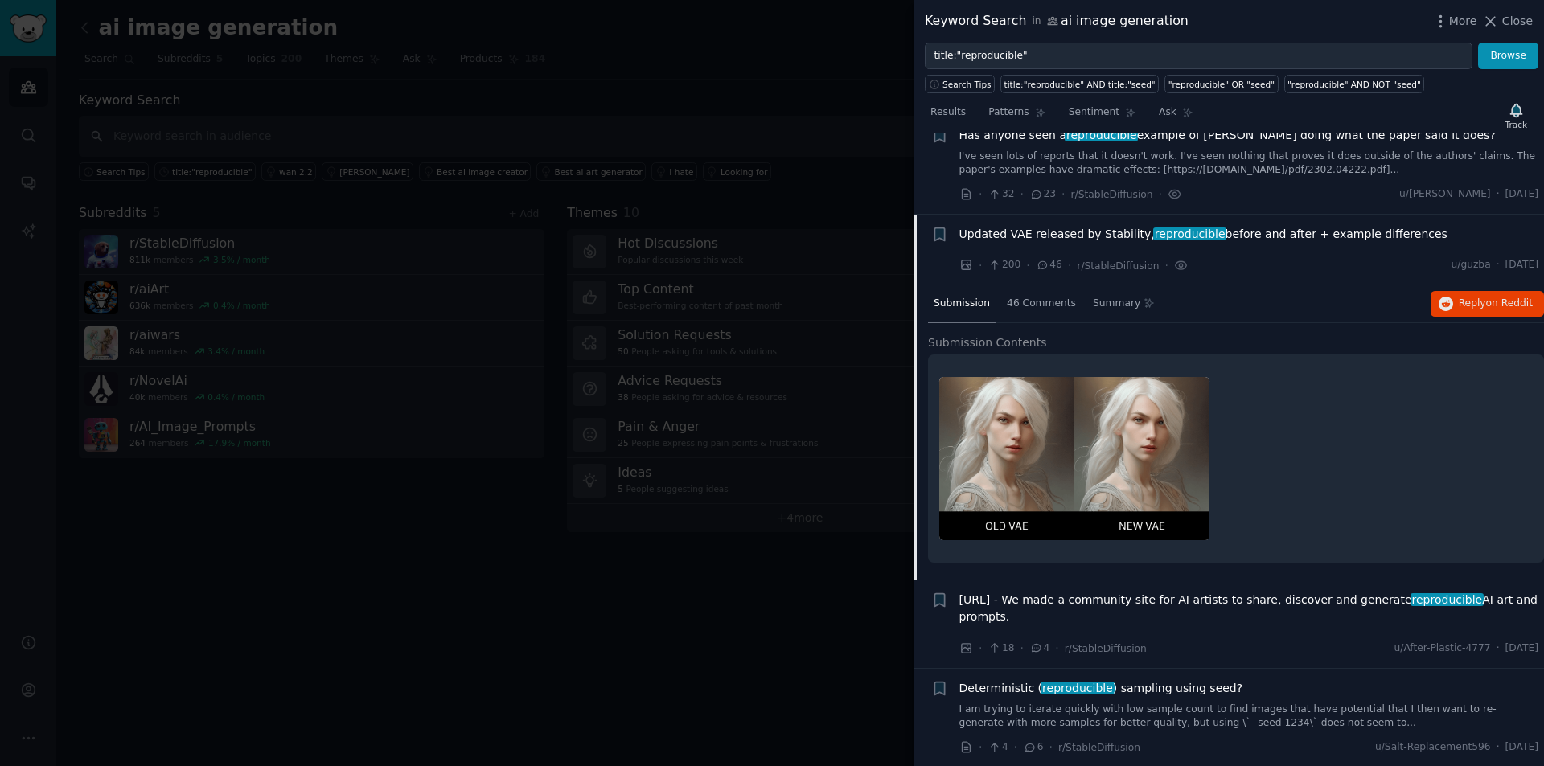
scroll to position [244, 0]
click at [1053, 297] on span "46 Comments" at bounding box center [1041, 302] width 69 height 14
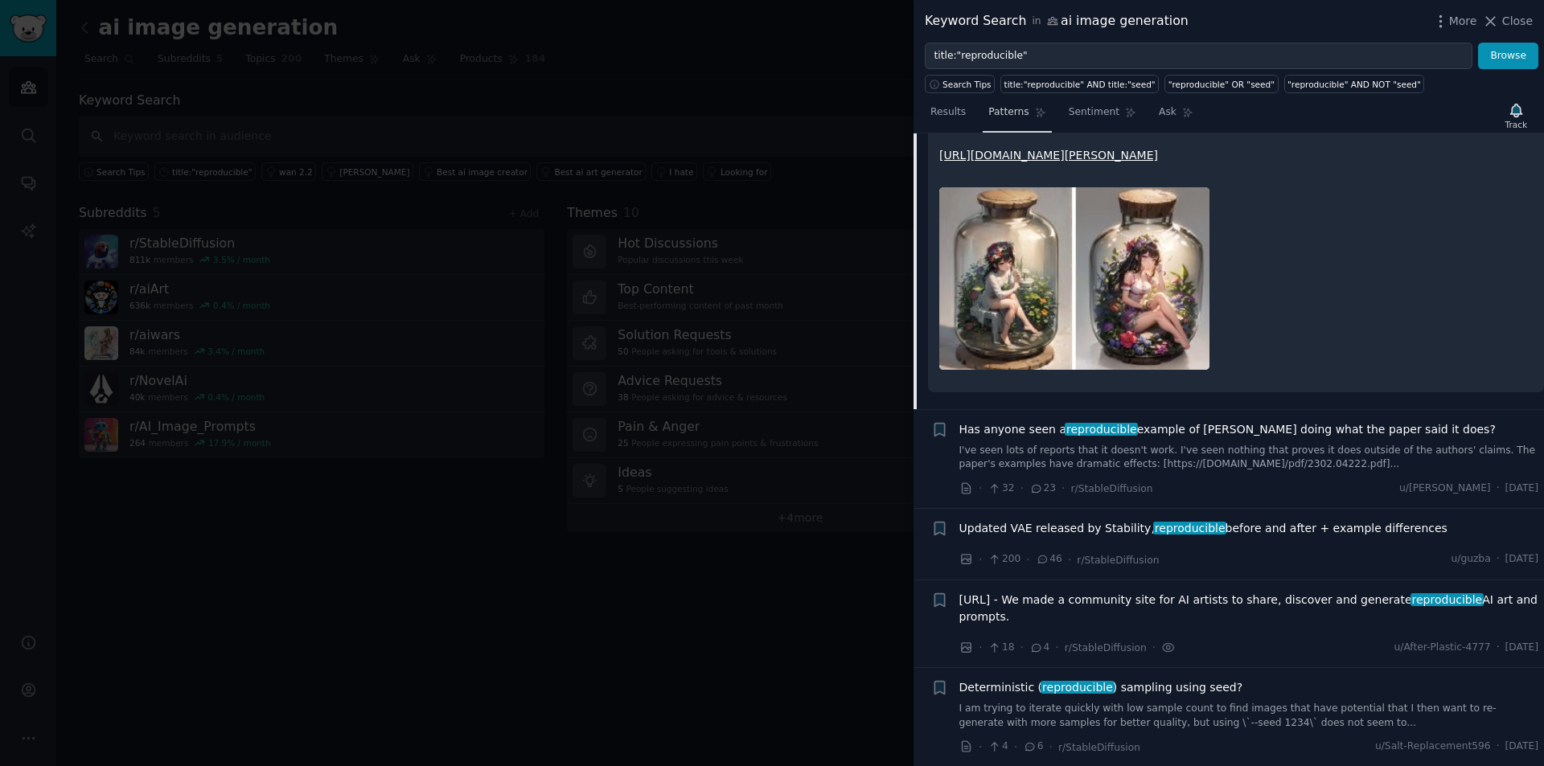
scroll to position [429, 0]
click at [1516, 20] on span "Close" at bounding box center [1517, 21] width 31 height 17
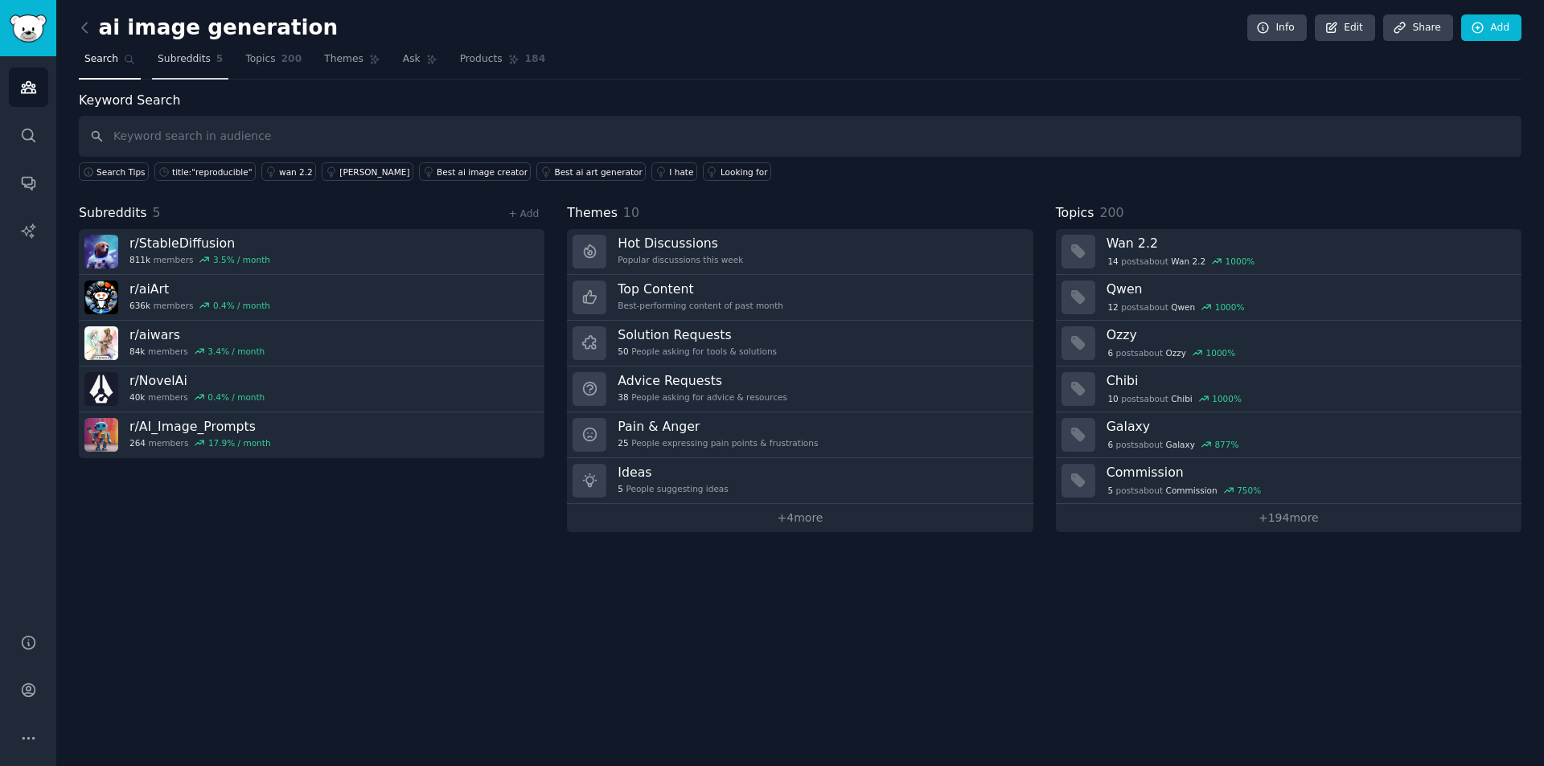
click at [169, 65] on span "Subreddits" at bounding box center [184, 59] width 53 height 14
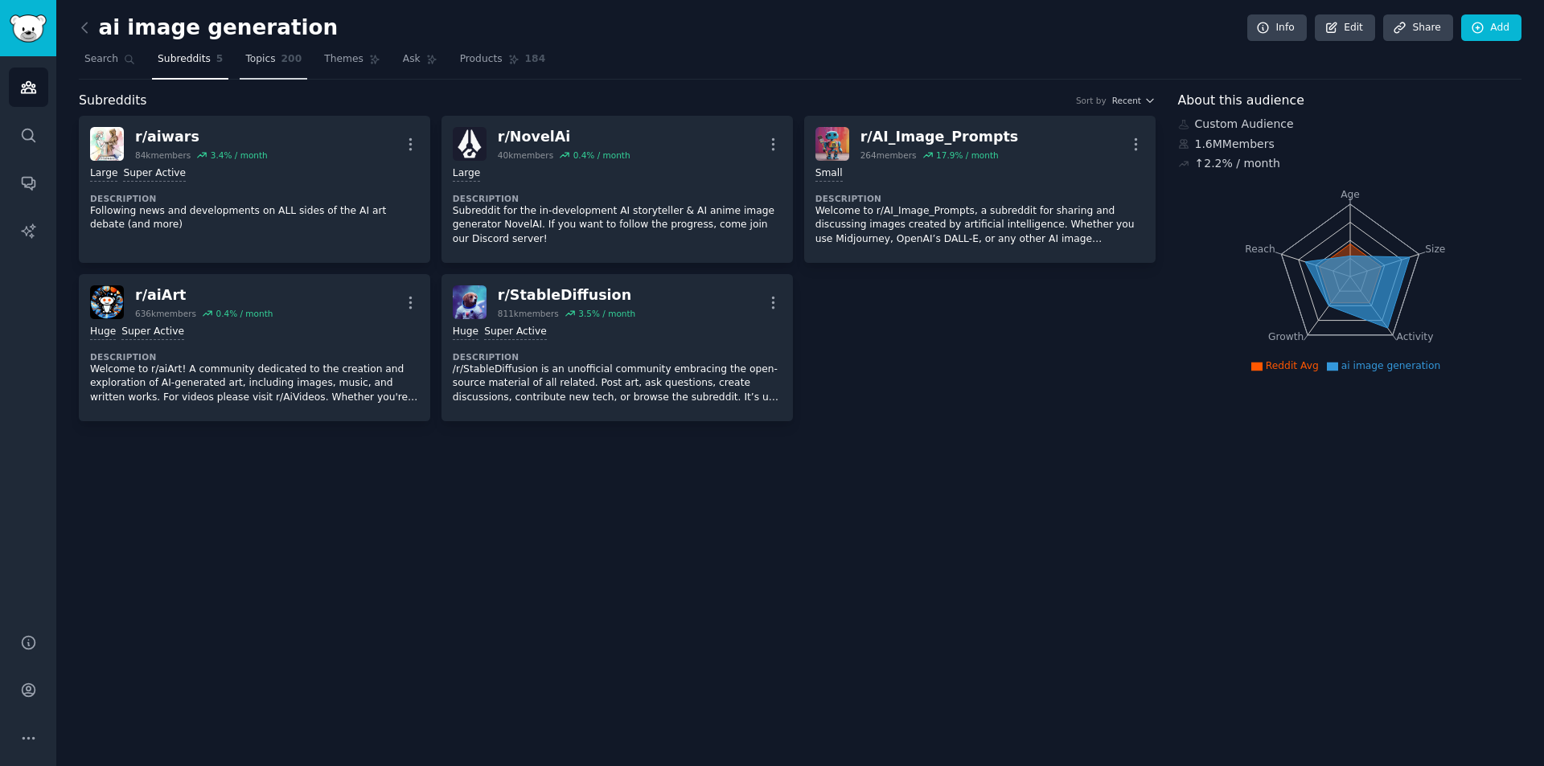
click at [281, 62] on span "200" at bounding box center [291, 59] width 21 height 14
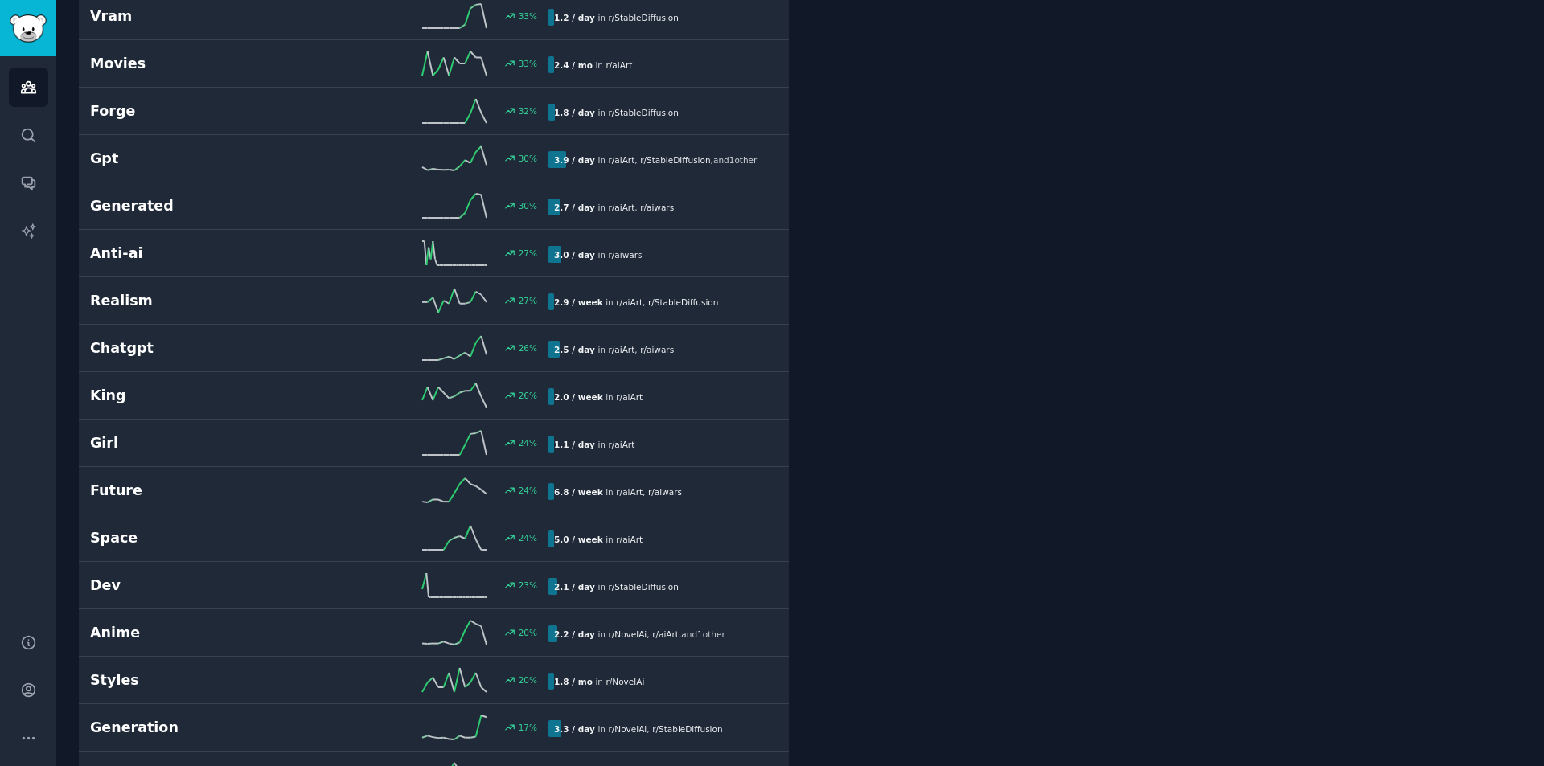
scroll to position [3056, 0]
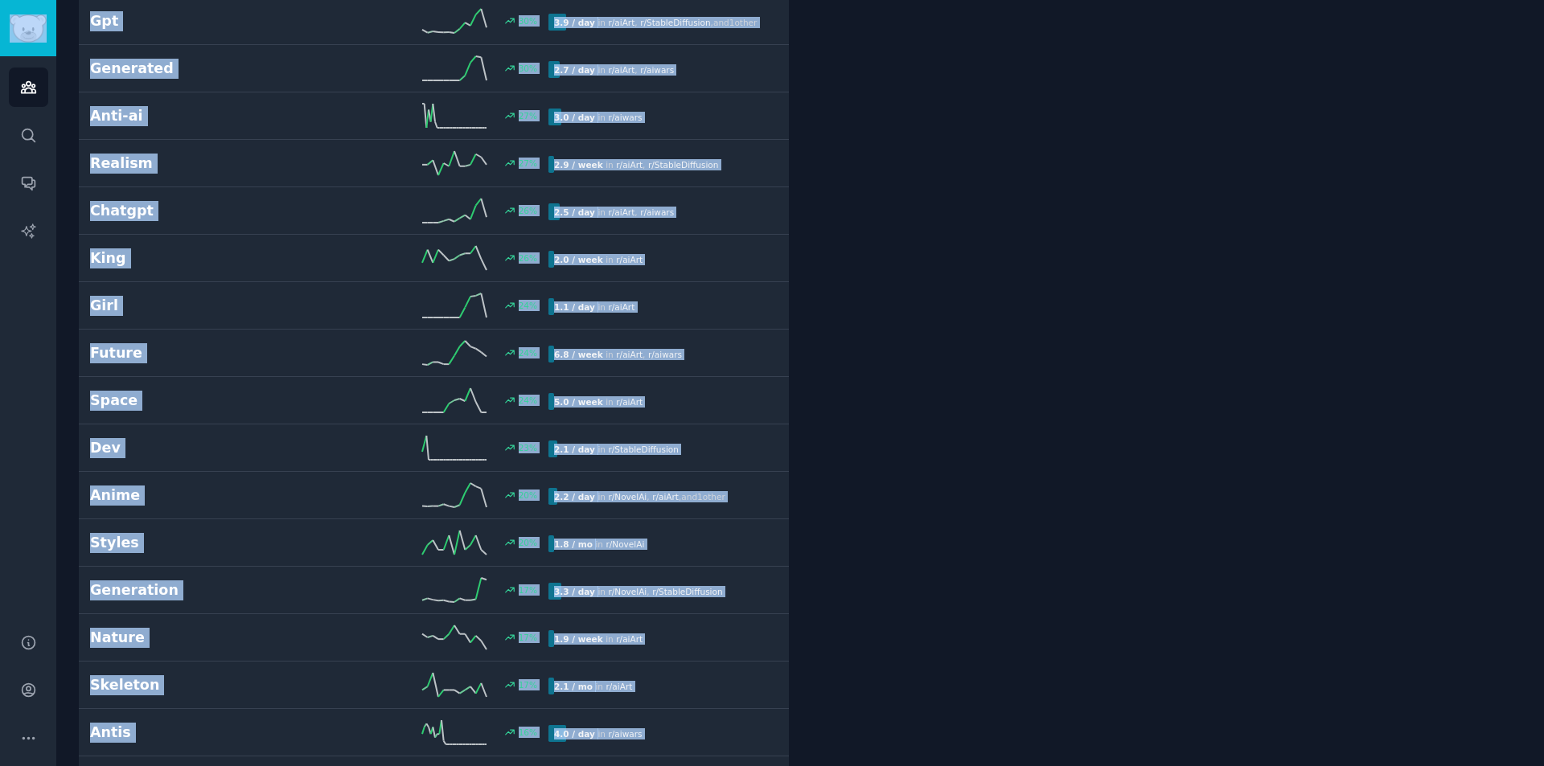
copy div "Audiences Search Conversations AI Reports Help Account More ai image generation…"
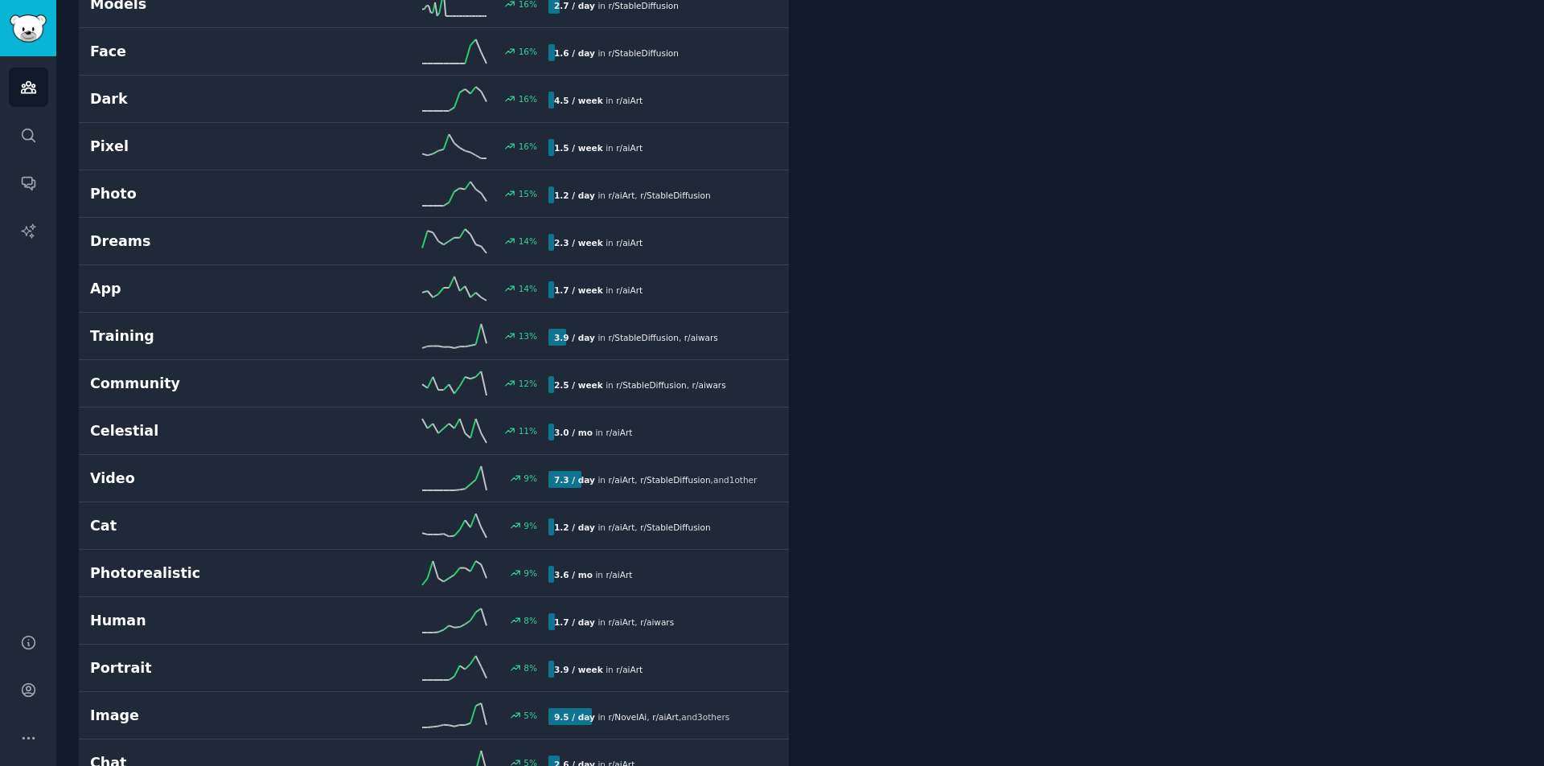
scroll to position [45, 0]
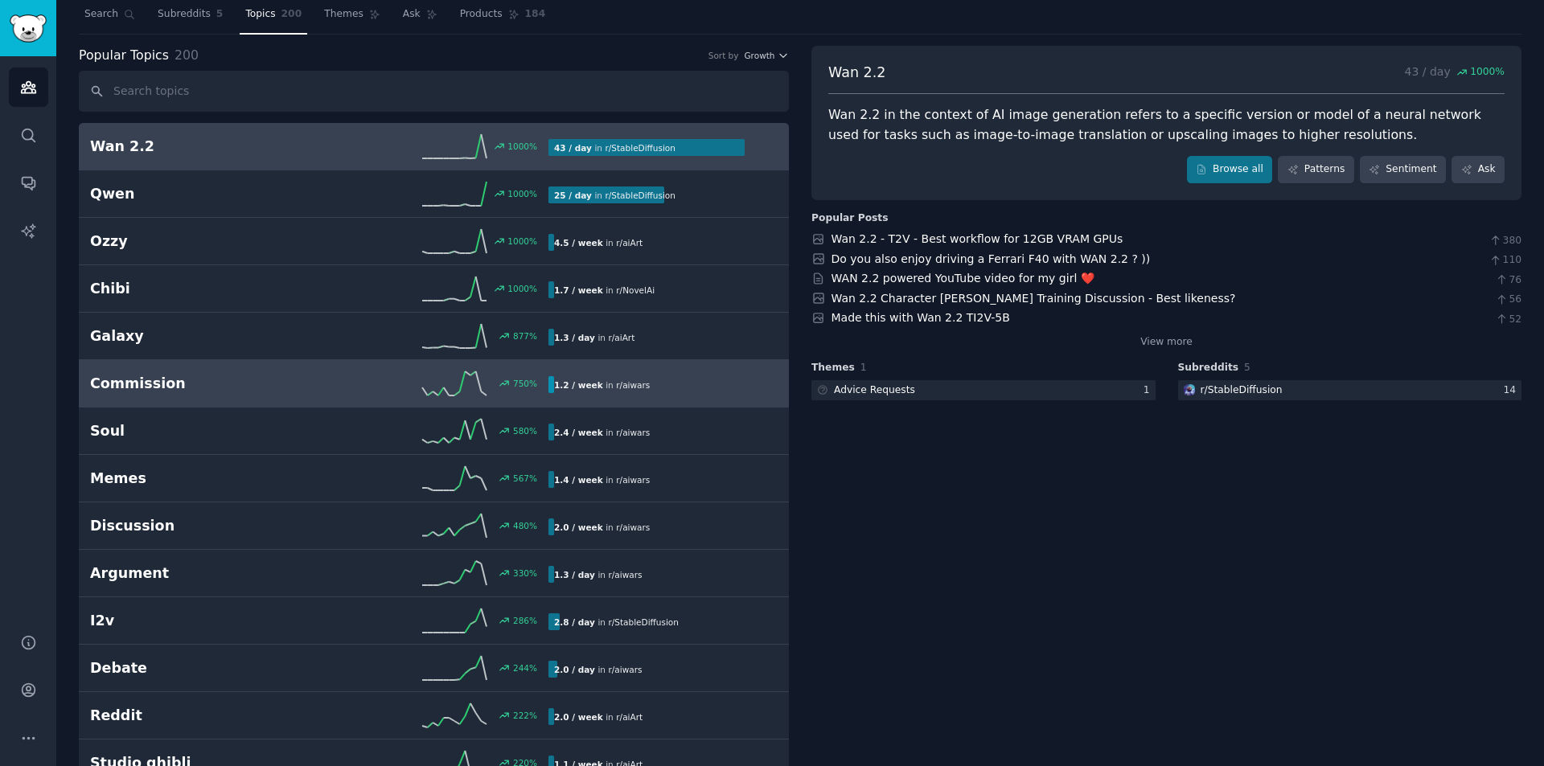
click at [248, 381] on h2 "Commission" at bounding box center [204, 384] width 229 height 20
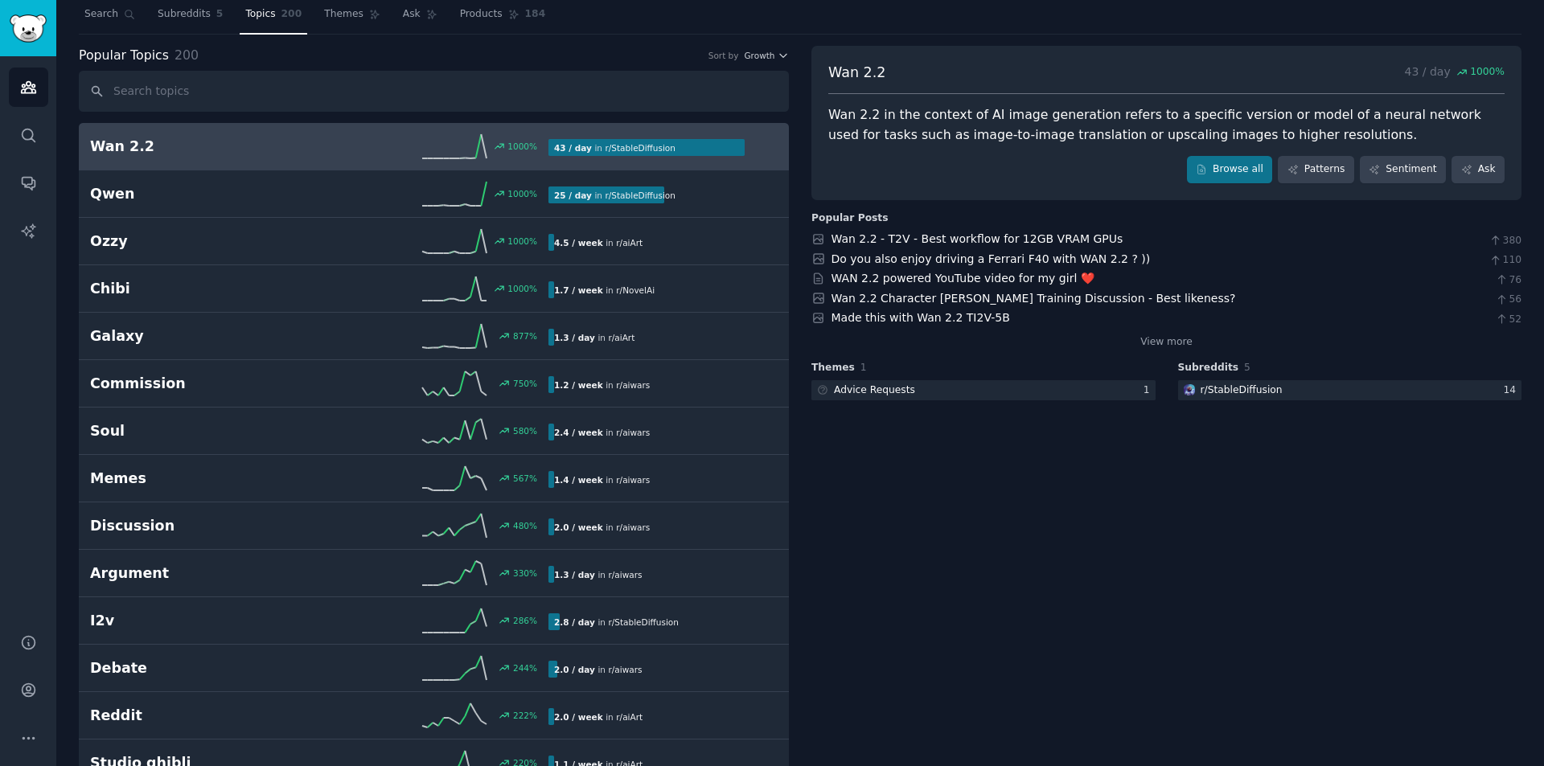
scroll to position [662, 0]
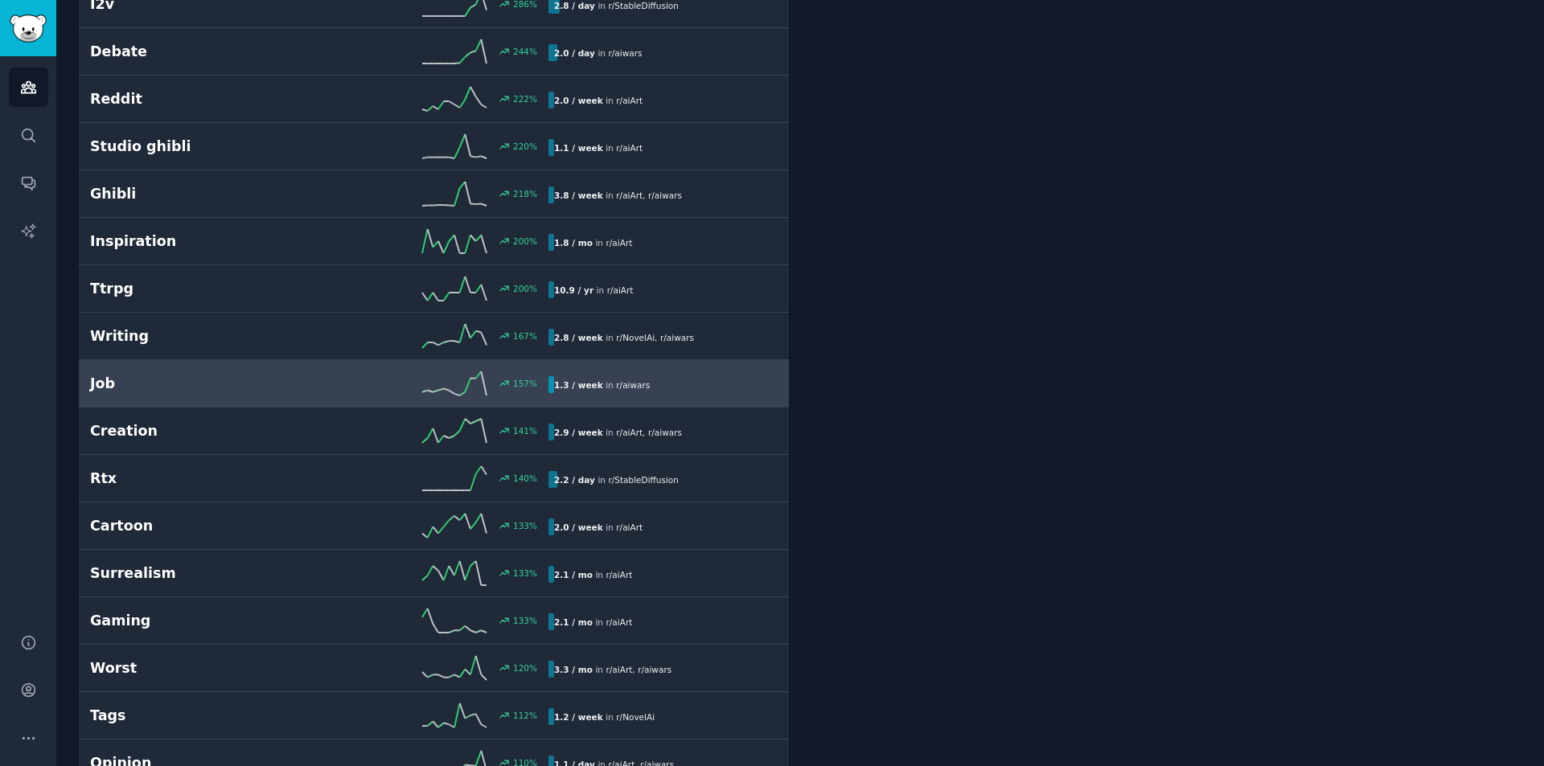
click at [236, 392] on h2 "Job" at bounding box center [204, 384] width 229 height 20
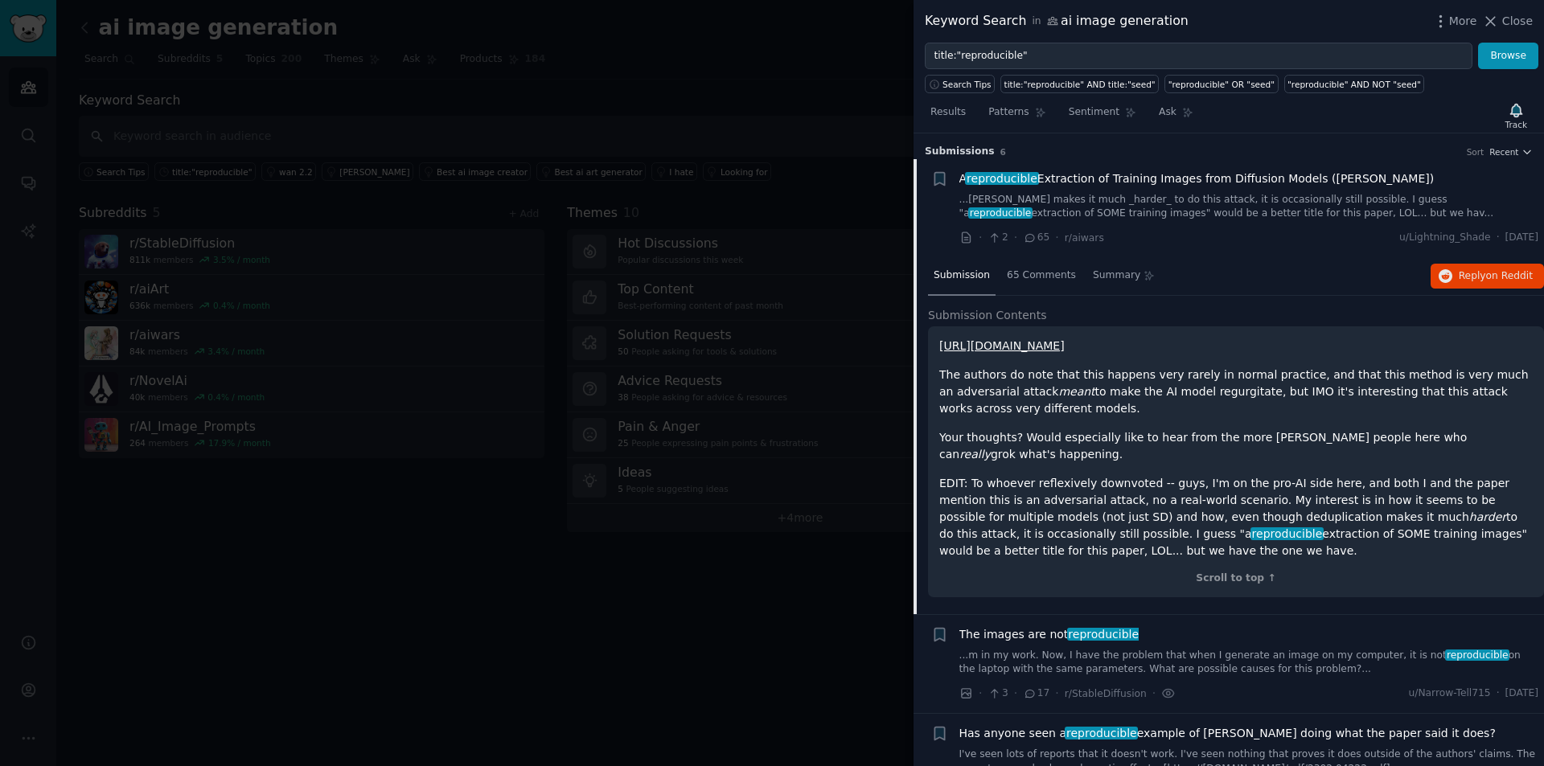
click at [1050, 349] on link "[URL][DOMAIN_NAME]" at bounding box center [1001, 345] width 125 height 13
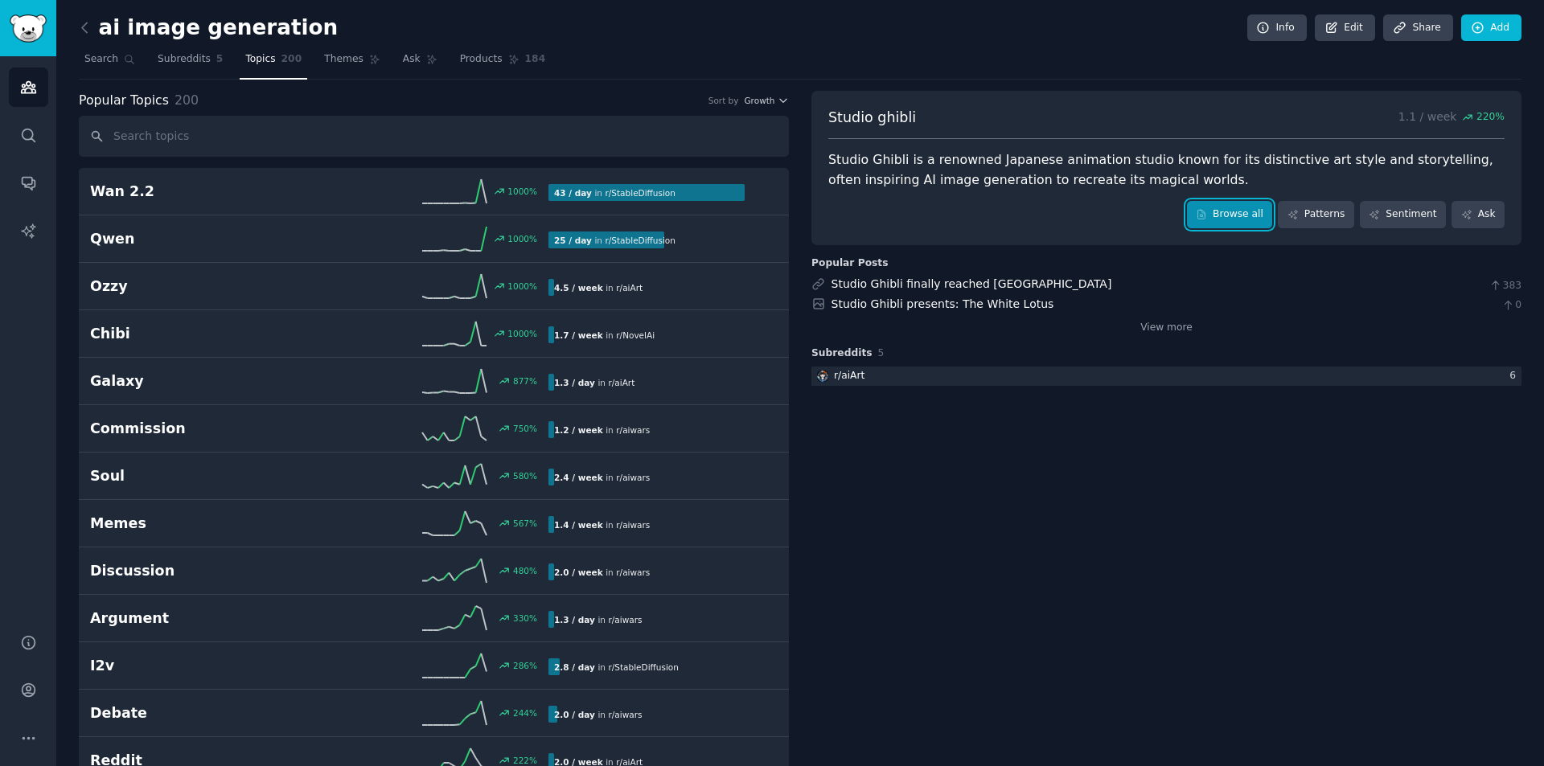
click at [1236, 215] on link "Browse all" at bounding box center [1230, 214] width 86 height 27
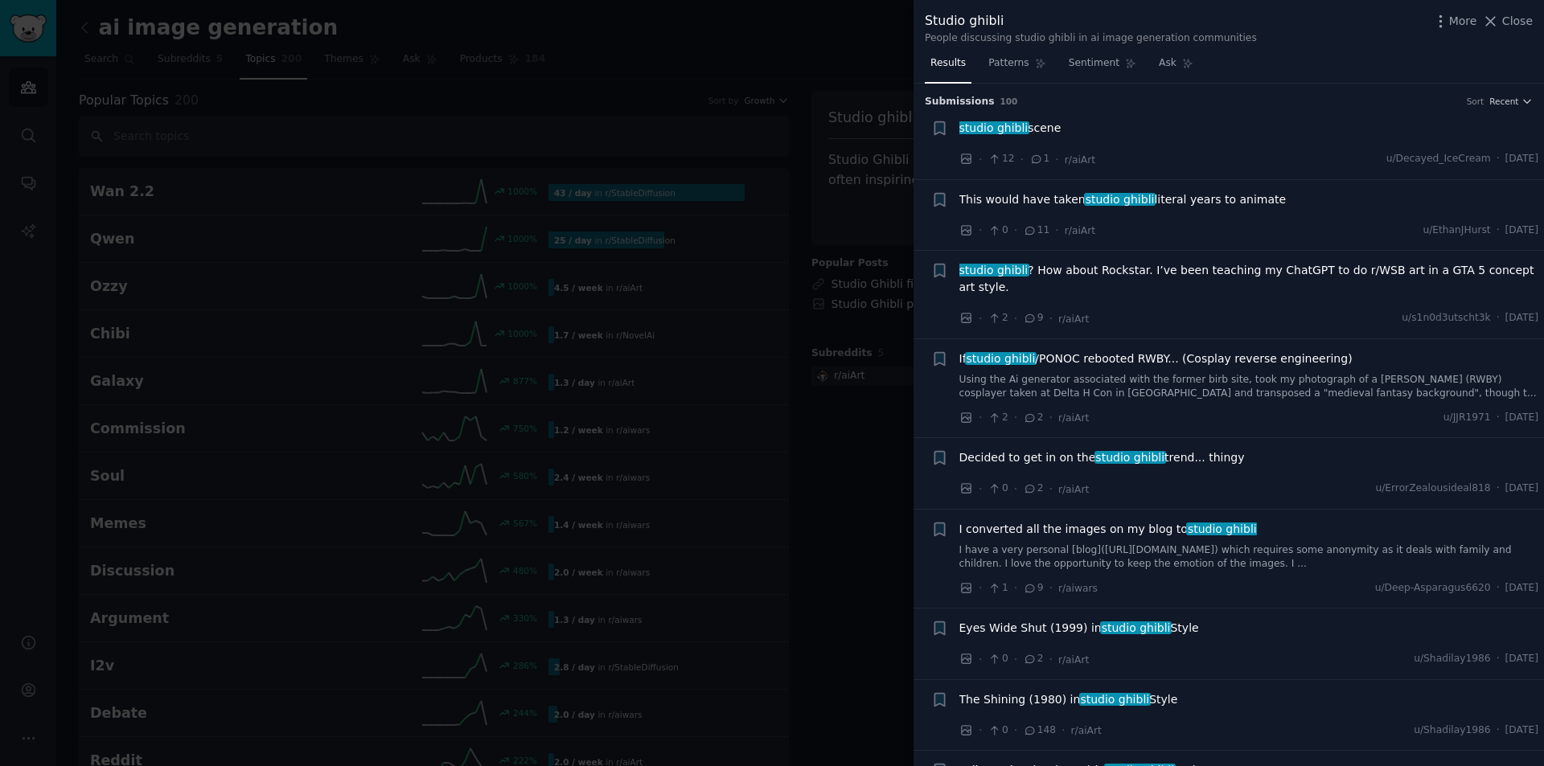
click at [1030, 129] on span "studio ghibli scene" at bounding box center [1010, 128] width 102 height 17
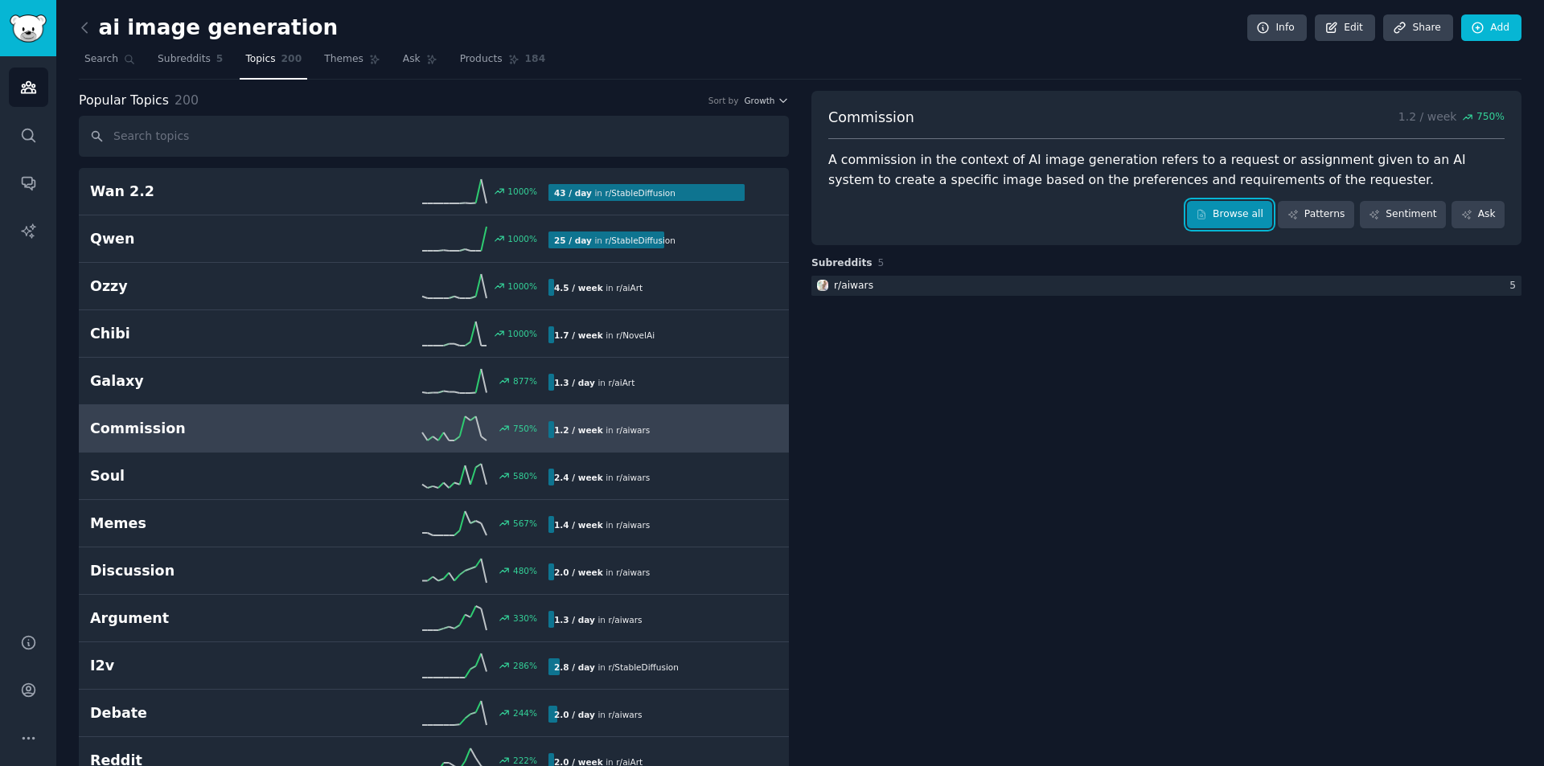
click at [1252, 209] on link "Browse all" at bounding box center [1230, 214] width 86 height 27
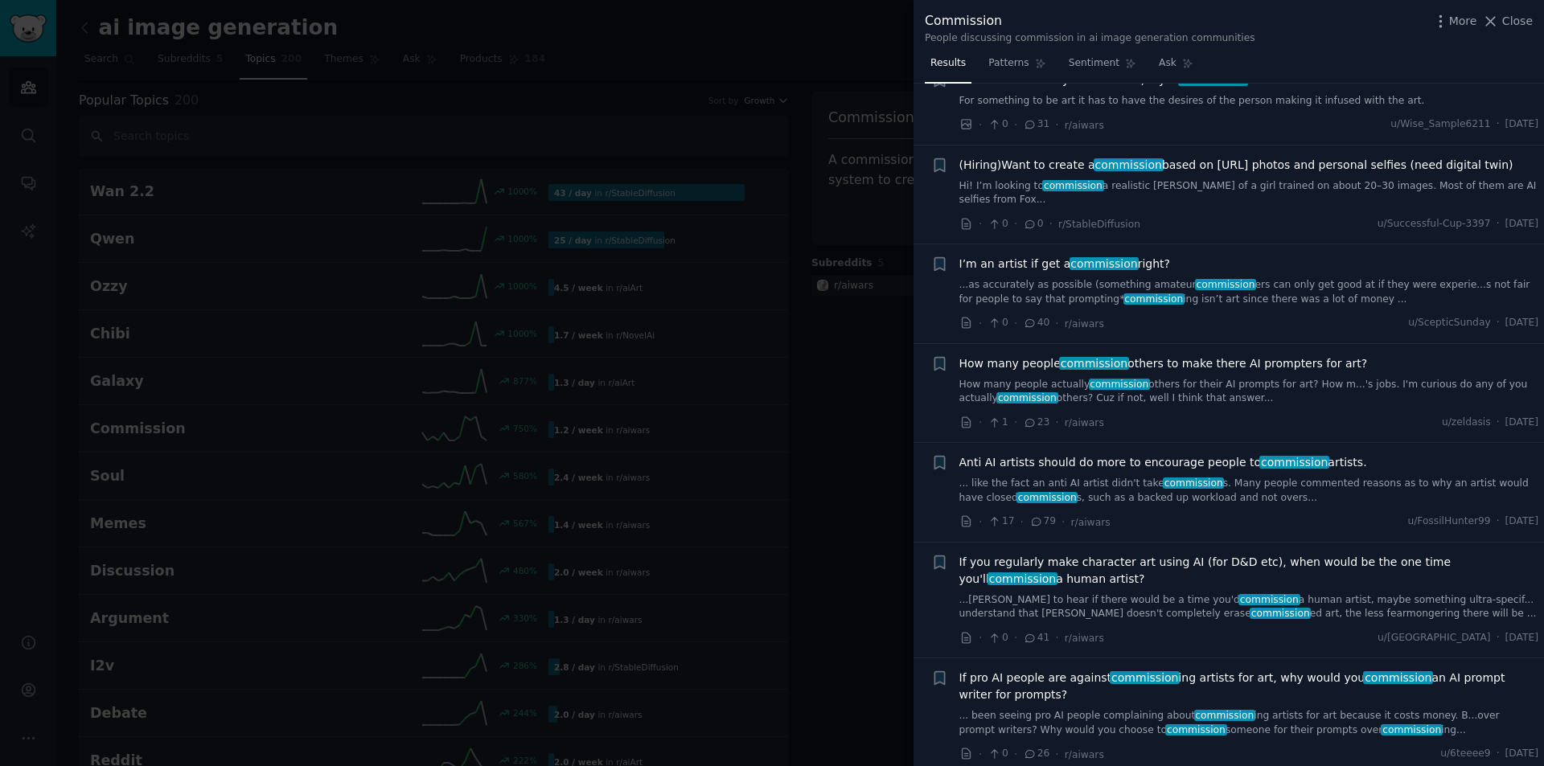
scroll to position [884, 0]
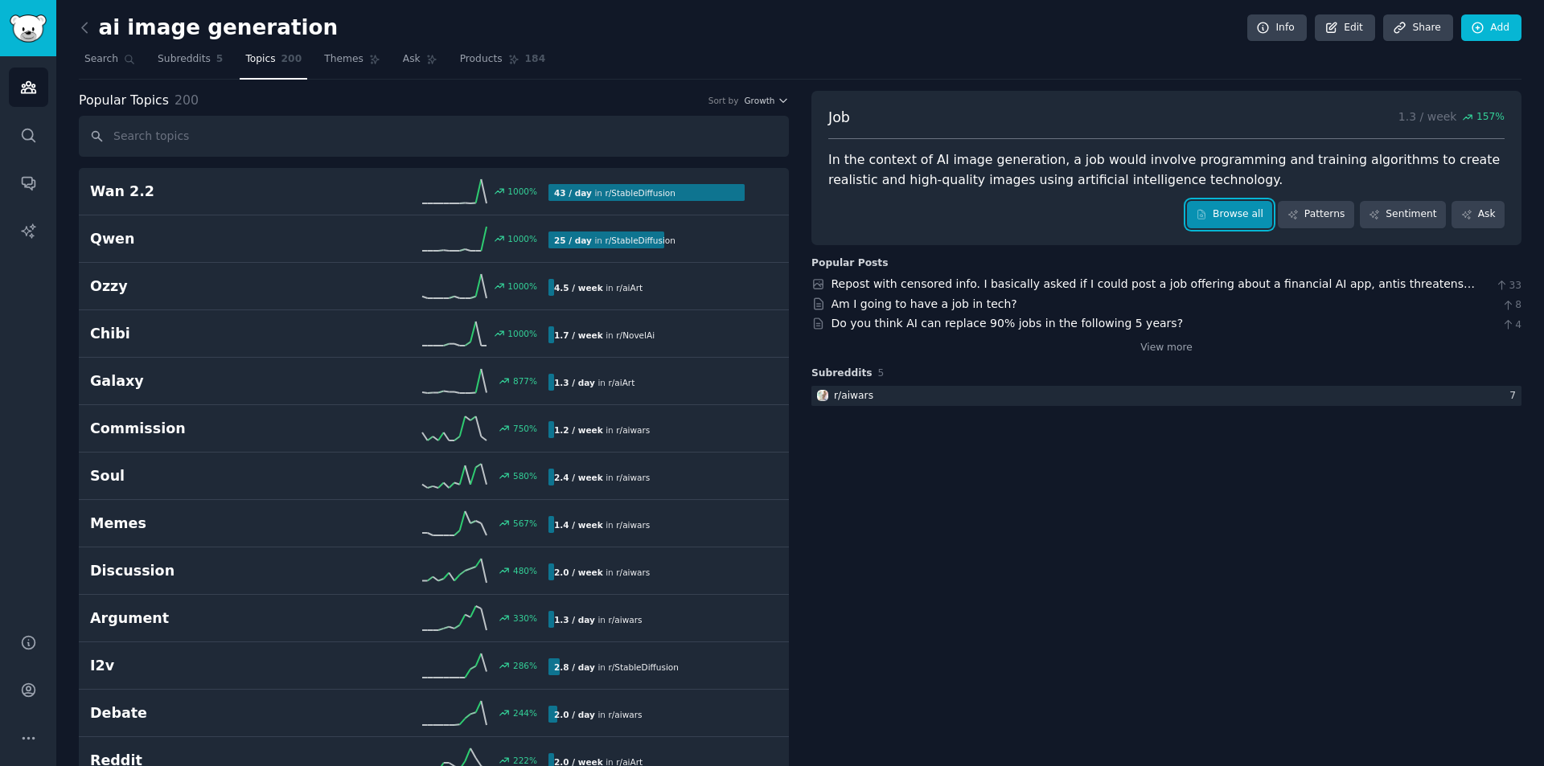
click at [1233, 211] on link "Browse all" at bounding box center [1230, 214] width 86 height 27
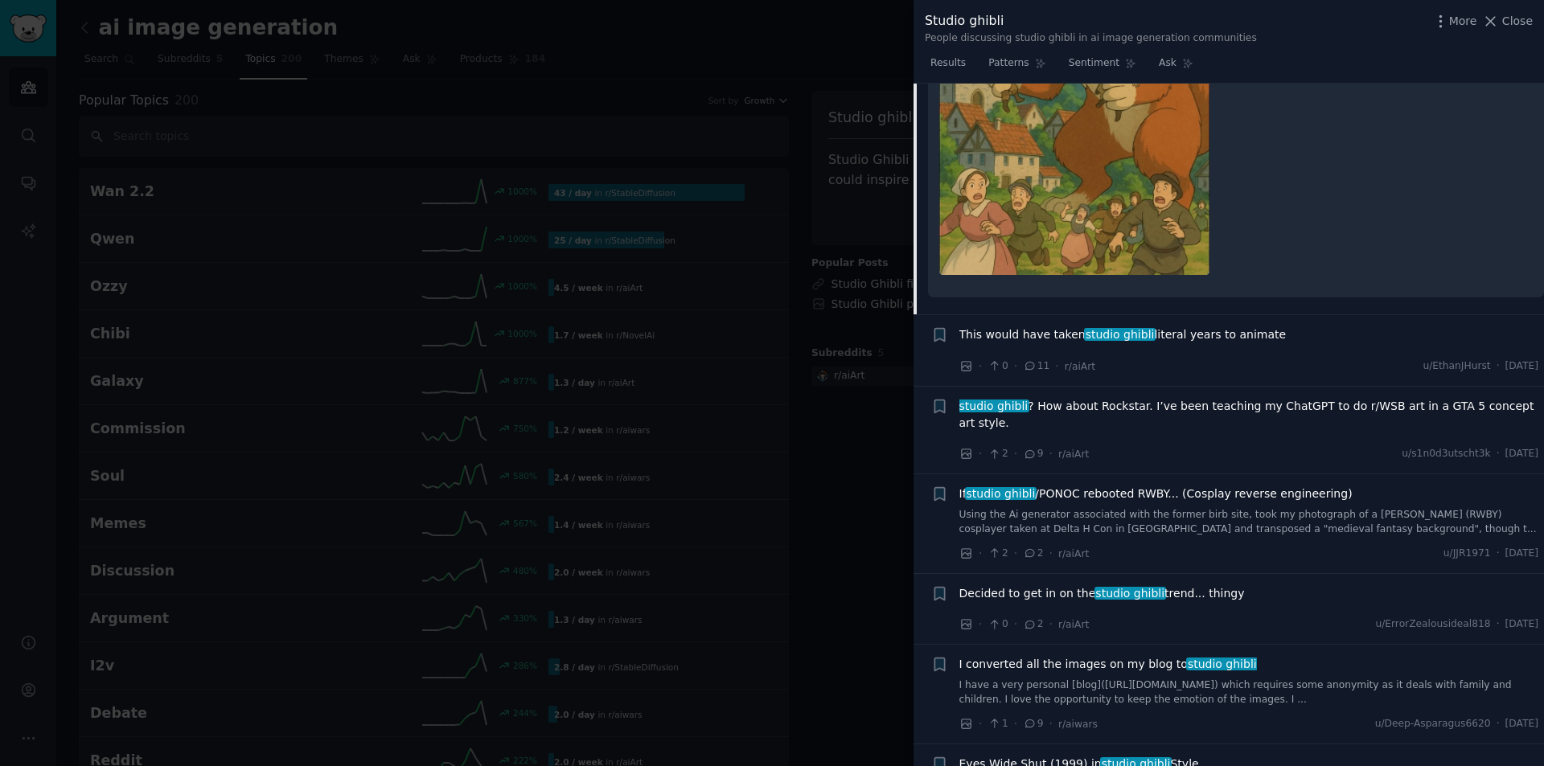
scroll to position [563, 0]
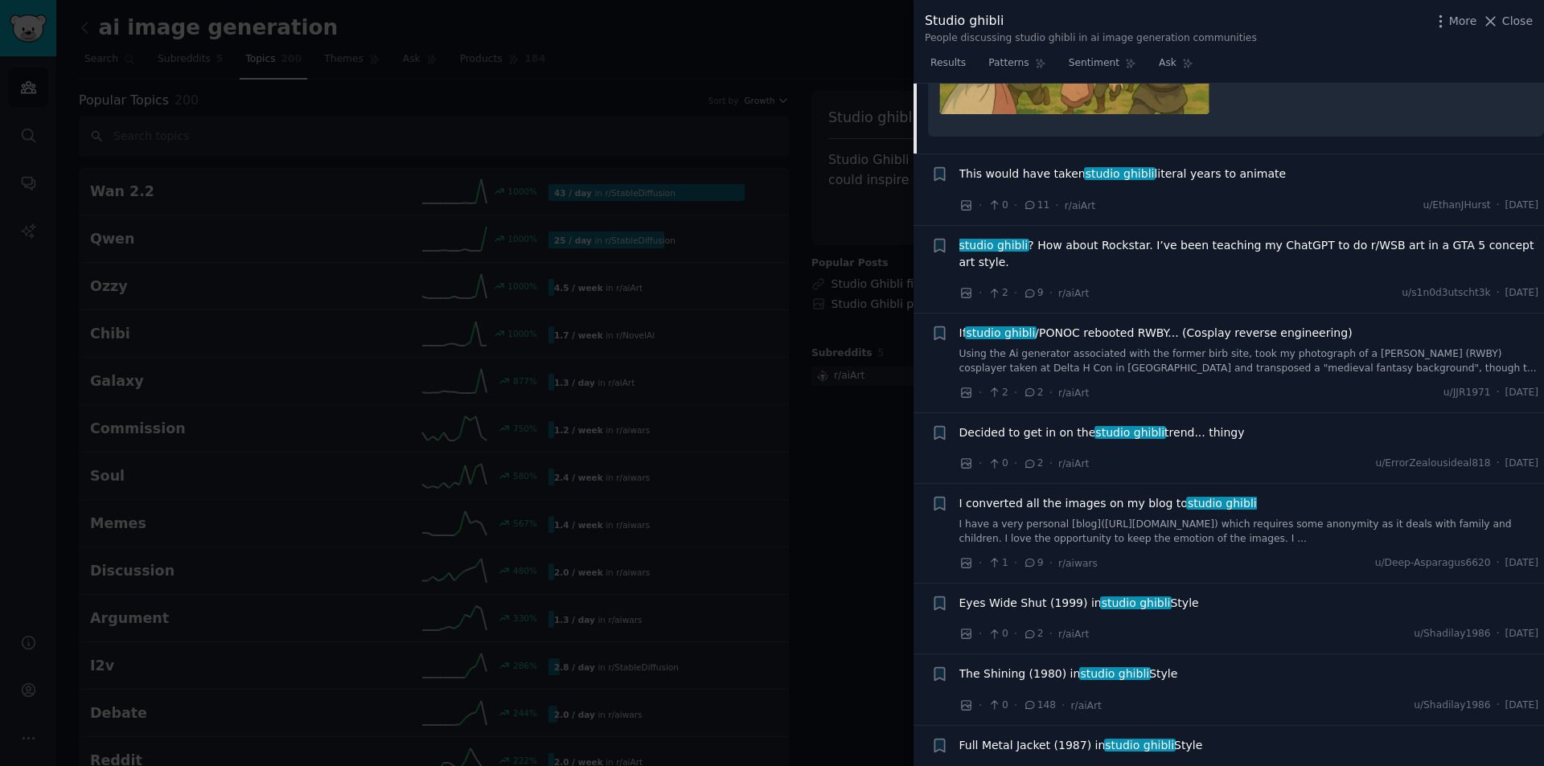
click at [1151, 176] on span "This would have taken studio ghibli literal years to animate" at bounding box center [1122, 174] width 327 height 17
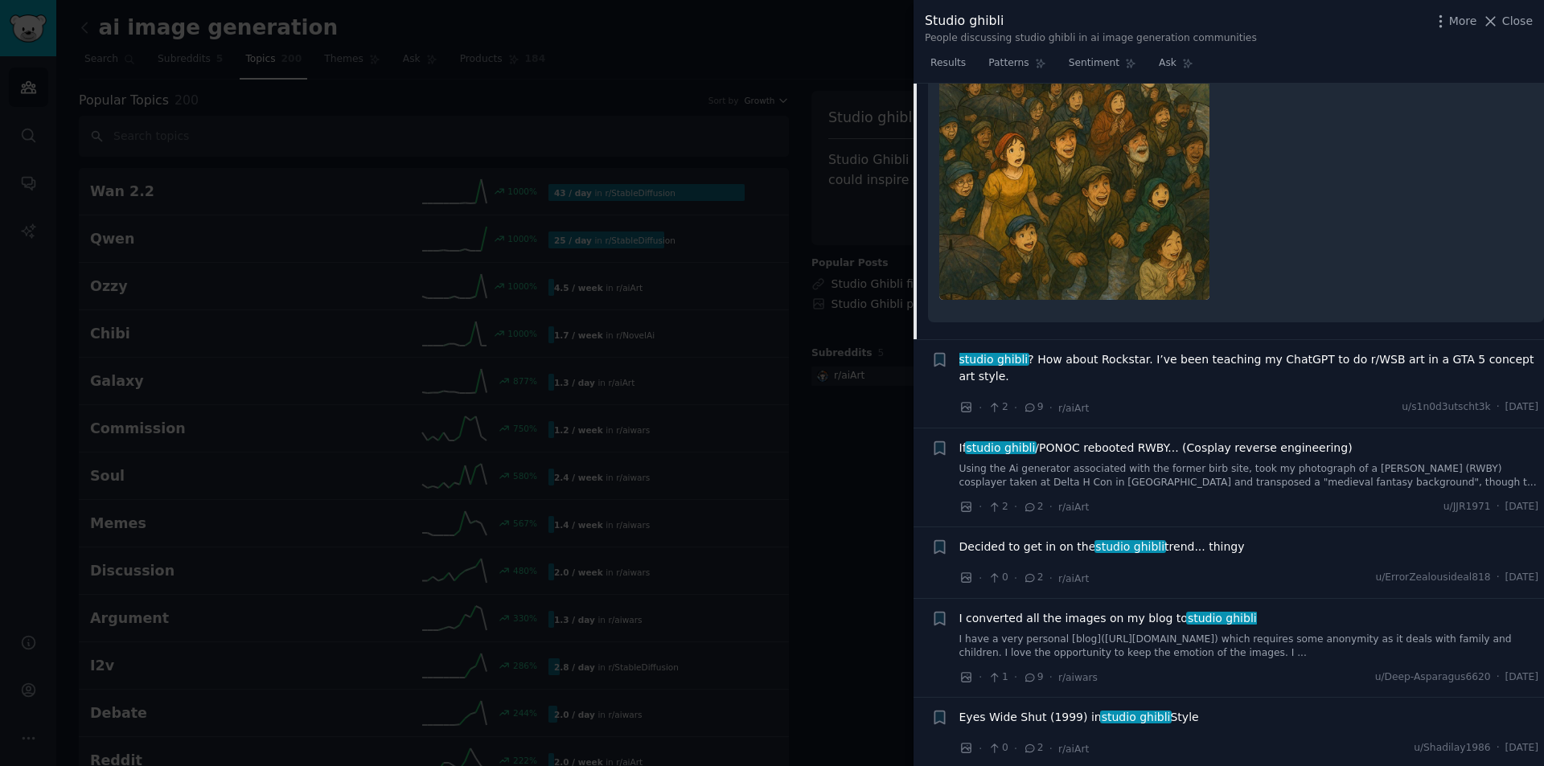
scroll to position [322, 0]
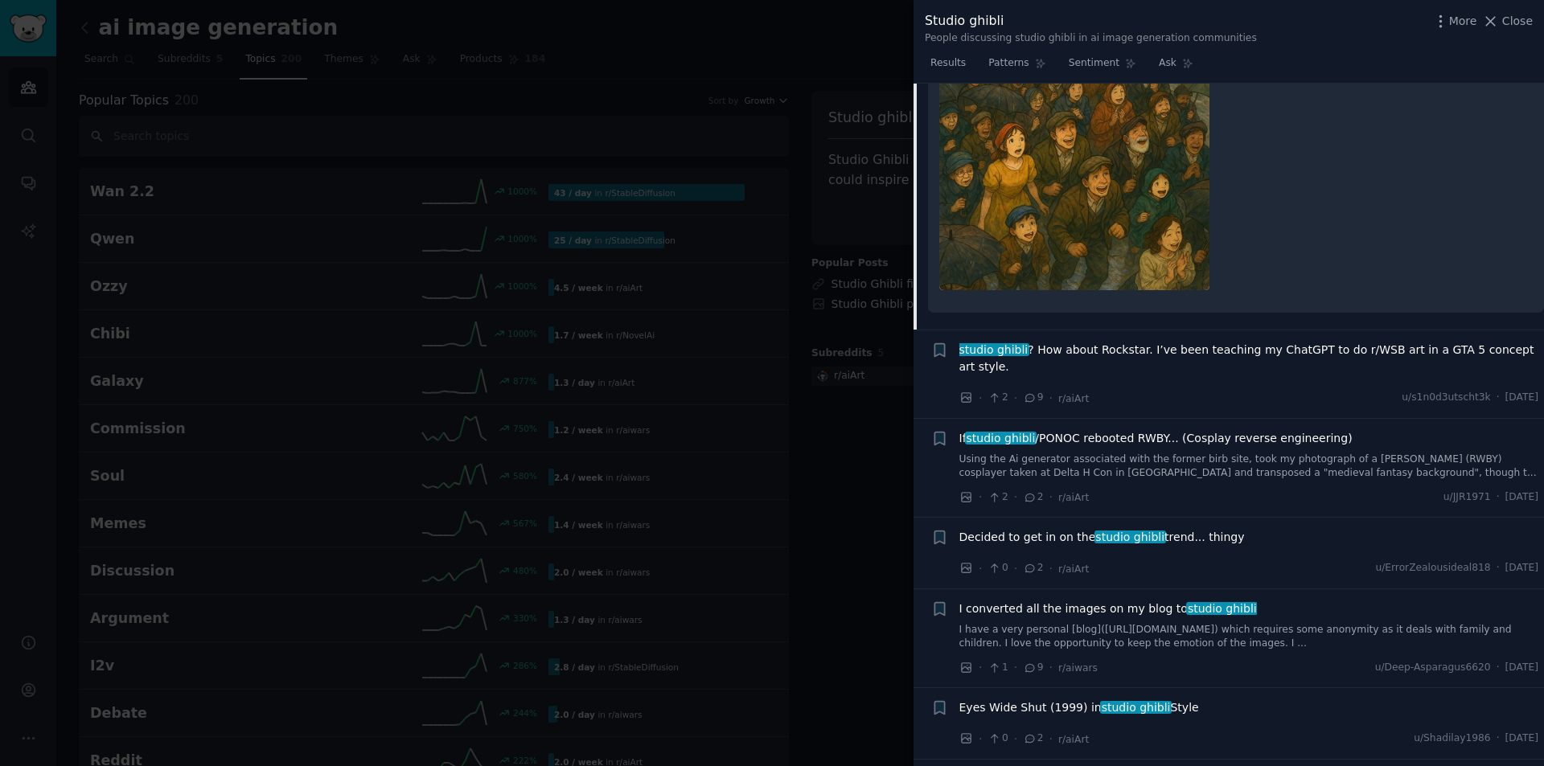
click at [1176, 346] on span "studio ghibli ? How about Rockstar. I’ve been teaching my ChatGPT to do r/WSB a…" at bounding box center [1249, 359] width 580 height 34
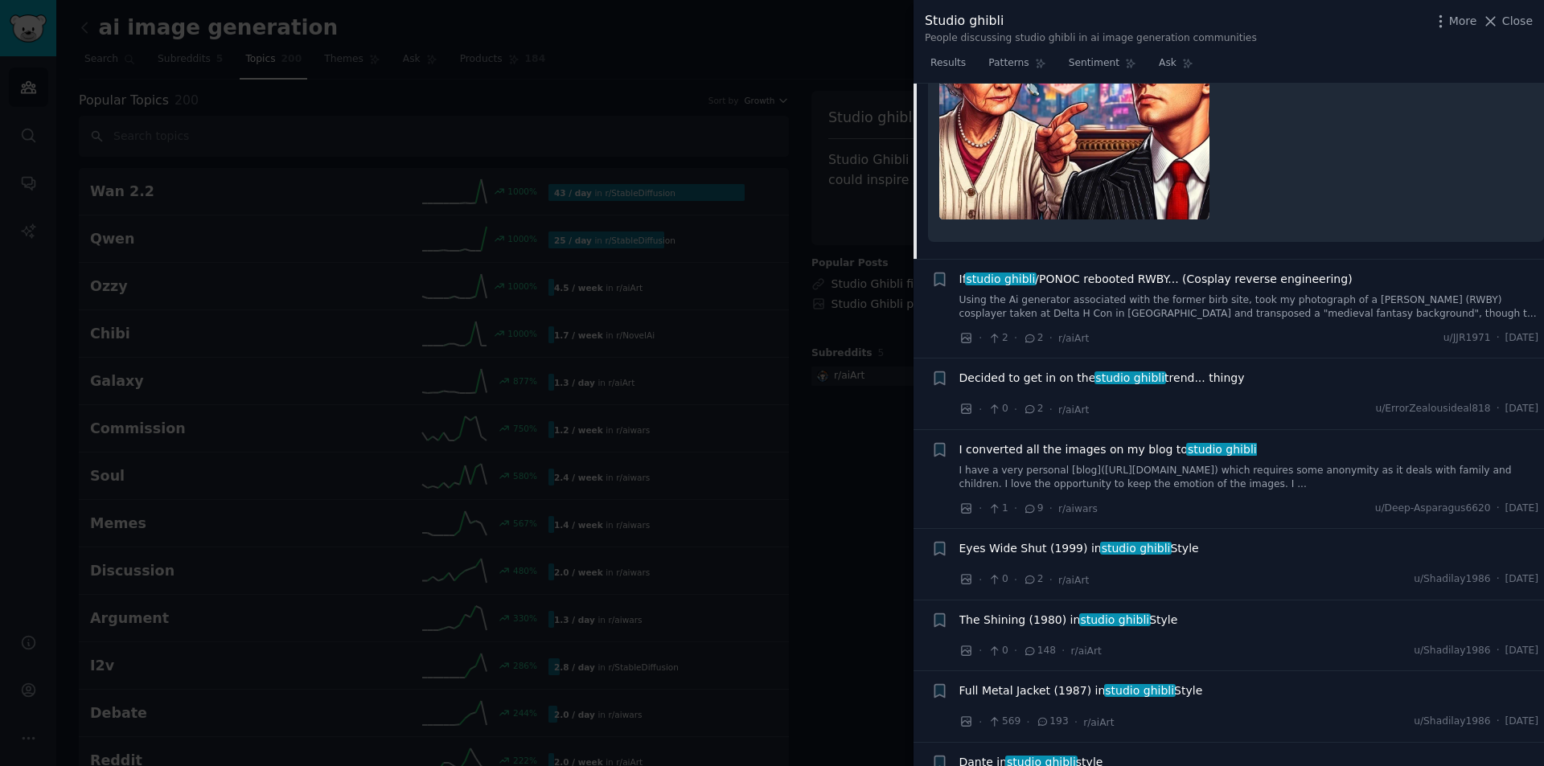
scroll to position [490, 0]
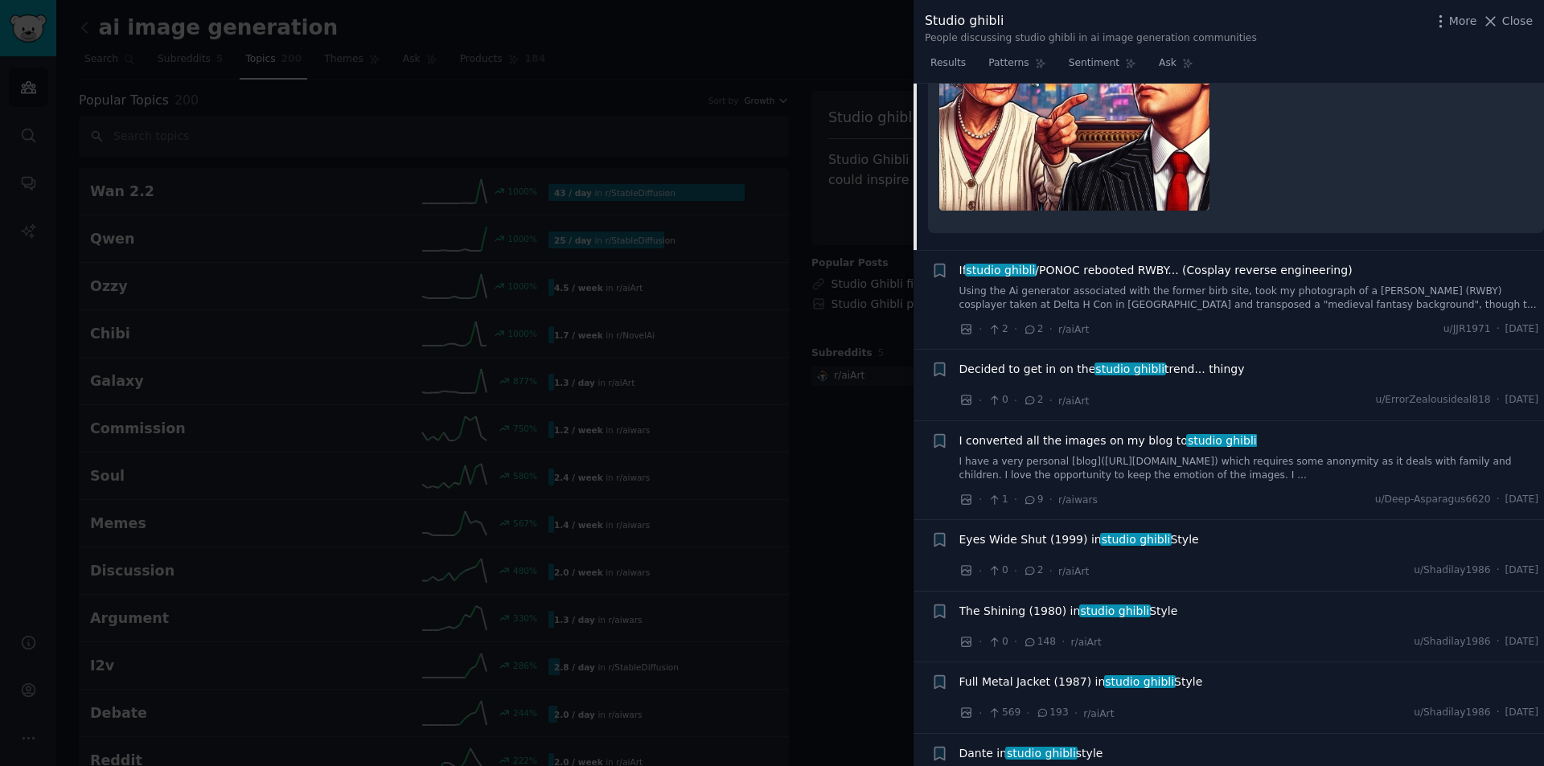
click at [1072, 262] on span "If studio ghibli /PONOC rebooted RWBY... (Cosplay reverse engineering)" at bounding box center [1155, 270] width 393 height 17
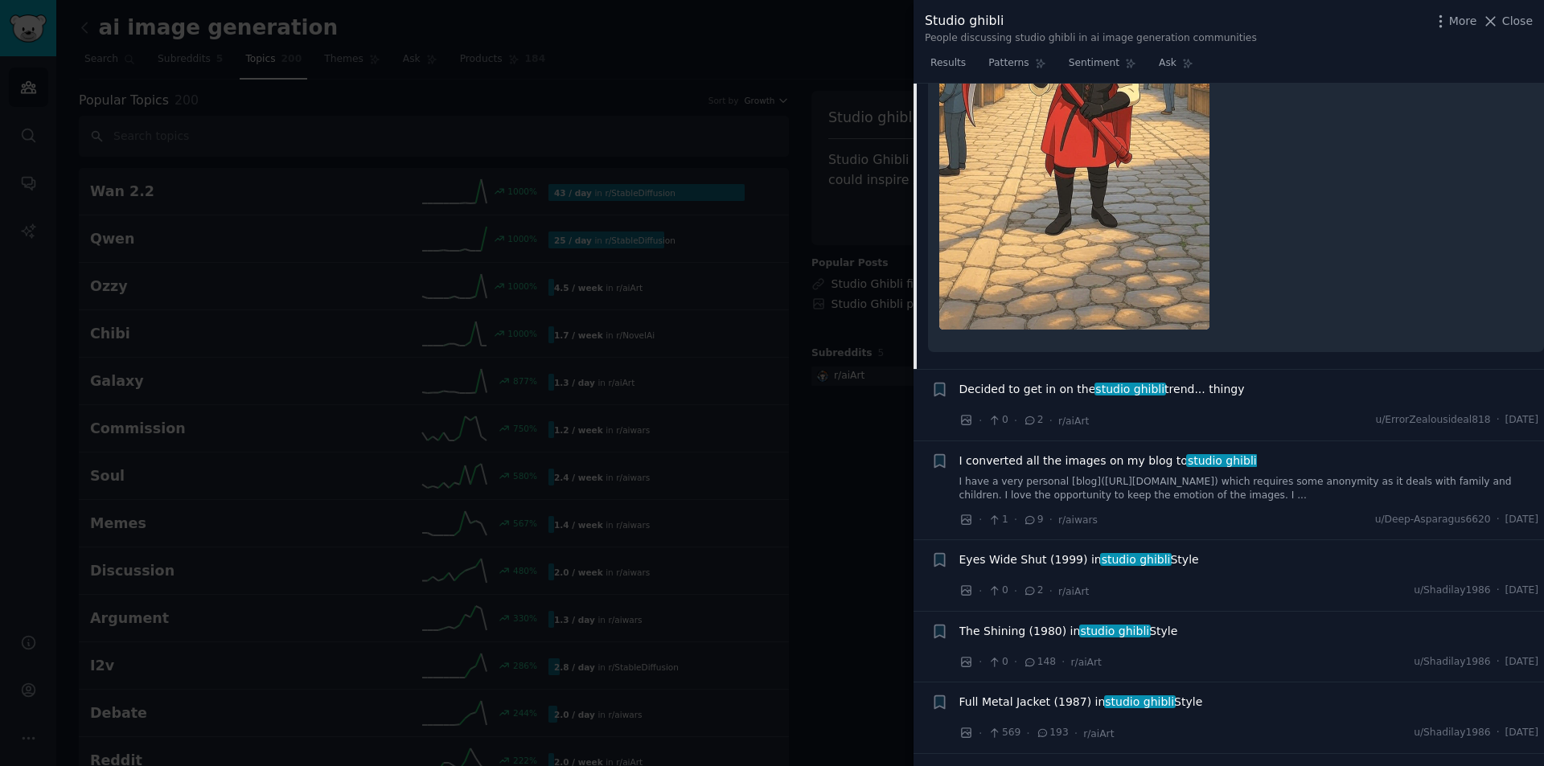
scroll to position [641, 0]
click at [1198, 380] on span "Decided to get in on the studio ghibli trend... thingy" at bounding box center [1101, 388] width 285 height 17
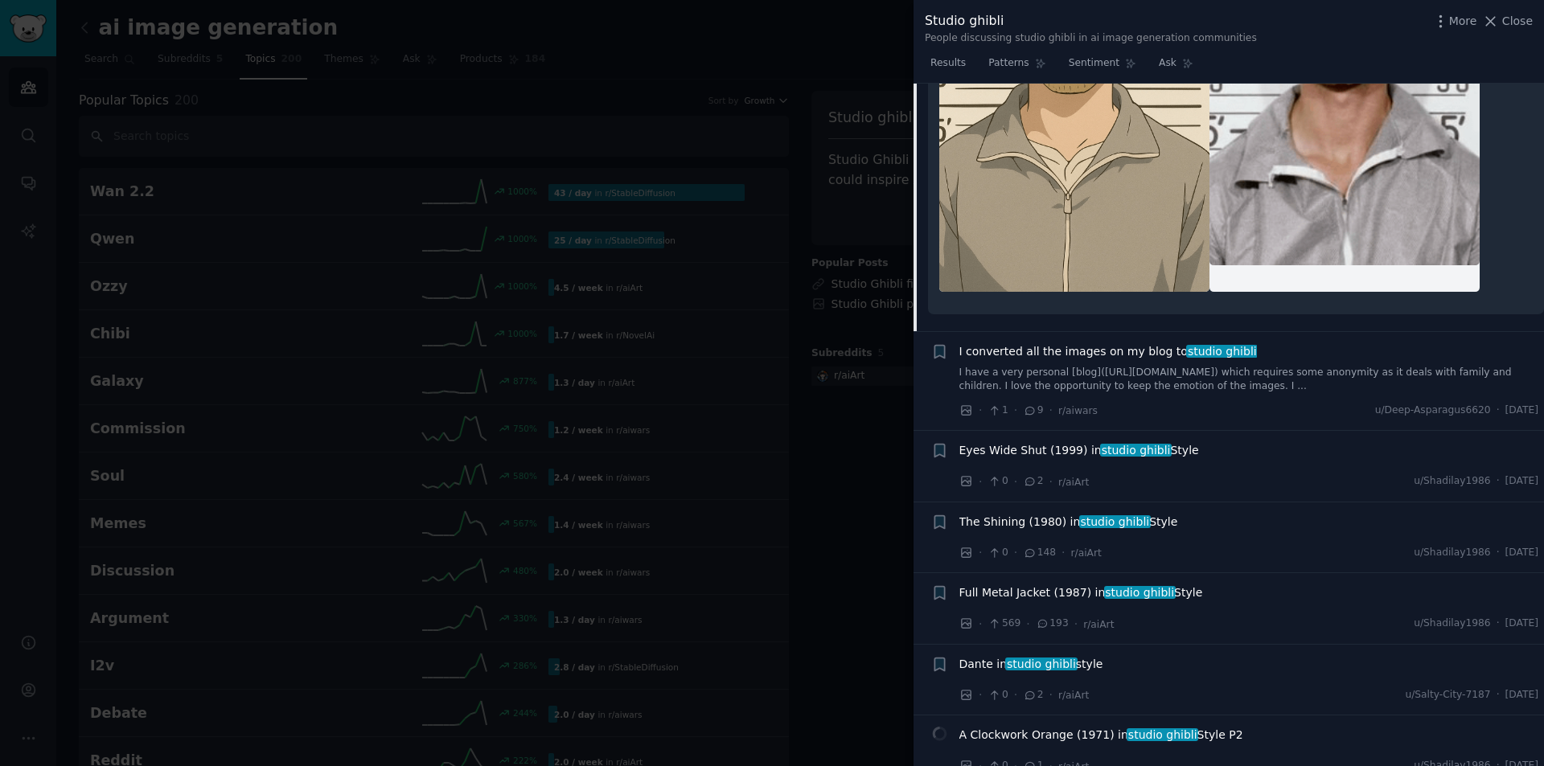
scroll to position [741, 0]
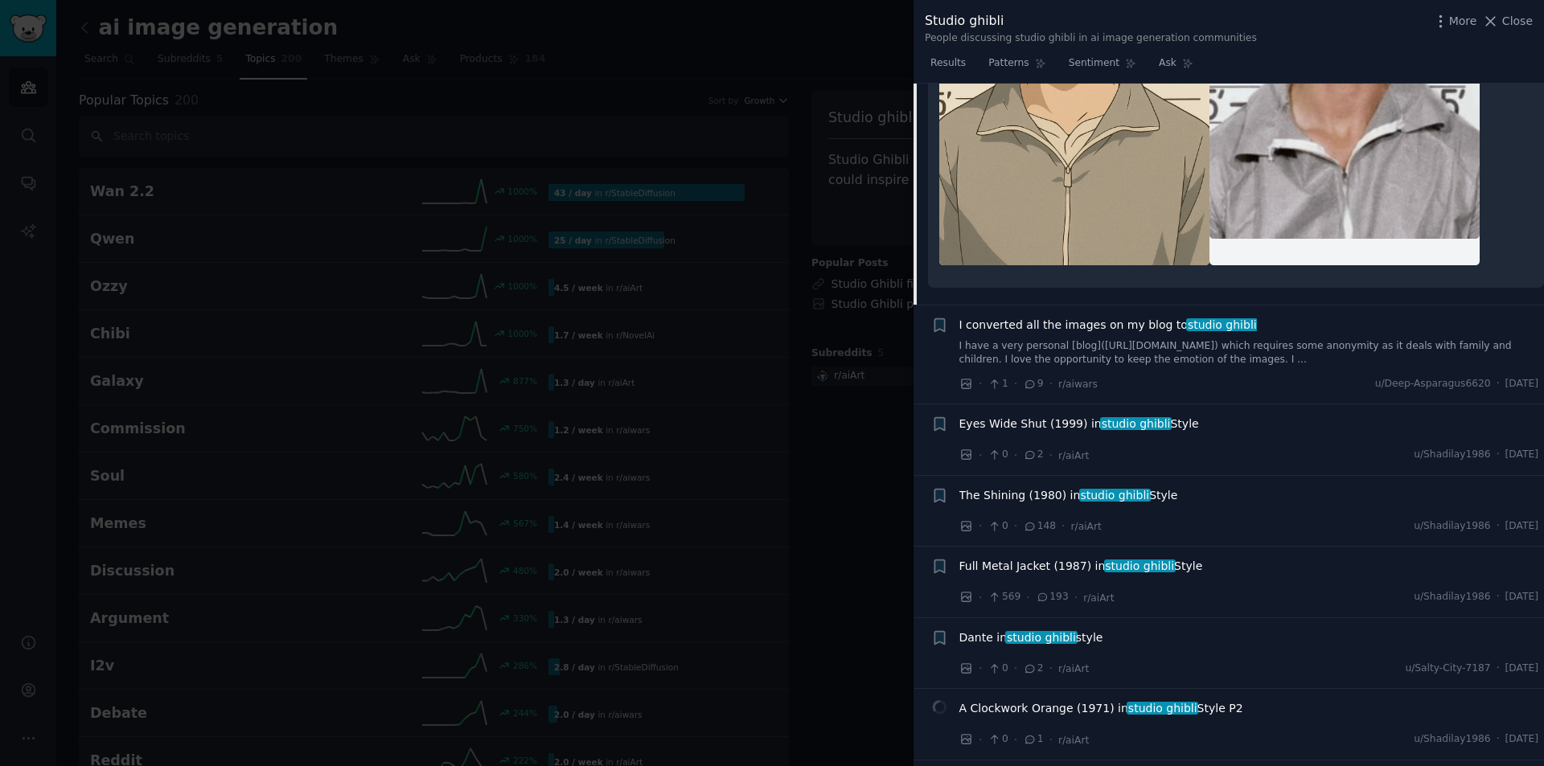
click at [1222, 318] on span "studio ghibli" at bounding box center [1222, 324] width 72 height 13
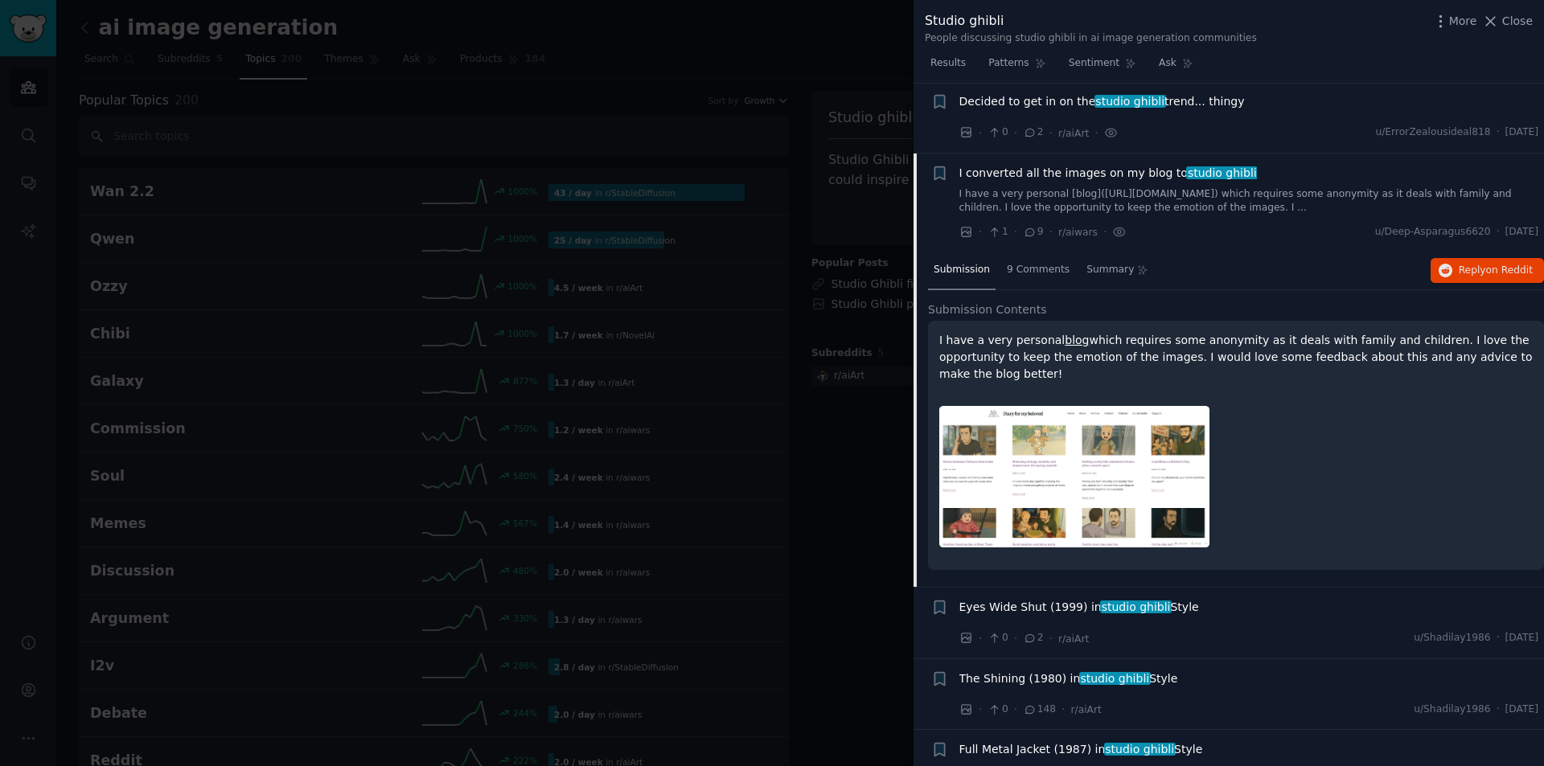
scroll to position [329, 0]
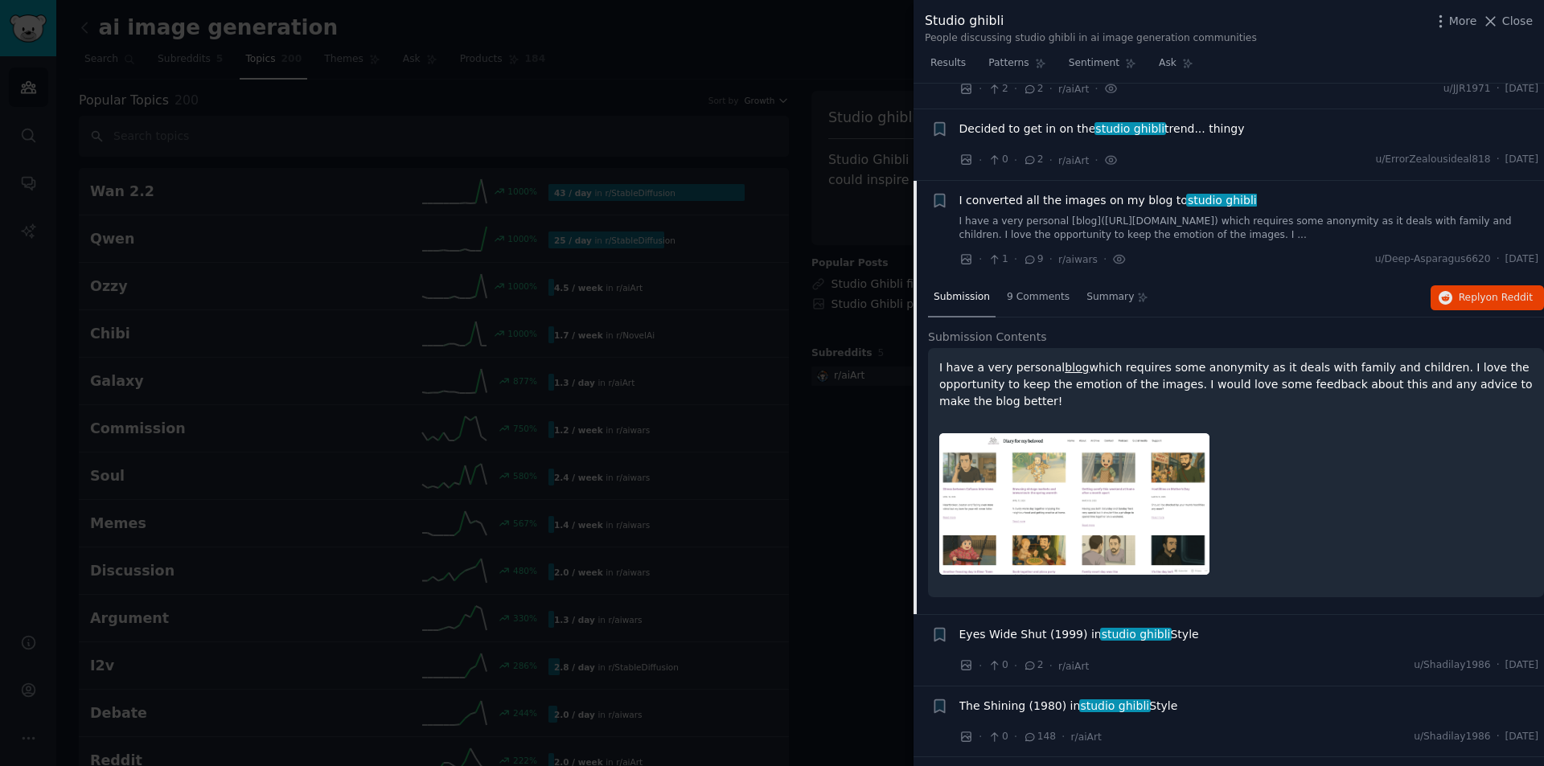
click at [1033, 626] on span "Eyes Wide Shut (1999) in studio ghibli Style" at bounding box center [1079, 634] width 240 height 17
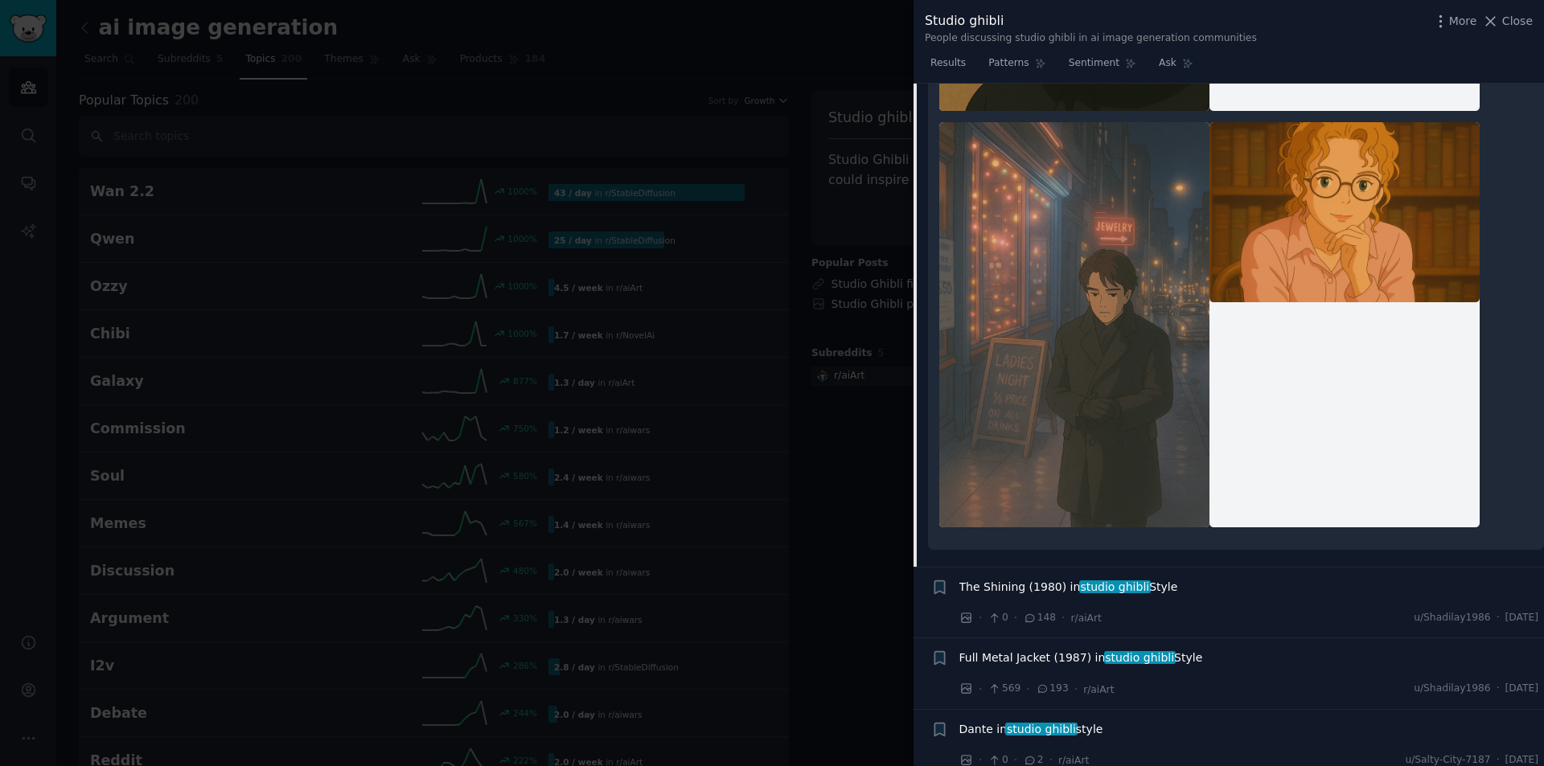
scroll to position [3162, 0]
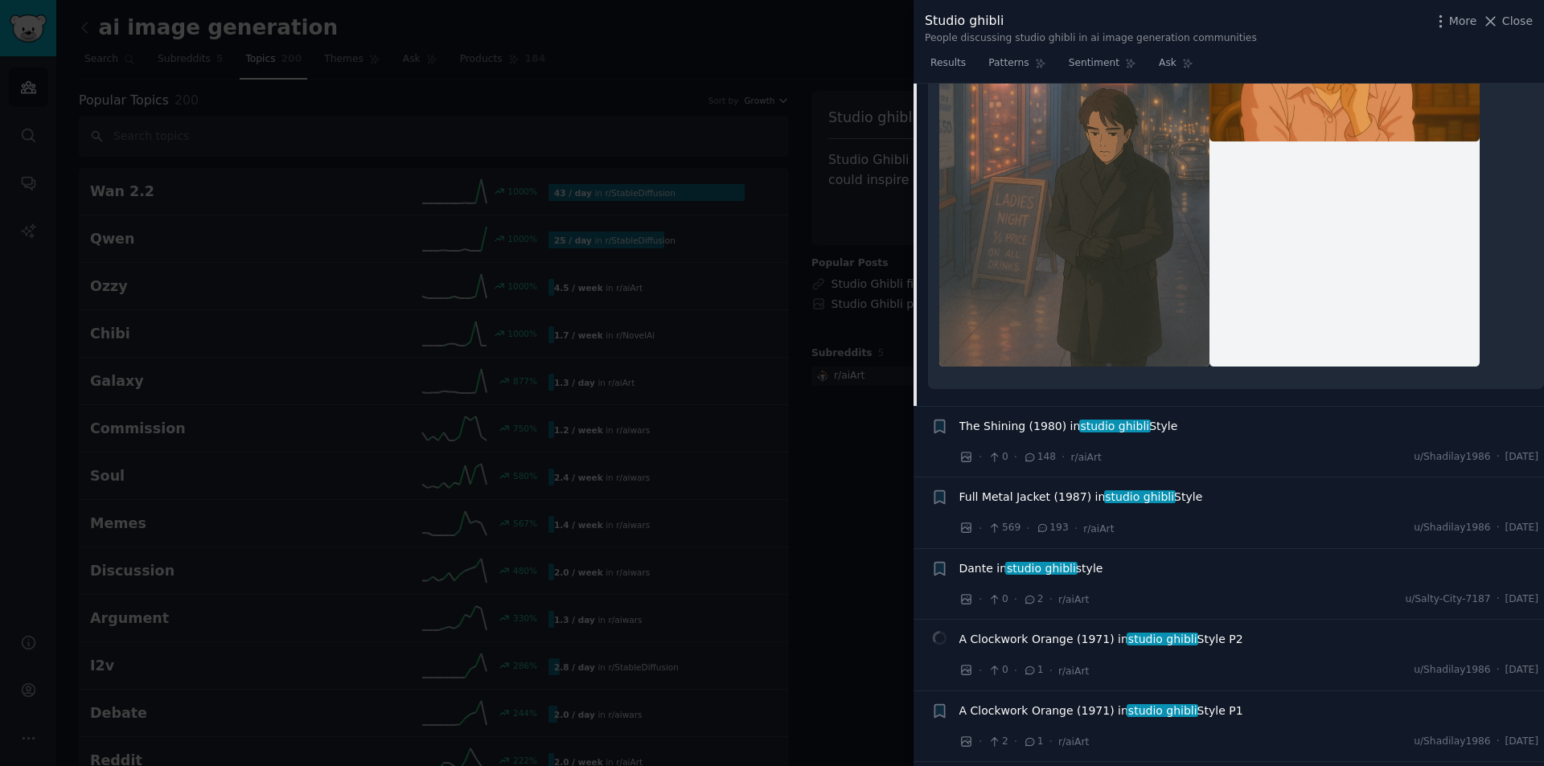
click at [1036, 489] on span "Full Metal Jacket (1987) in studio ghibli Style" at bounding box center [1081, 497] width 244 height 17
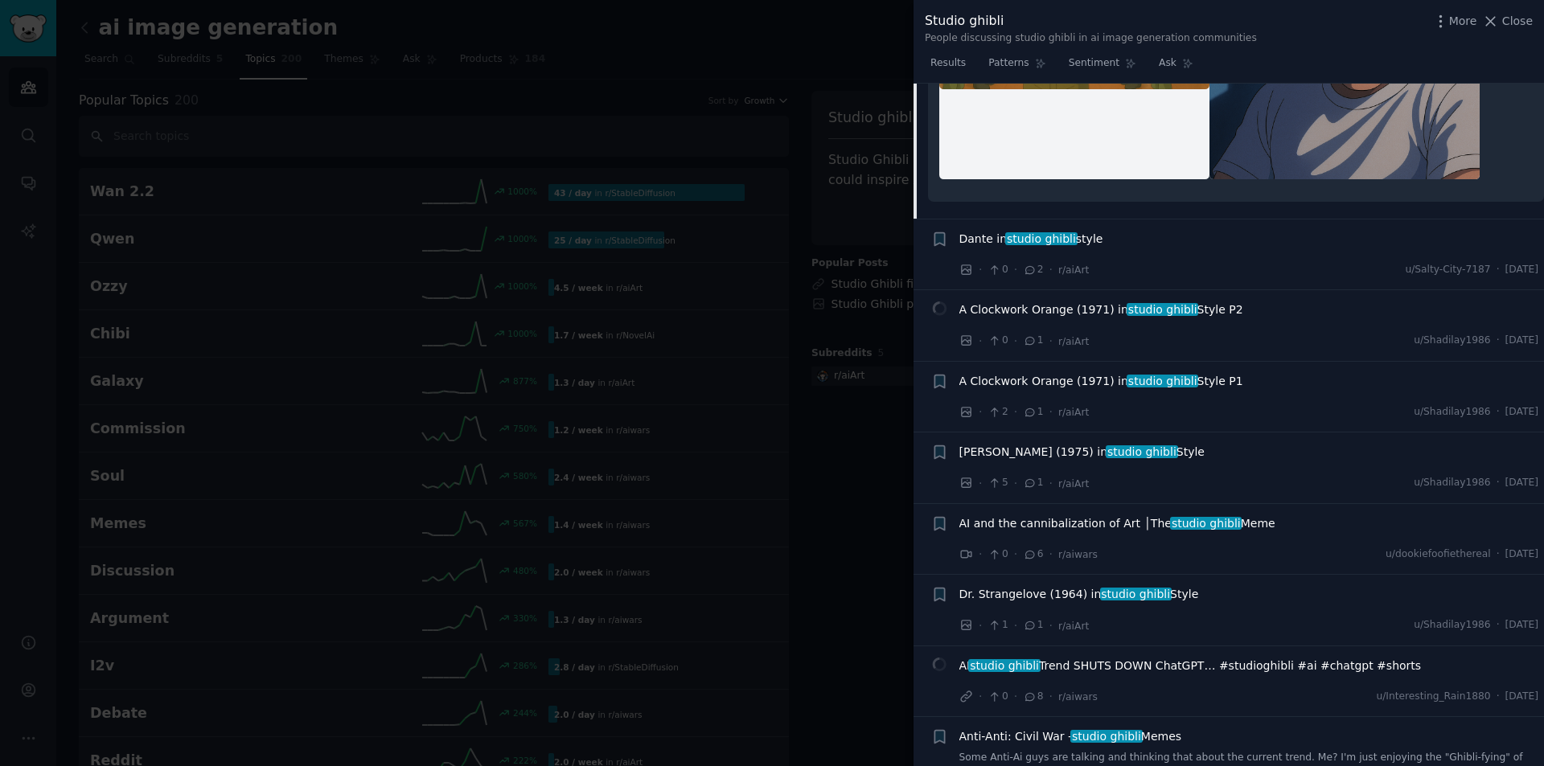
scroll to position [3707, 0]
